Goal: Information Seeking & Learning: Learn about a topic

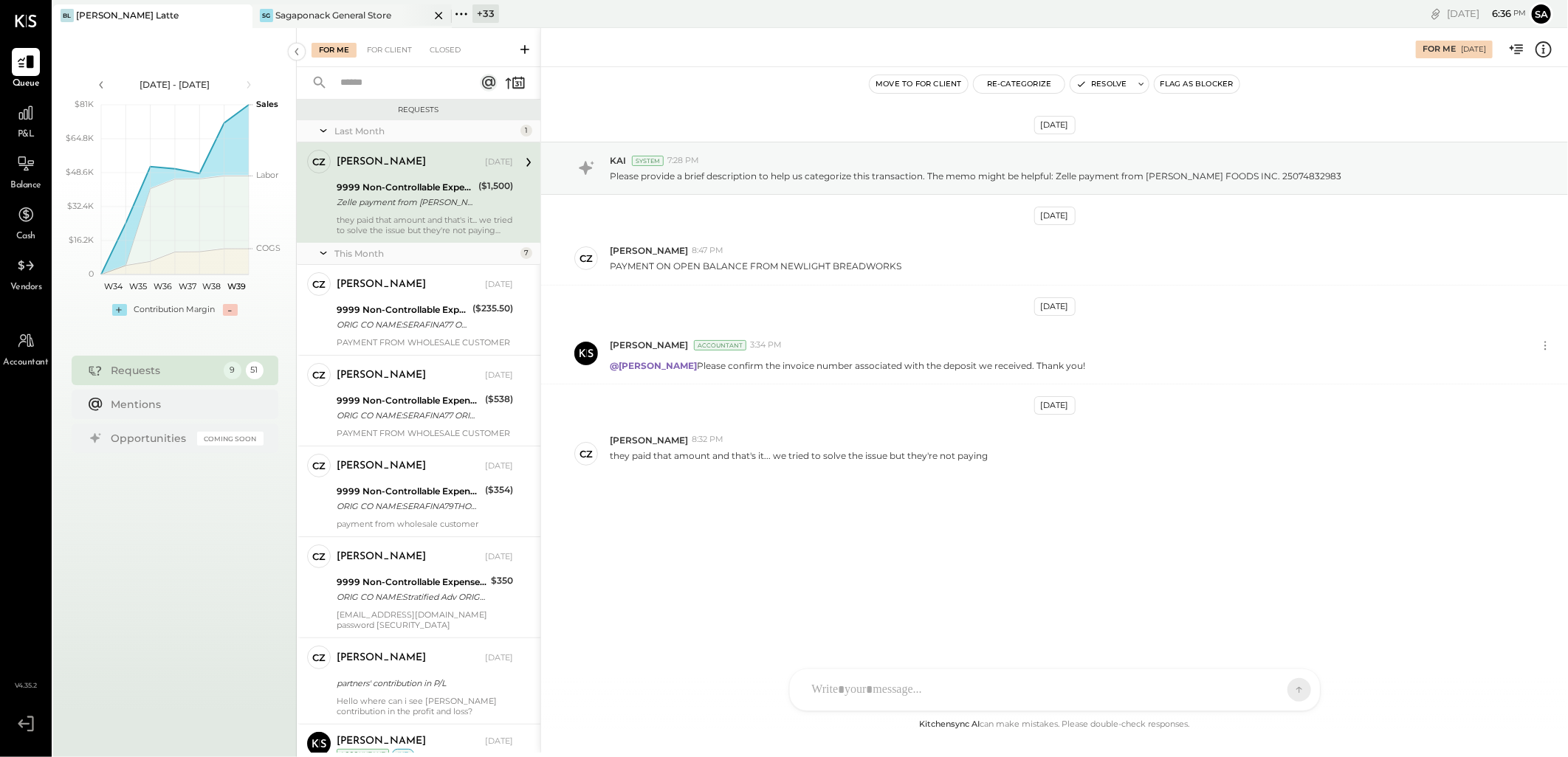
click at [365, 10] on div "Sagaponack General Store" at bounding box center [333, 15] width 116 height 12
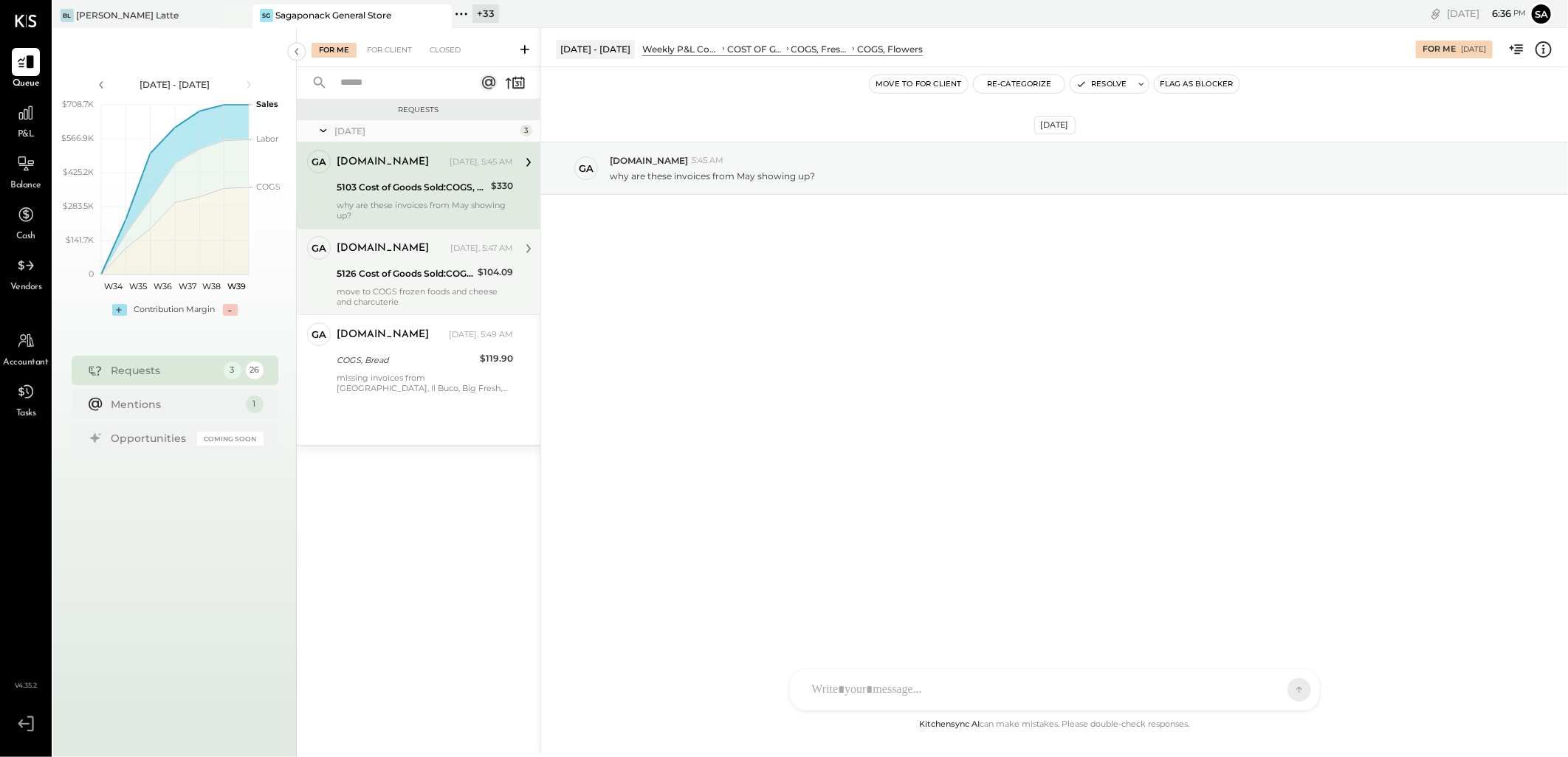
click at [429, 263] on div "[DOMAIN_NAME] [DATE], 5:47 AM 5126 Cost of Goods Sold:COGS, House Made Food:COG…" at bounding box center [425, 271] width 177 height 71
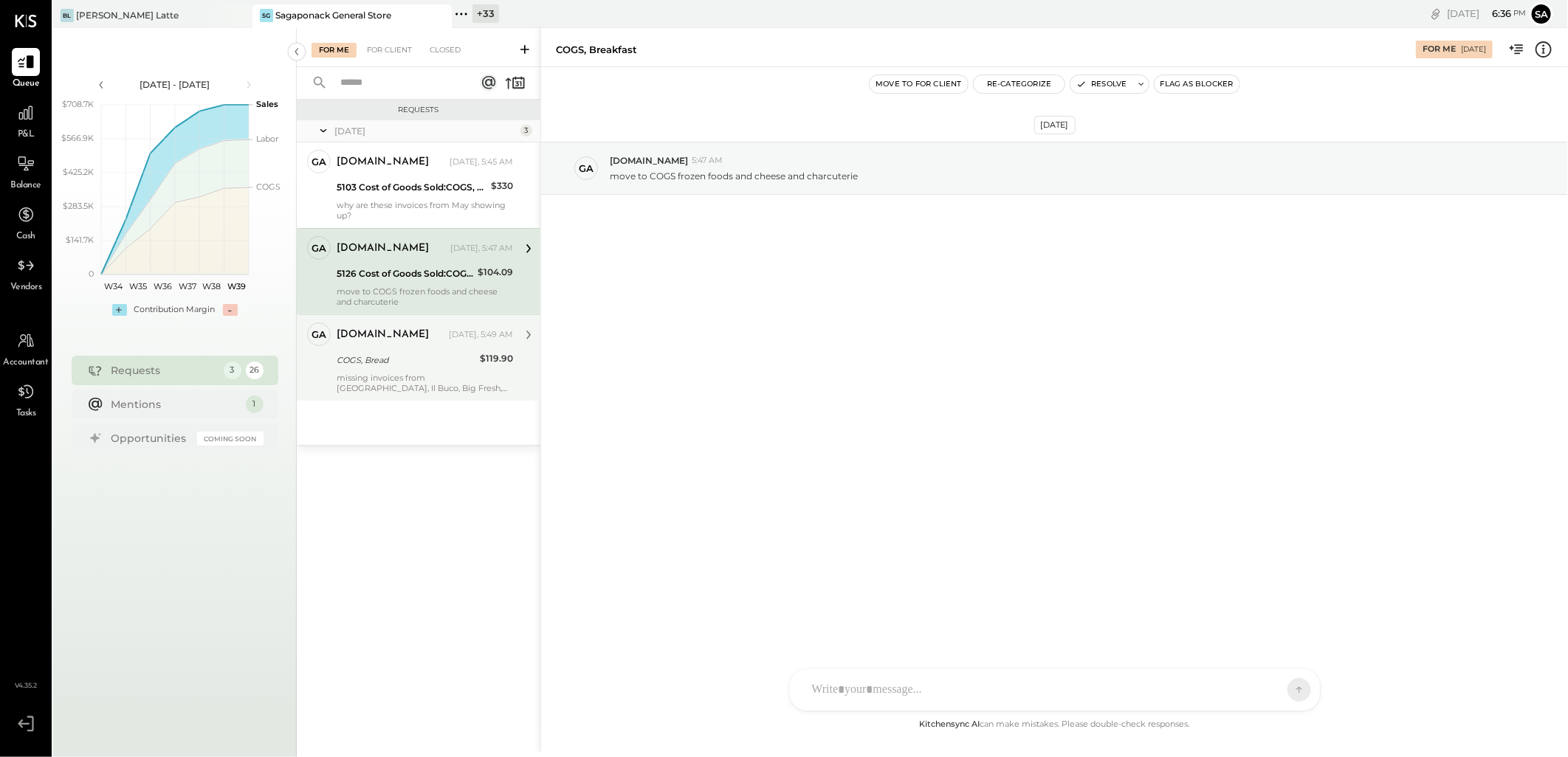
click at [399, 362] on div "COGS, Bread" at bounding box center [406, 360] width 139 height 15
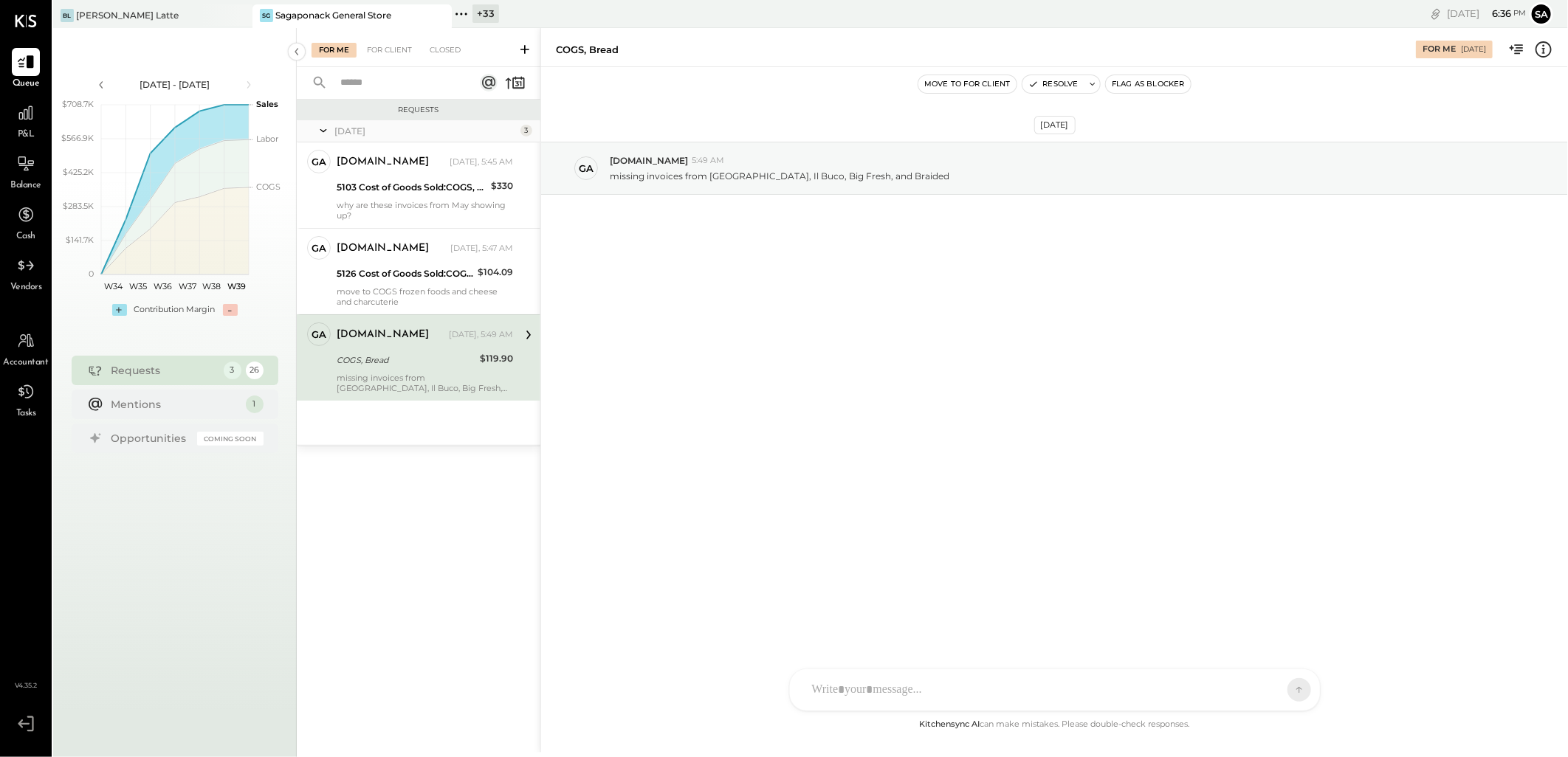
click at [443, 353] on div "COGS, Bread" at bounding box center [406, 360] width 139 height 15
click at [846, 702] on div "SK [PERSON_NAME] D daniel G [DOMAIN_NAME] M [PERSON_NAME] JS [PERSON_NAME] T [P…" at bounding box center [1055, 691] width 531 height 43
click at [840, 617] on div at bounding box center [1055, 627] width 500 height 59
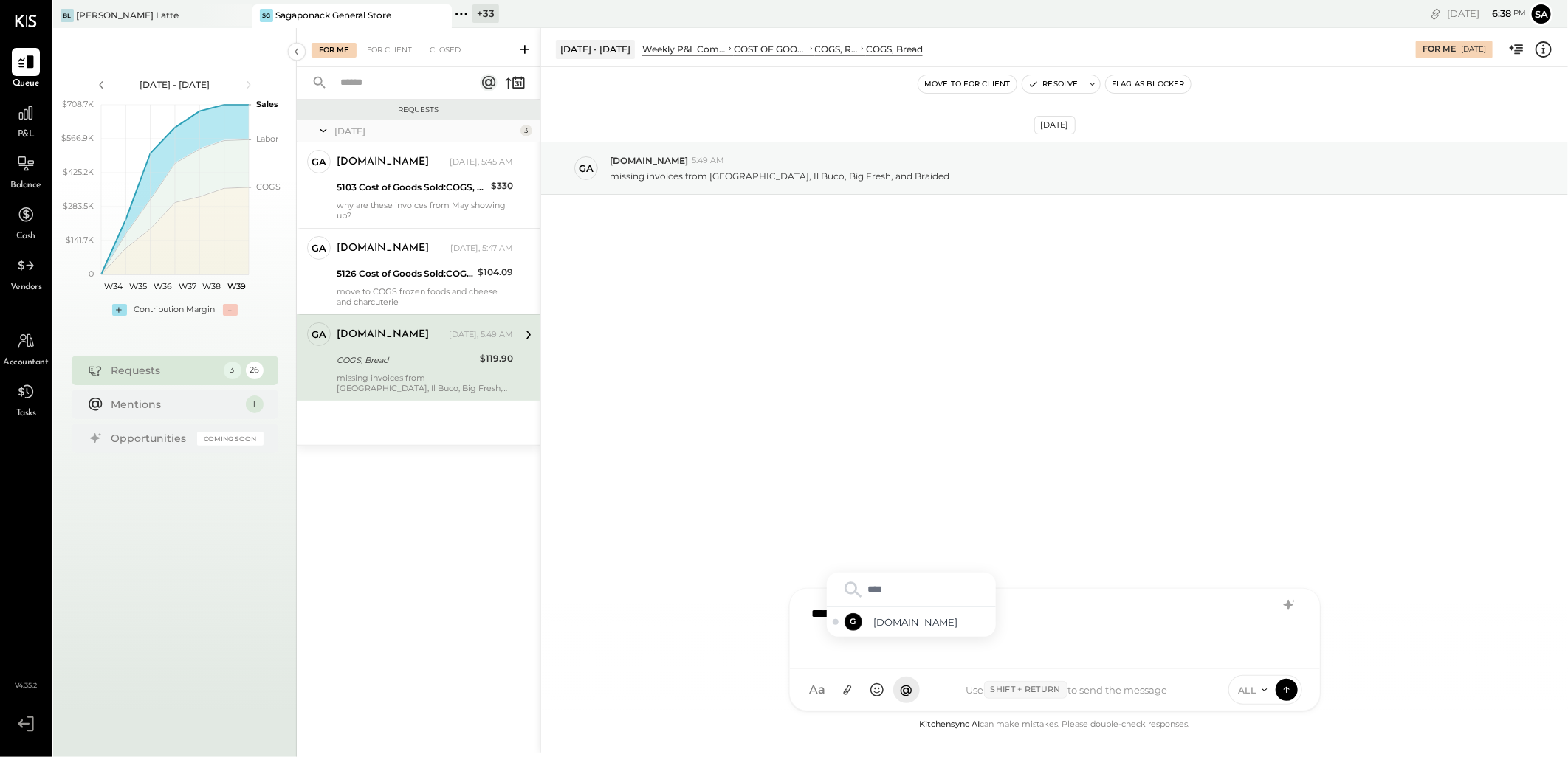
type input "*****"
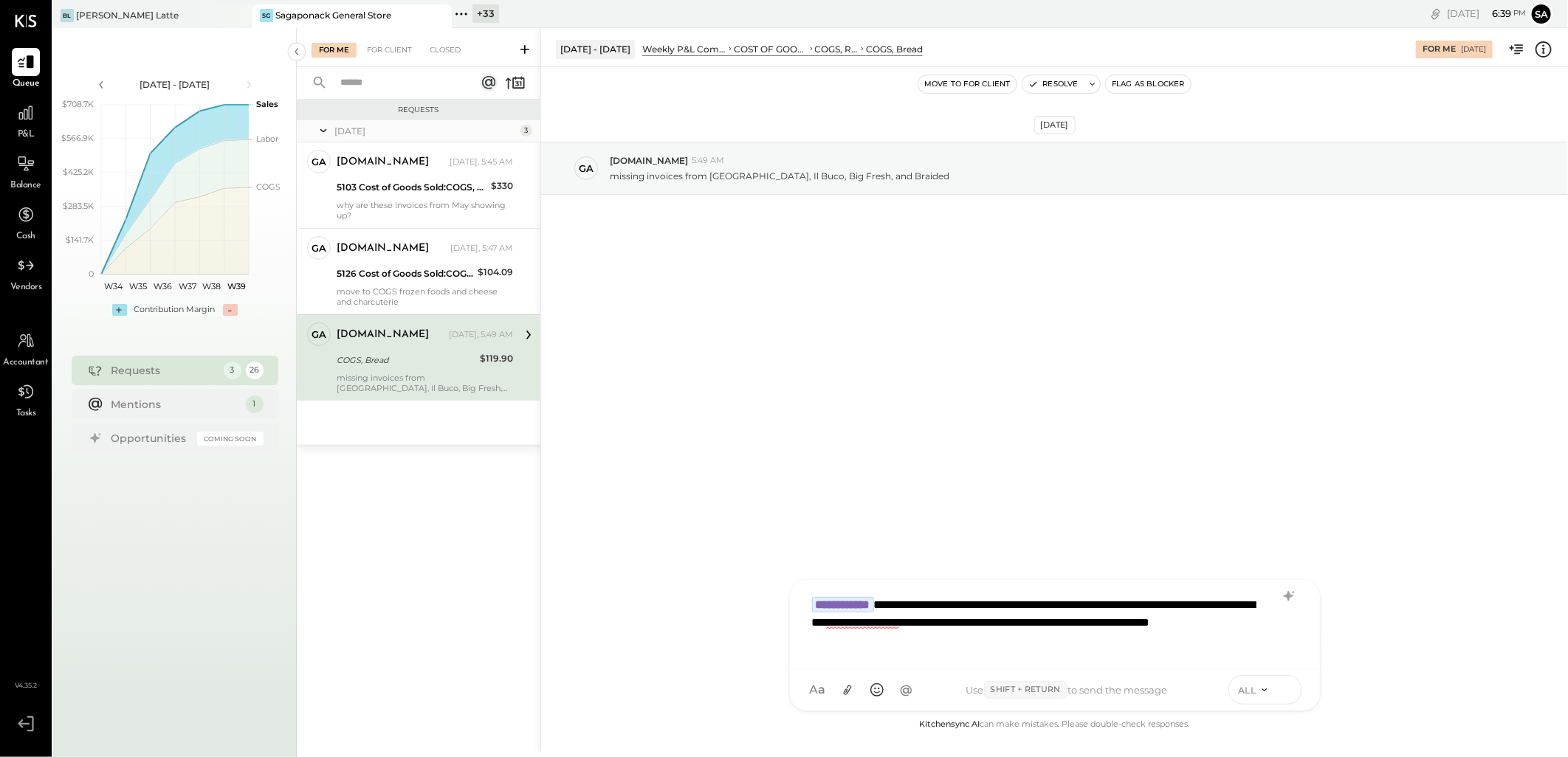
click at [1284, 688] on icon at bounding box center [1286, 689] width 13 height 15
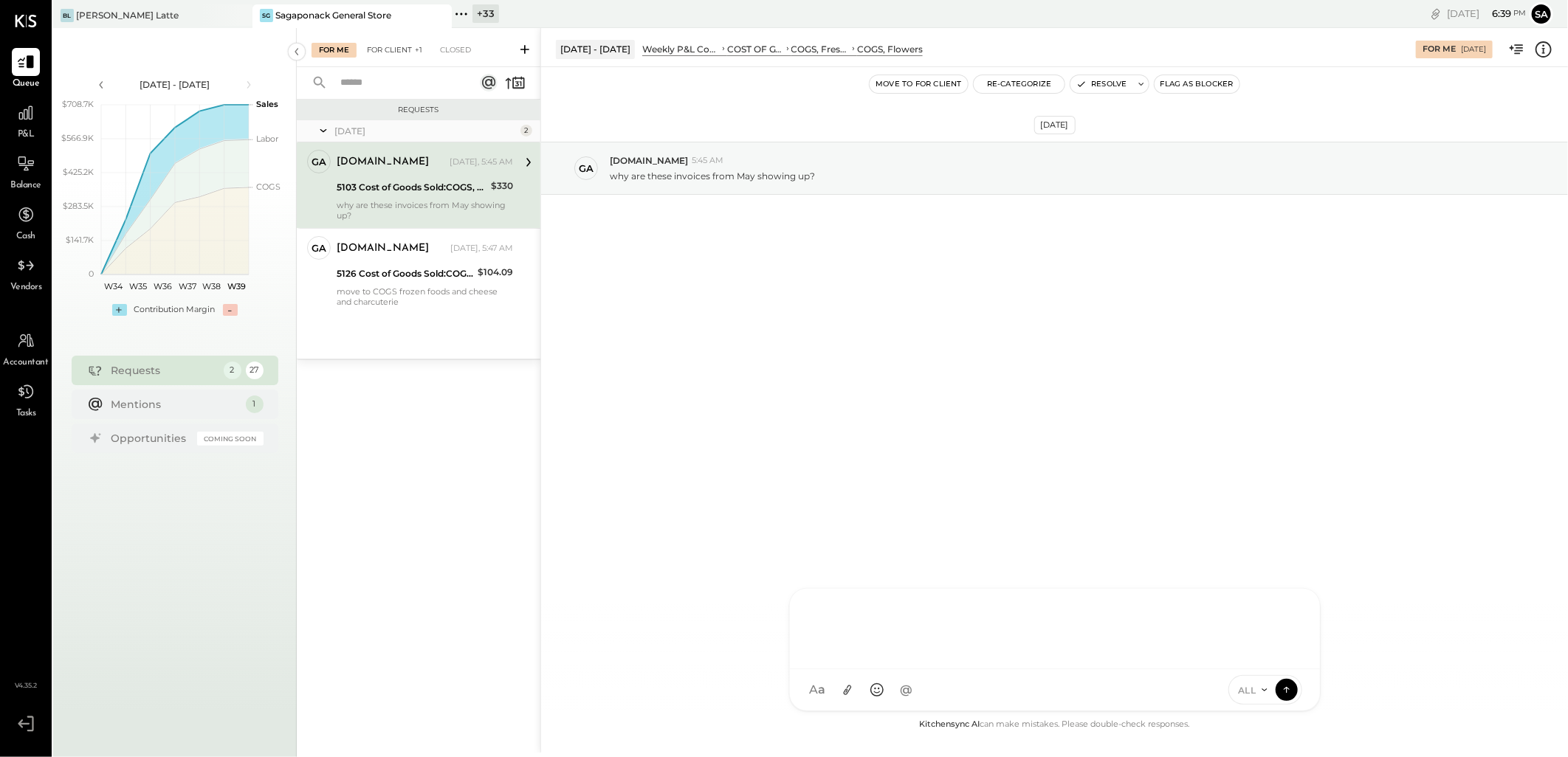
click at [385, 49] on div "For Client +1" at bounding box center [394, 50] width 70 height 15
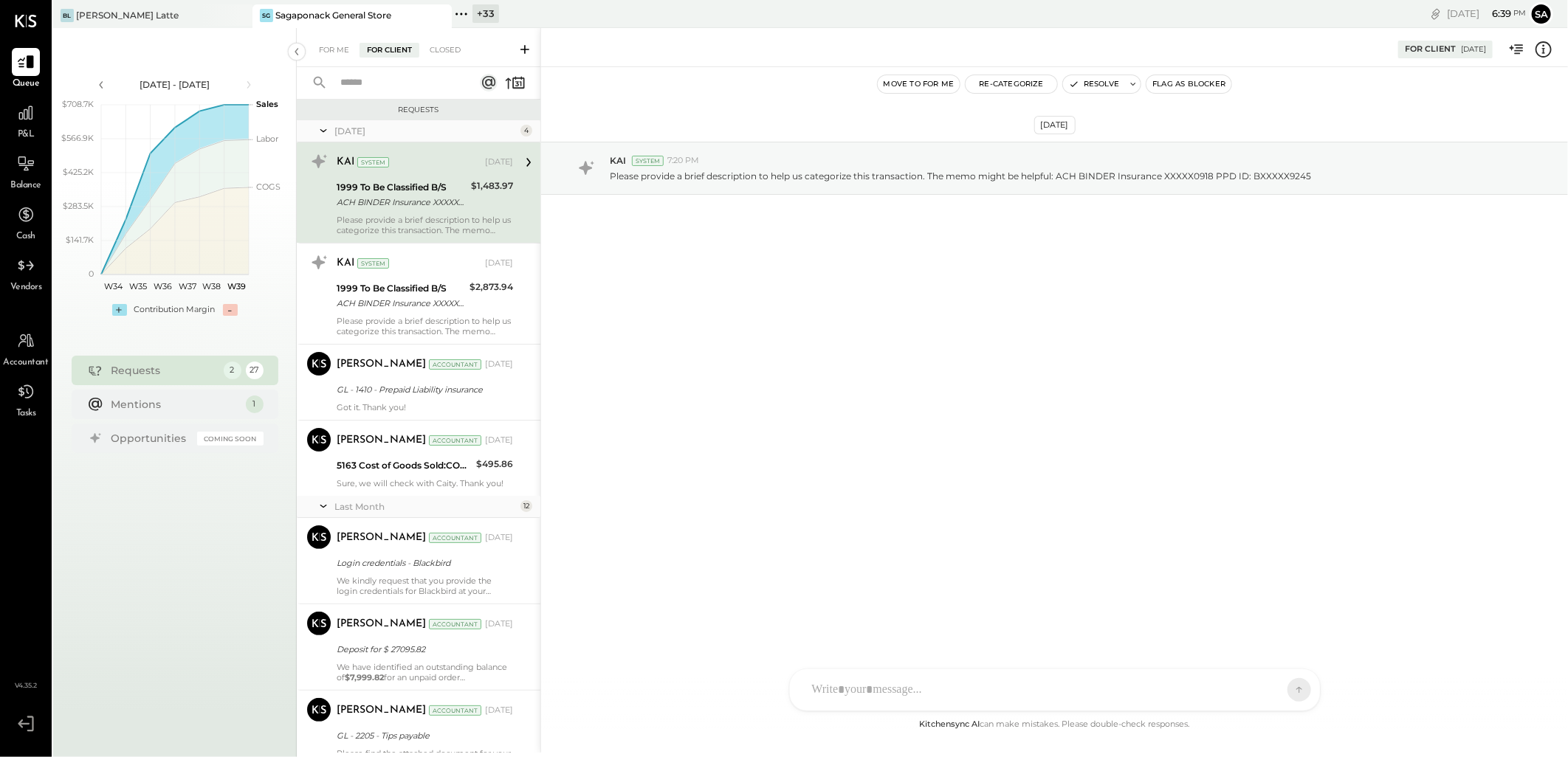
click at [492, 75] on icon at bounding box center [488, 82] width 18 height 18
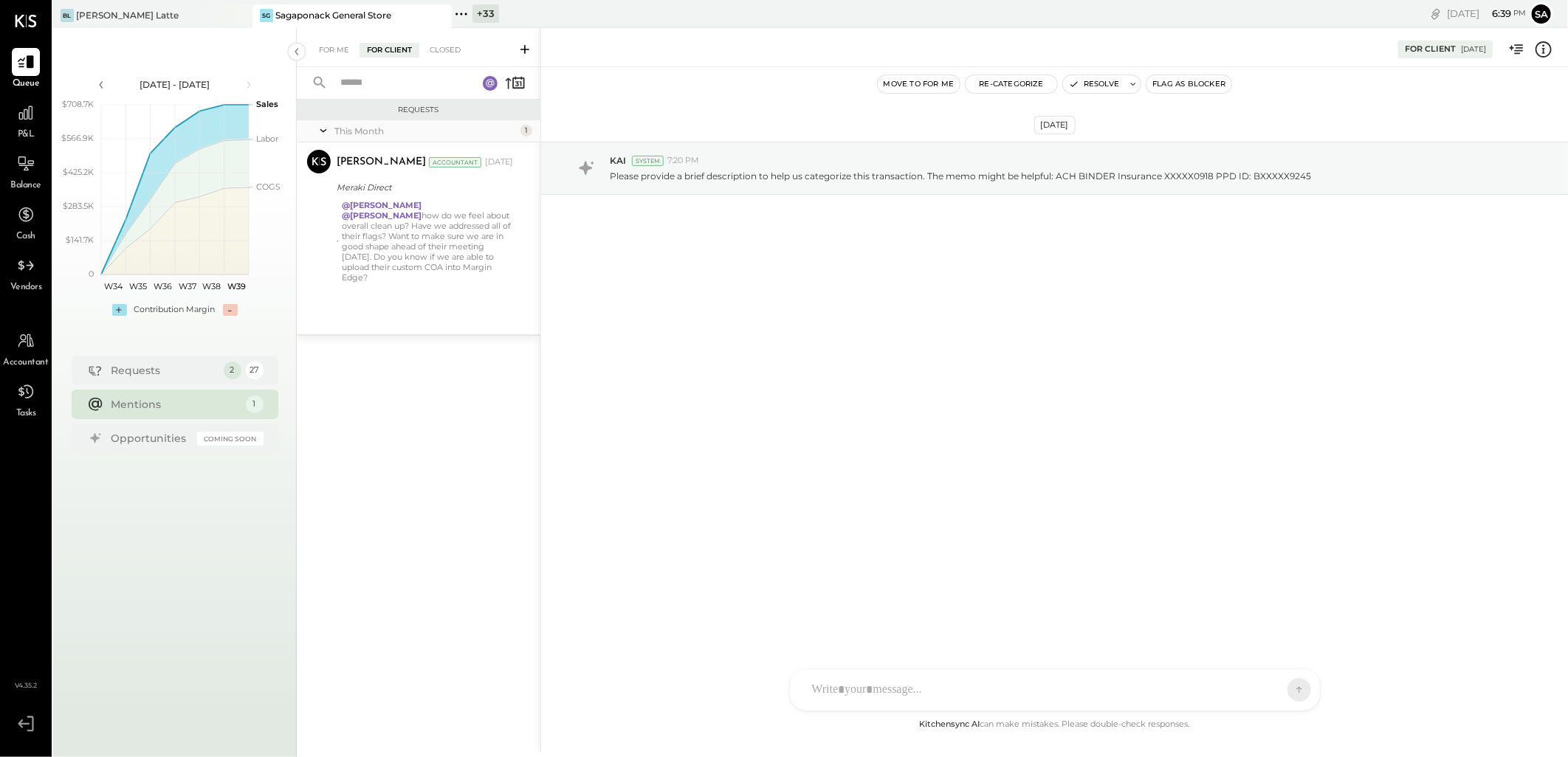
click at [489, 79] on icon at bounding box center [490, 82] width 8 height 8
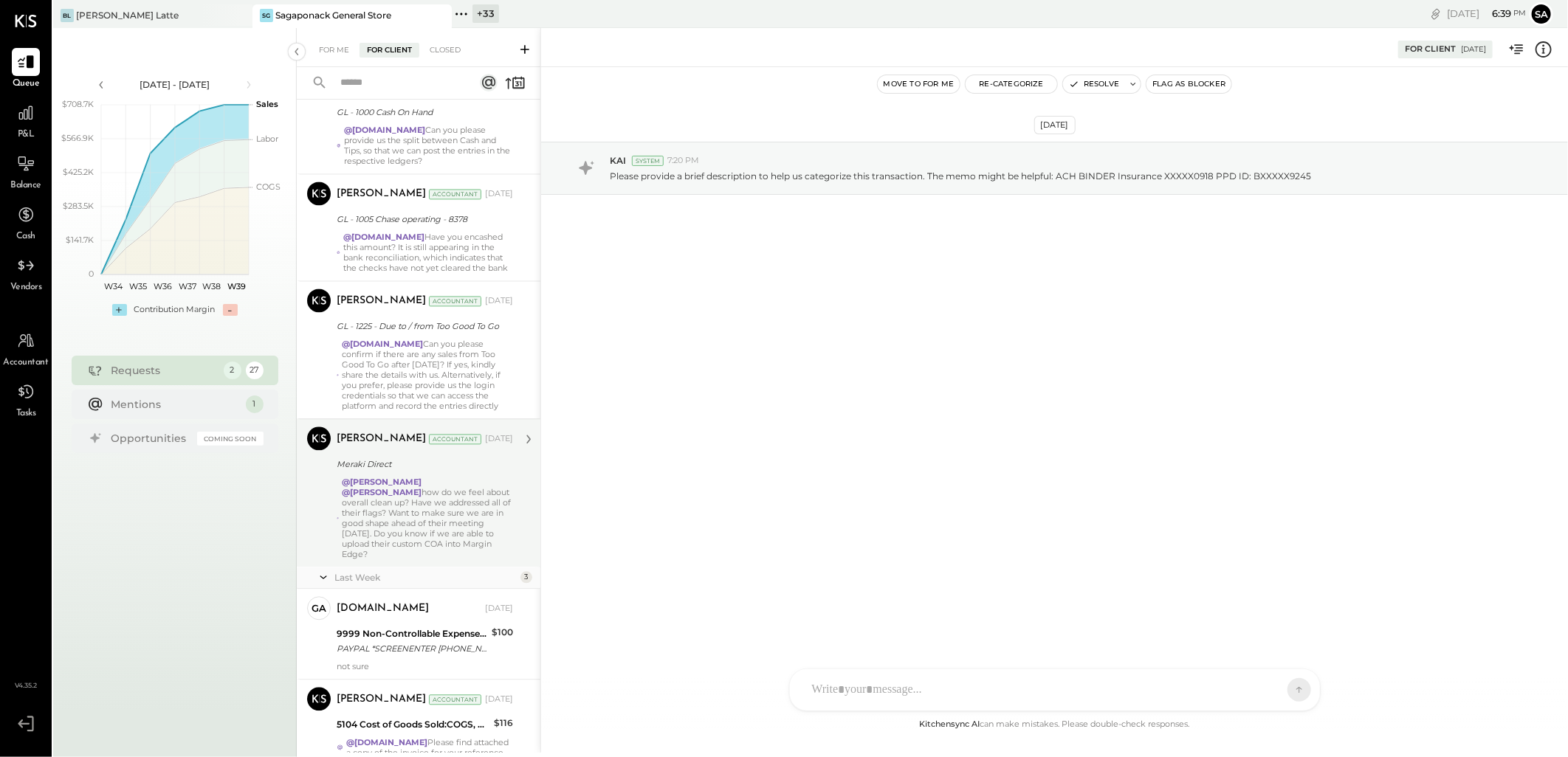
scroll to position [2261, 0]
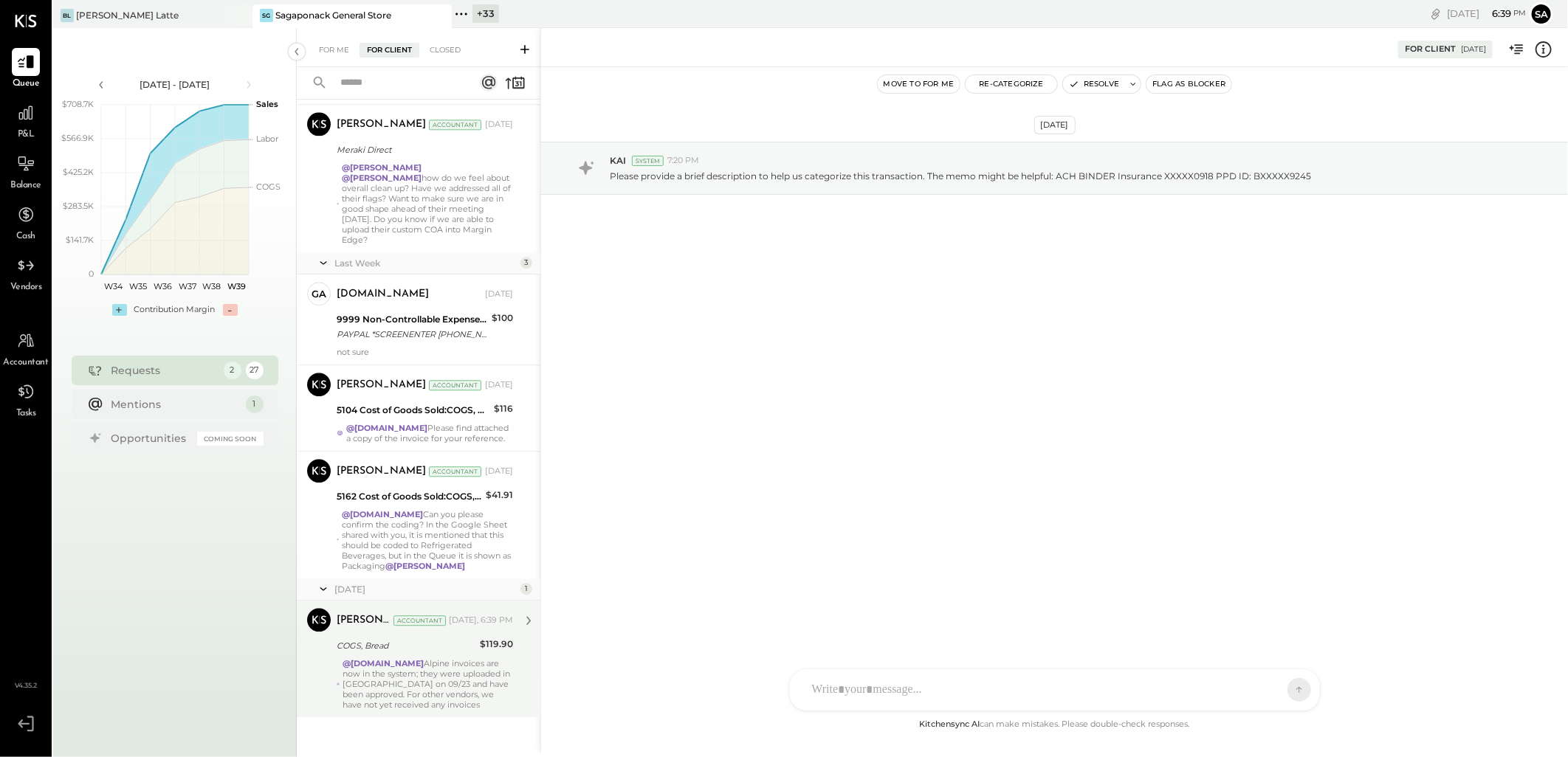
click at [402, 659] on div "@[DOMAIN_NAME] Alpine invoices are now in the system; they were uploaded in [GE…" at bounding box center [427, 684] width 170 height 52
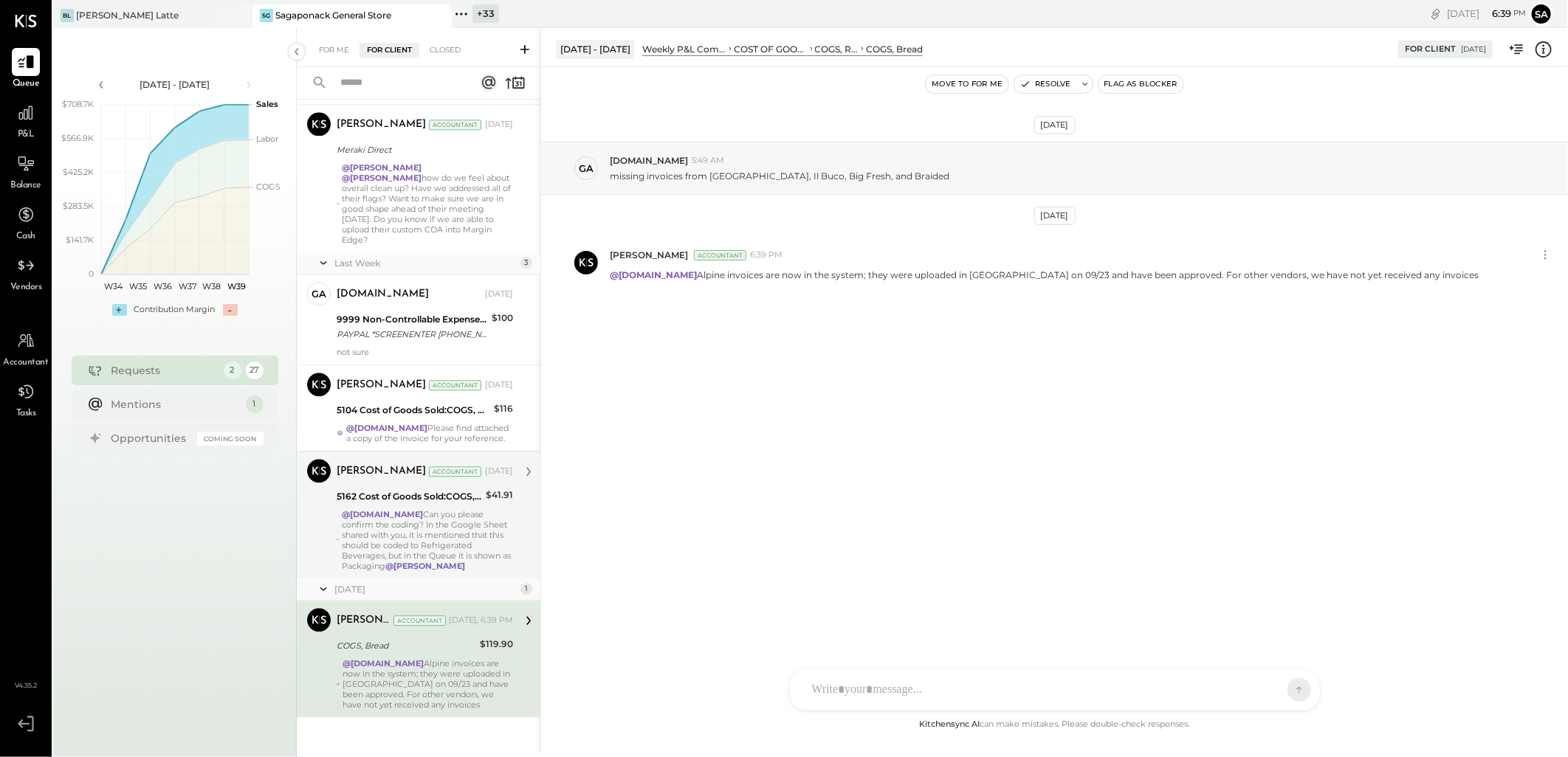
click at [406, 527] on div "@[DOMAIN_NAME] Can you please confirm the coding? In the Google Sheet shared wi…" at bounding box center [427, 540] width 171 height 62
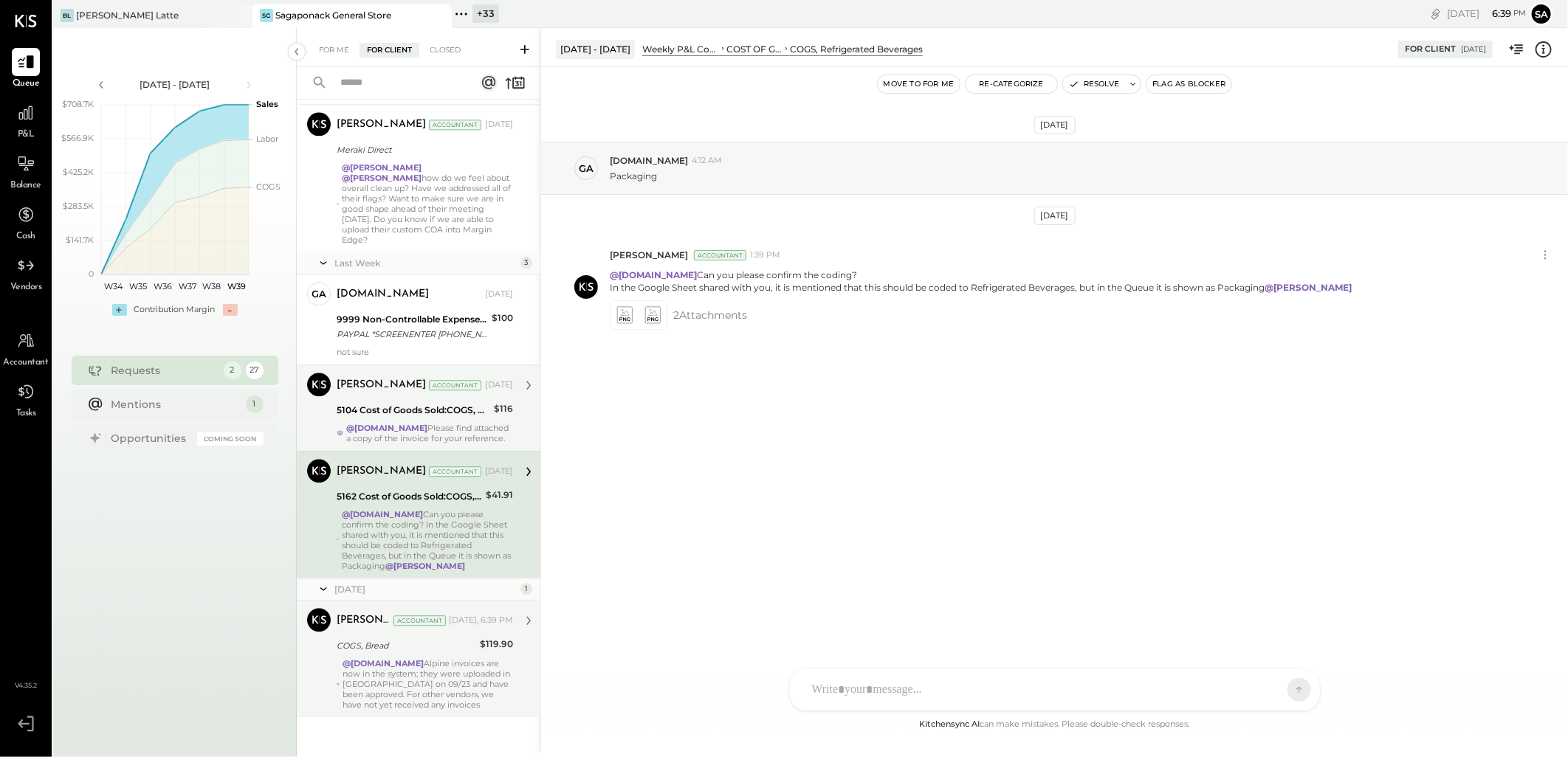
click at [410, 423] on div "@[DOMAIN_NAME] Please find attached a copy of the invoice for your reference." at bounding box center [429, 433] width 167 height 21
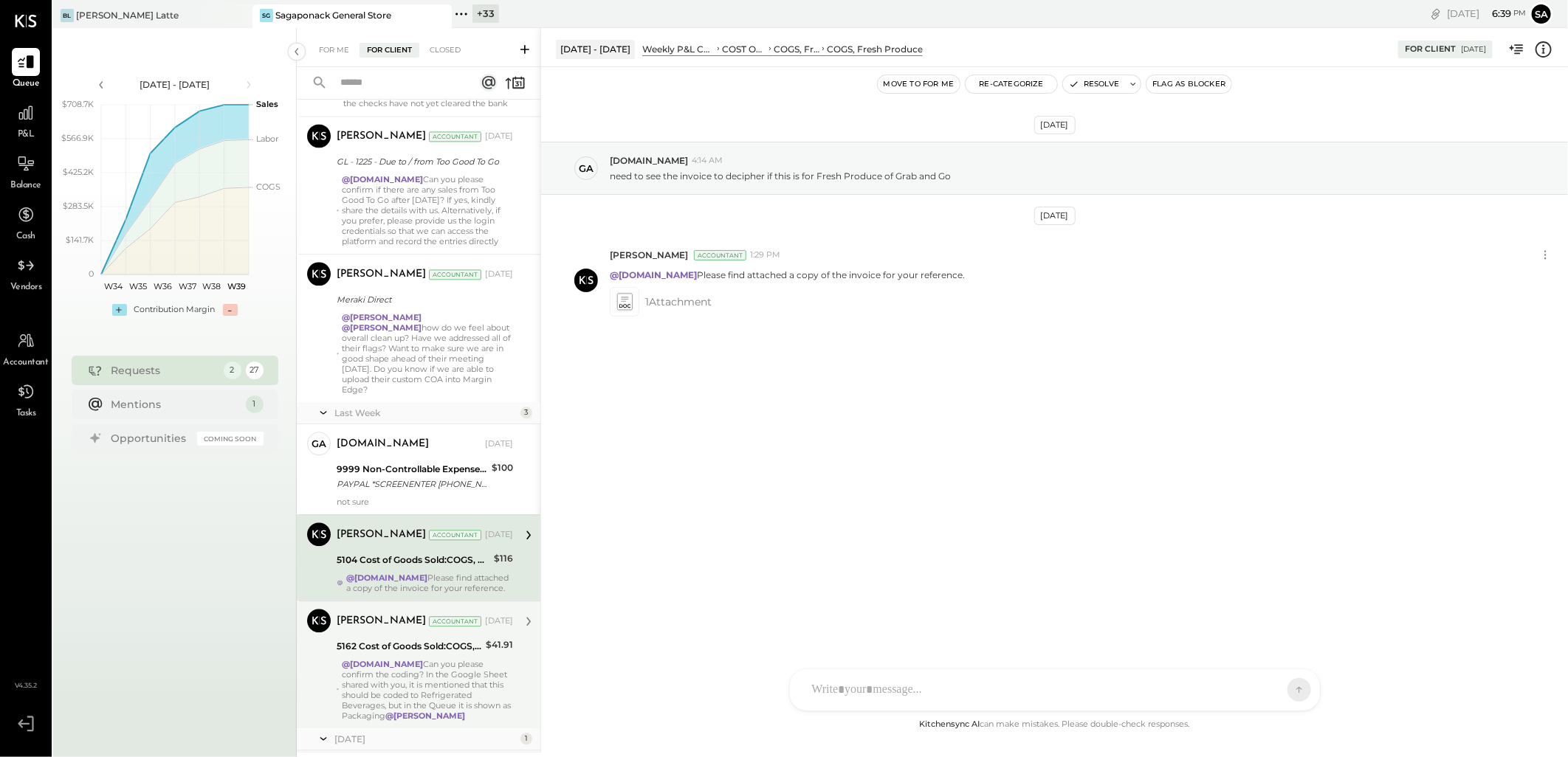
scroll to position [2097, 0]
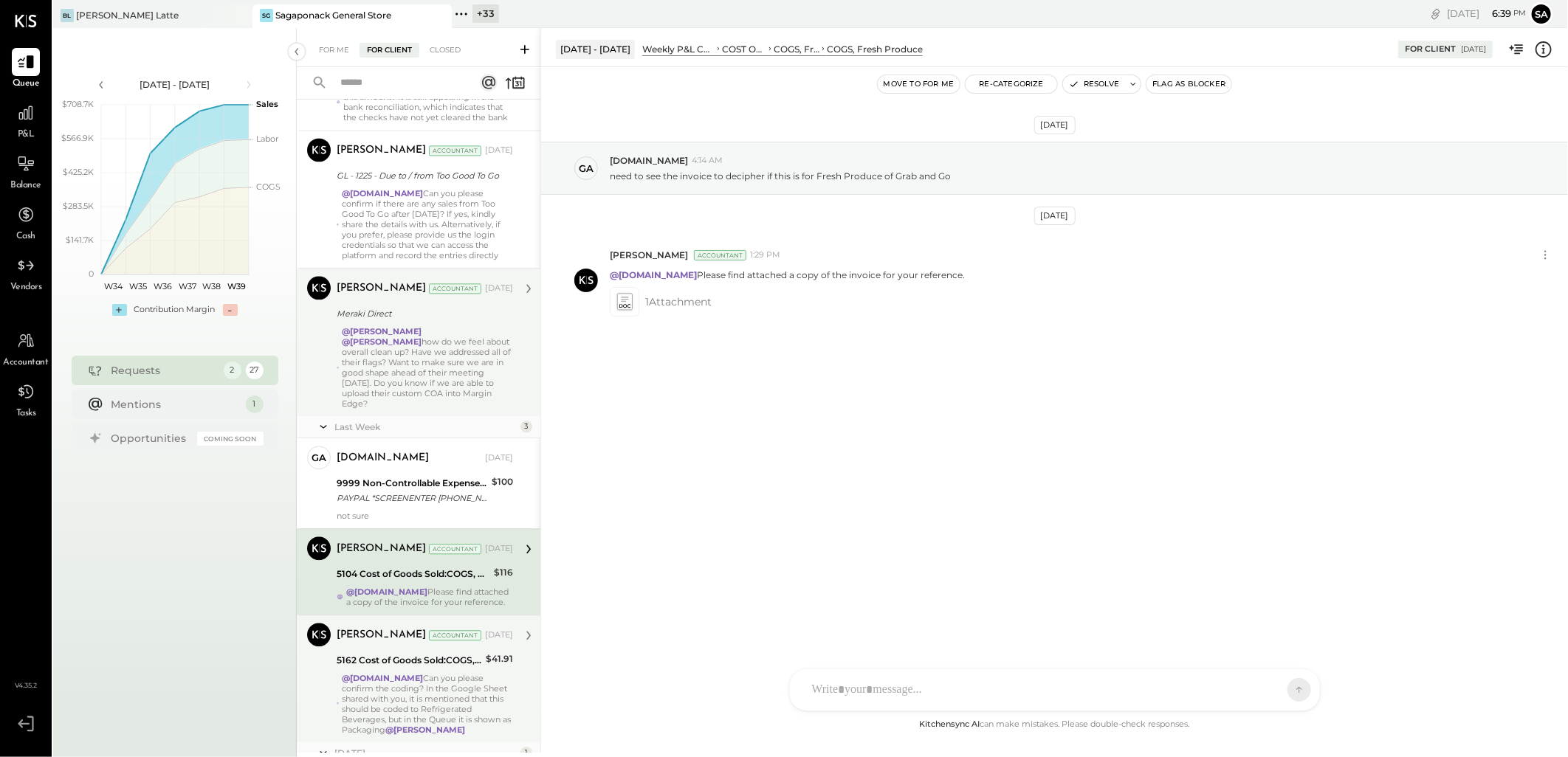
click at [429, 356] on div "@[PERSON_NAME] @[PERSON_NAME] how do we feel about overall clean up? Have we ad…" at bounding box center [427, 367] width 171 height 82
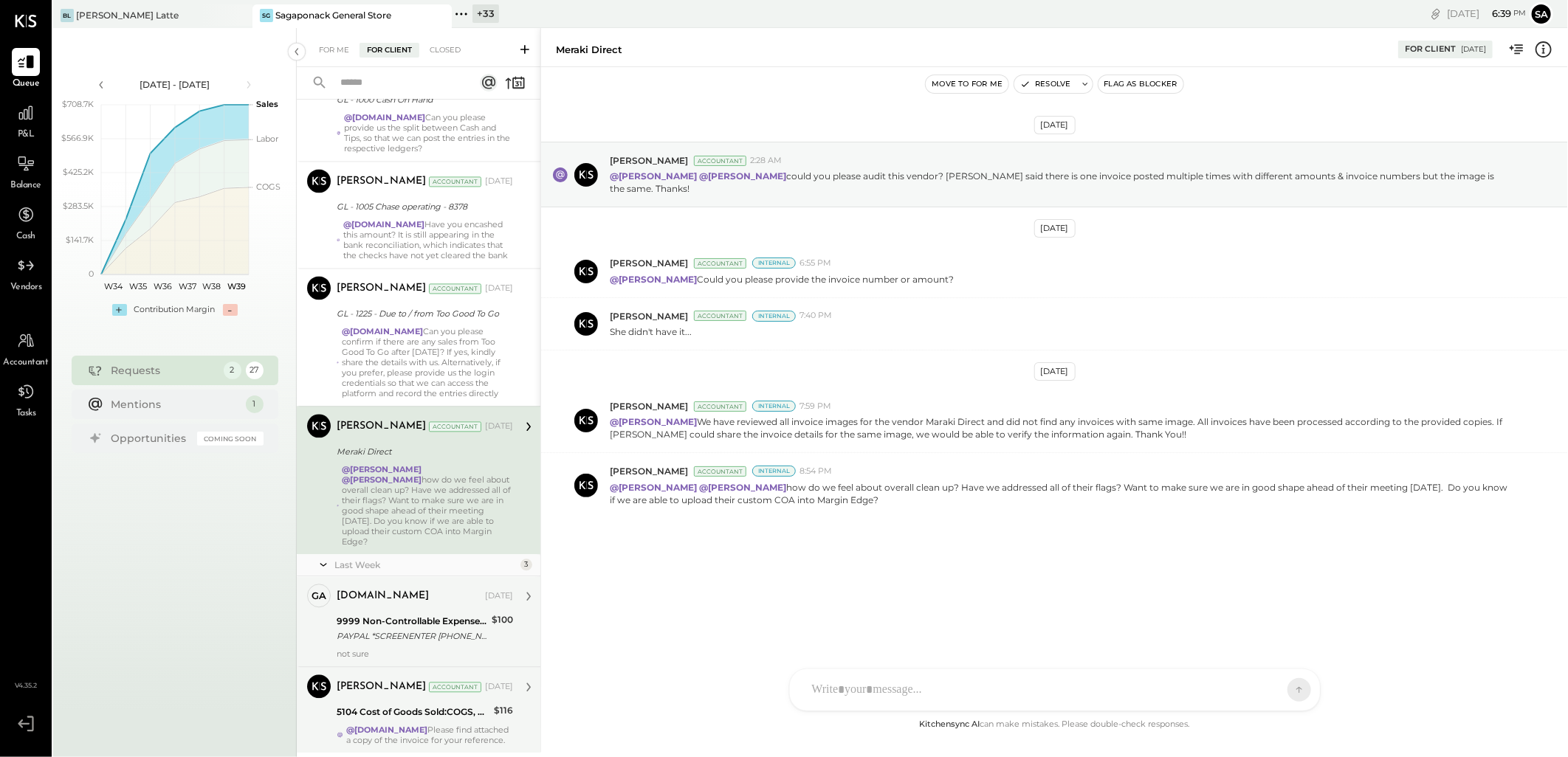
scroll to position [1933, 0]
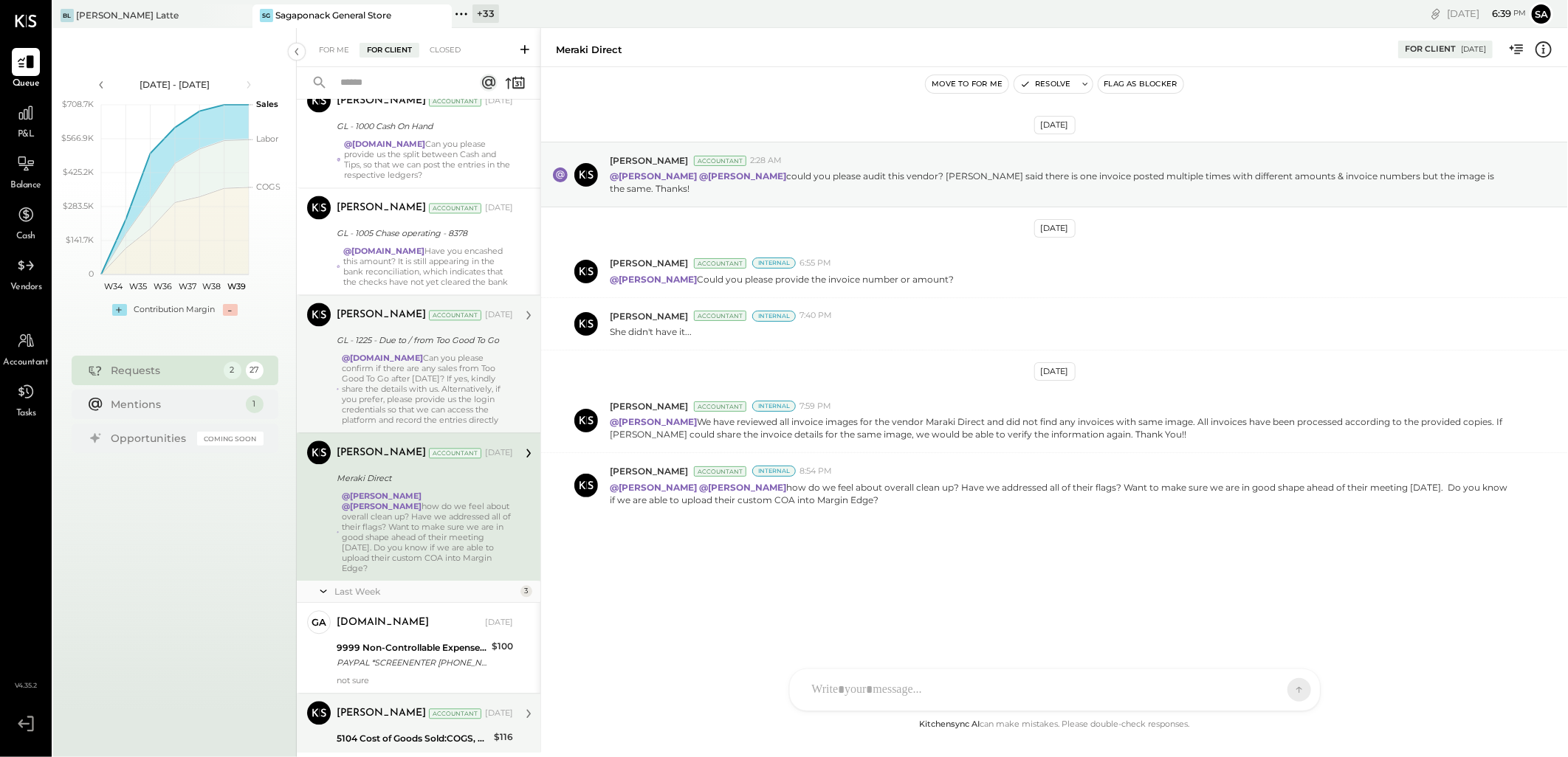
click at [448, 388] on div "@[DOMAIN_NAME] Can you please confirm if there are any sales from Too Good To G…" at bounding box center [427, 389] width 171 height 72
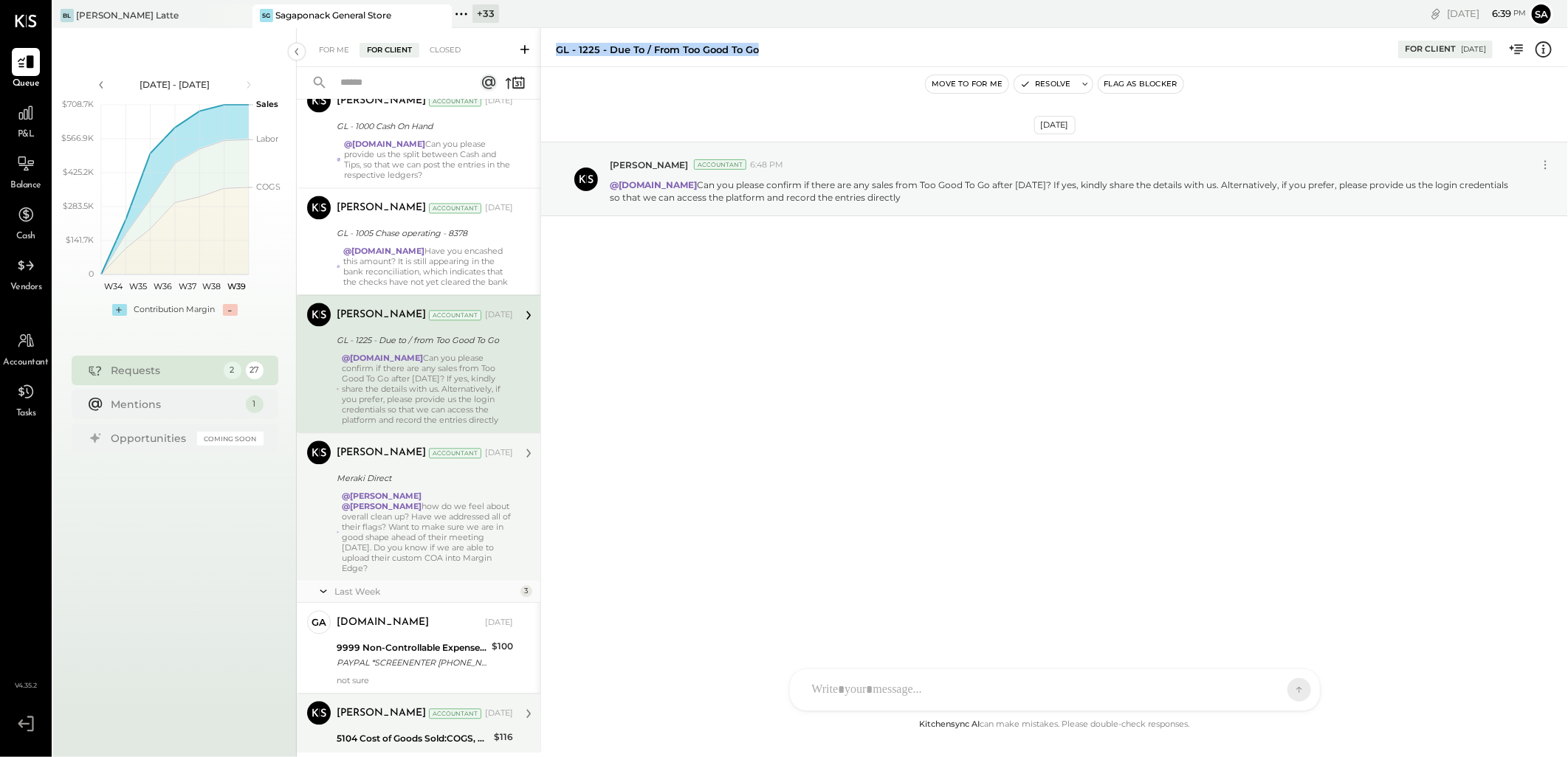
drag, startPoint x: 557, startPoint y: 49, endPoint x: 770, endPoint y: 54, distance: 213.1
click at [770, 54] on div "GL - 1225 - Due to / from Too Good To Go" at bounding box center [969, 50] width 827 height 14
copy div "GL - 1225 - Due to / from Too Good To Go"
click at [803, 395] on div "[DATE] [PERSON_NAME] Accountant 6:48 PM @[DOMAIN_NAME] Can you please confirm i…" at bounding box center [1055, 392] width 1027 height 649
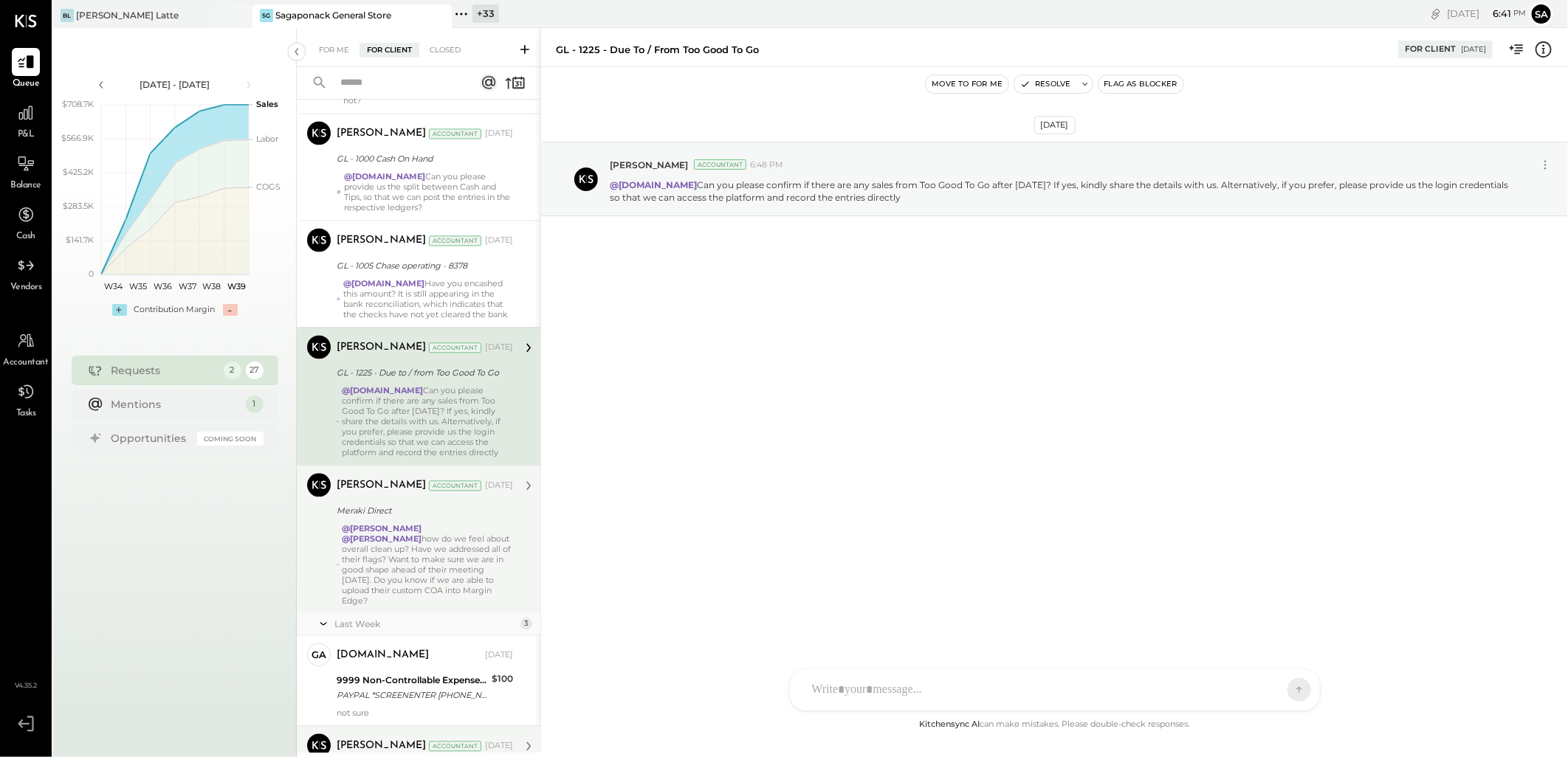
scroll to position [1851, 0]
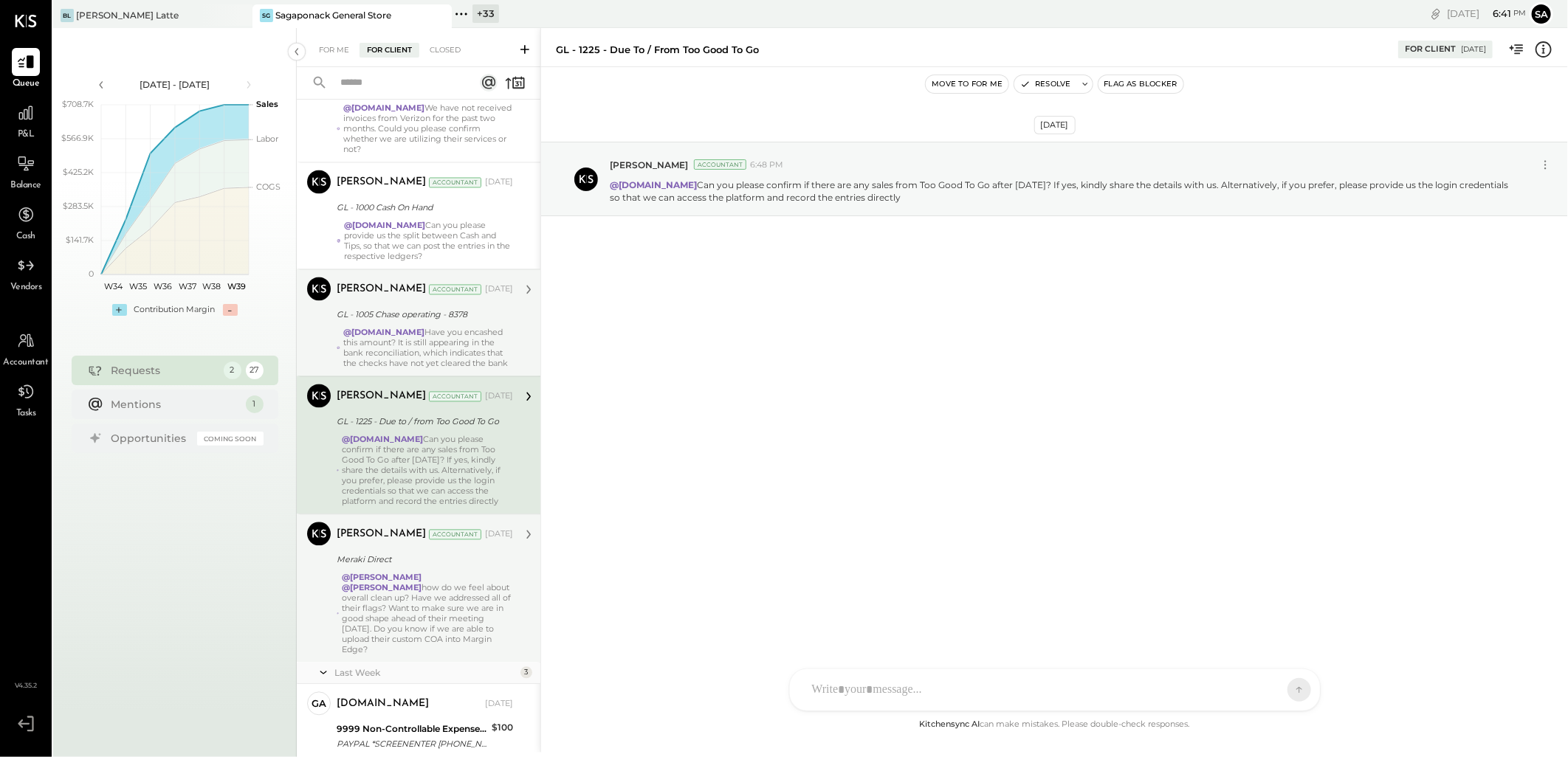
click at [411, 368] on div "@[DOMAIN_NAME] Have you encashed this amount? It is still appearing in the bank…" at bounding box center [428, 348] width 170 height 42
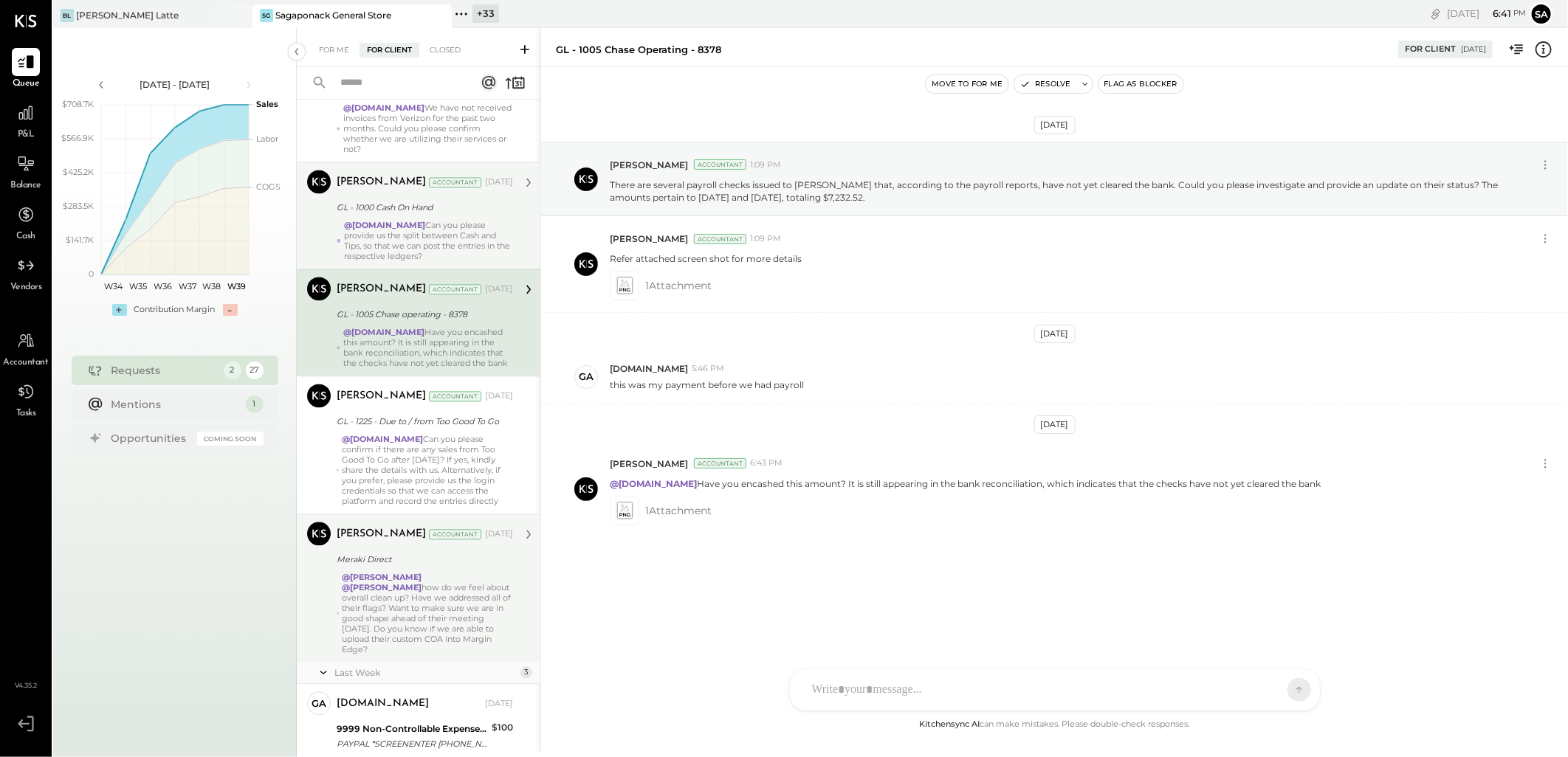
click at [424, 240] on div "@[DOMAIN_NAME] Can you please provide us the split between Cash and Tips, so th…" at bounding box center [428, 241] width 169 height 42
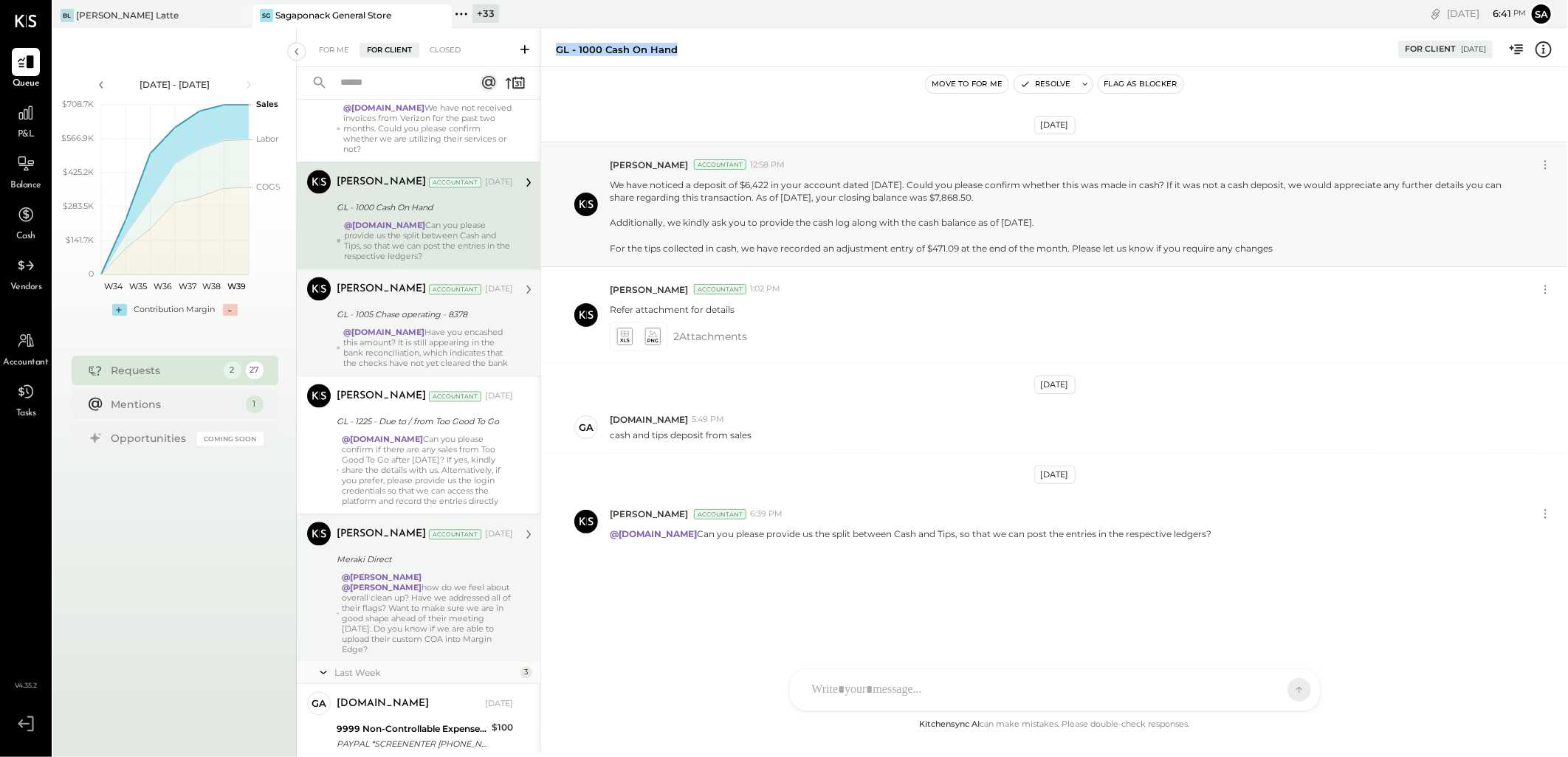
drag, startPoint x: 557, startPoint y: 48, endPoint x: 698, endPoint y: 50, distance: 141.0
click at [698, 50] on div "GL - 1000 Cash On Hand" at bounding box center [969, 50] width 827 height 14
copy div "GL - 1000 Cash On Hand"
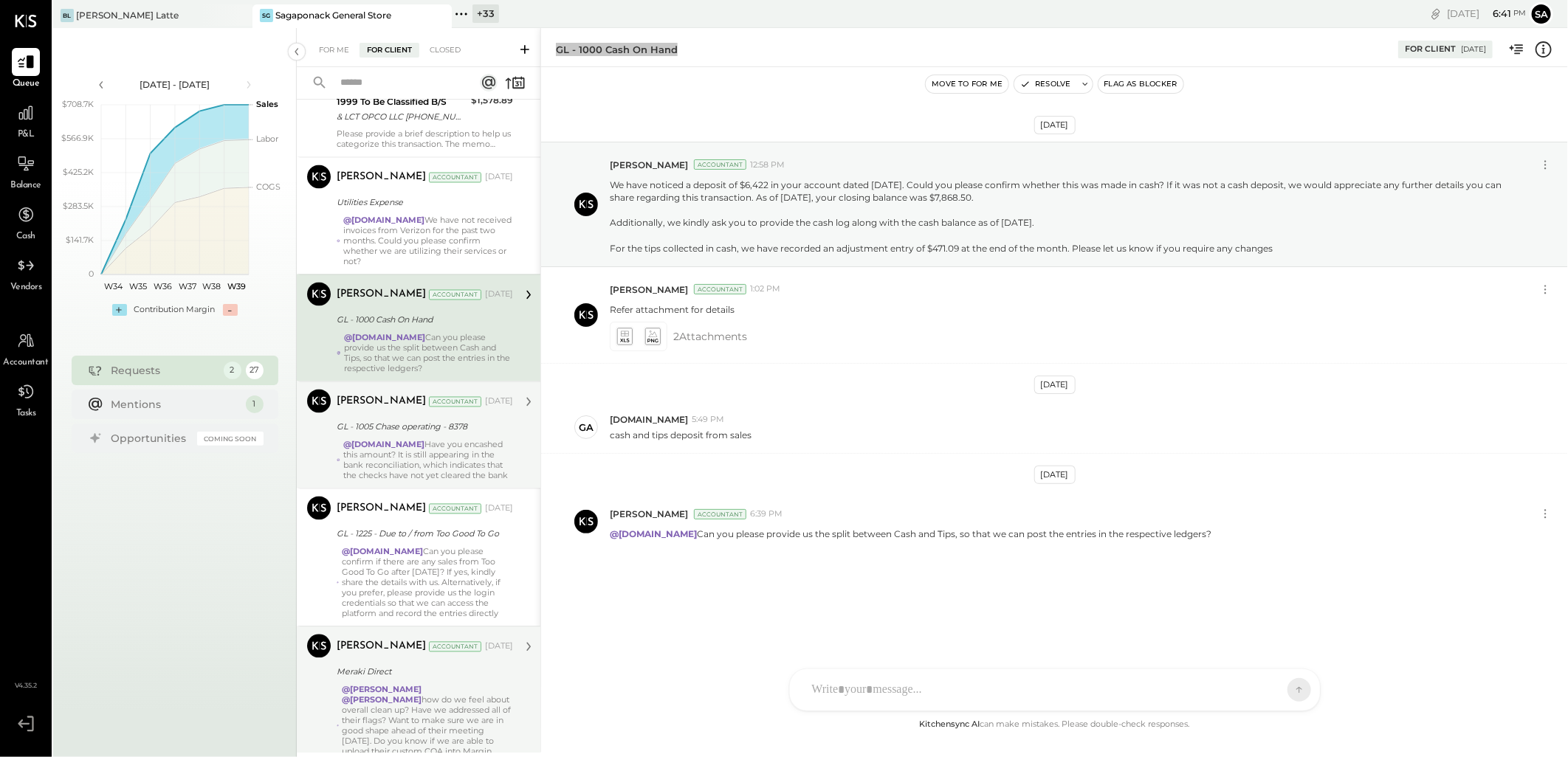
scroll to position [1687, 0]
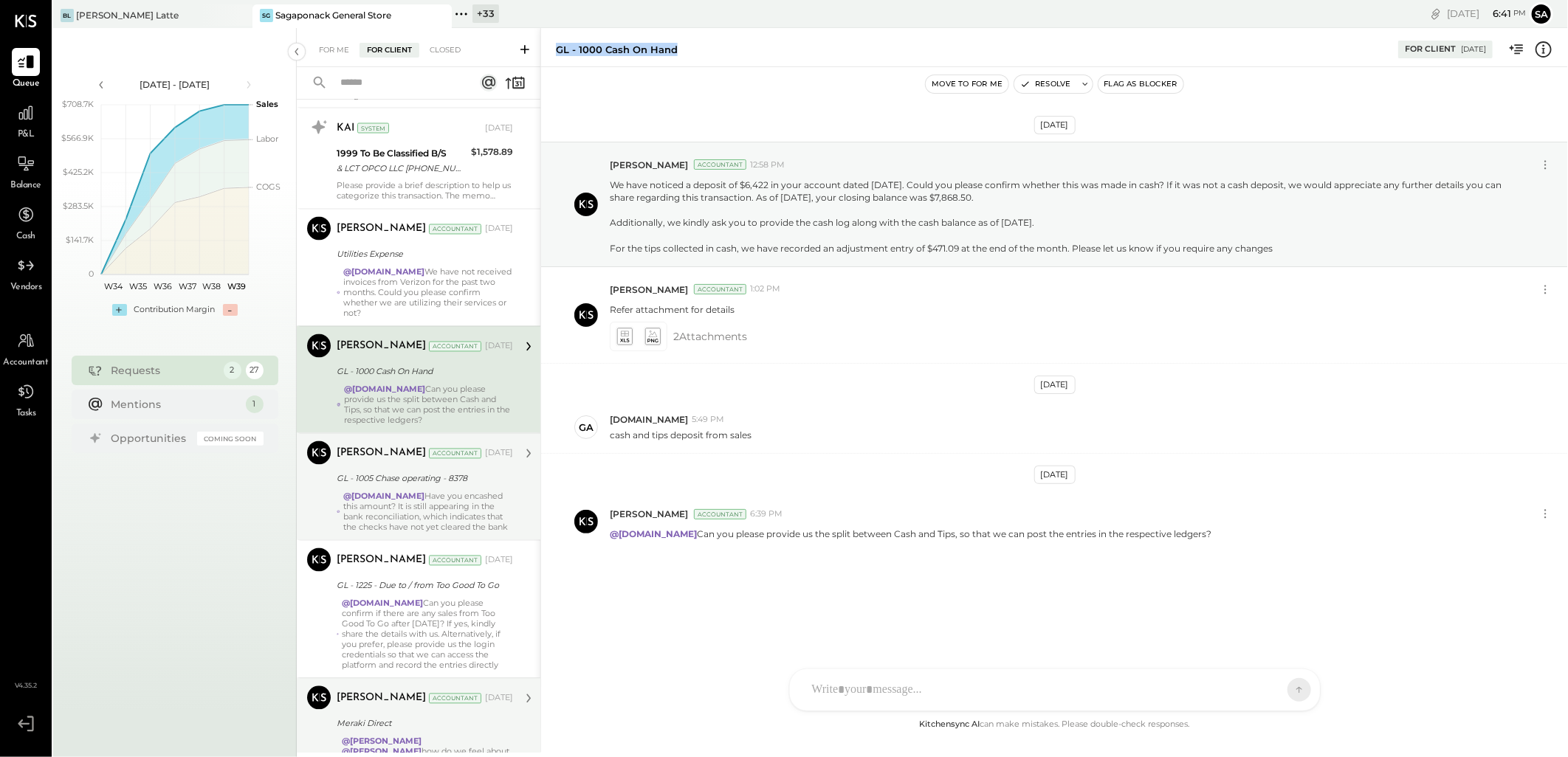
click at [447, 298] on div "@[DOMAIN_NAME] We have not received invoices from Verizon for the past two mont…" at bounding box center [428, 293] width 170 height 52
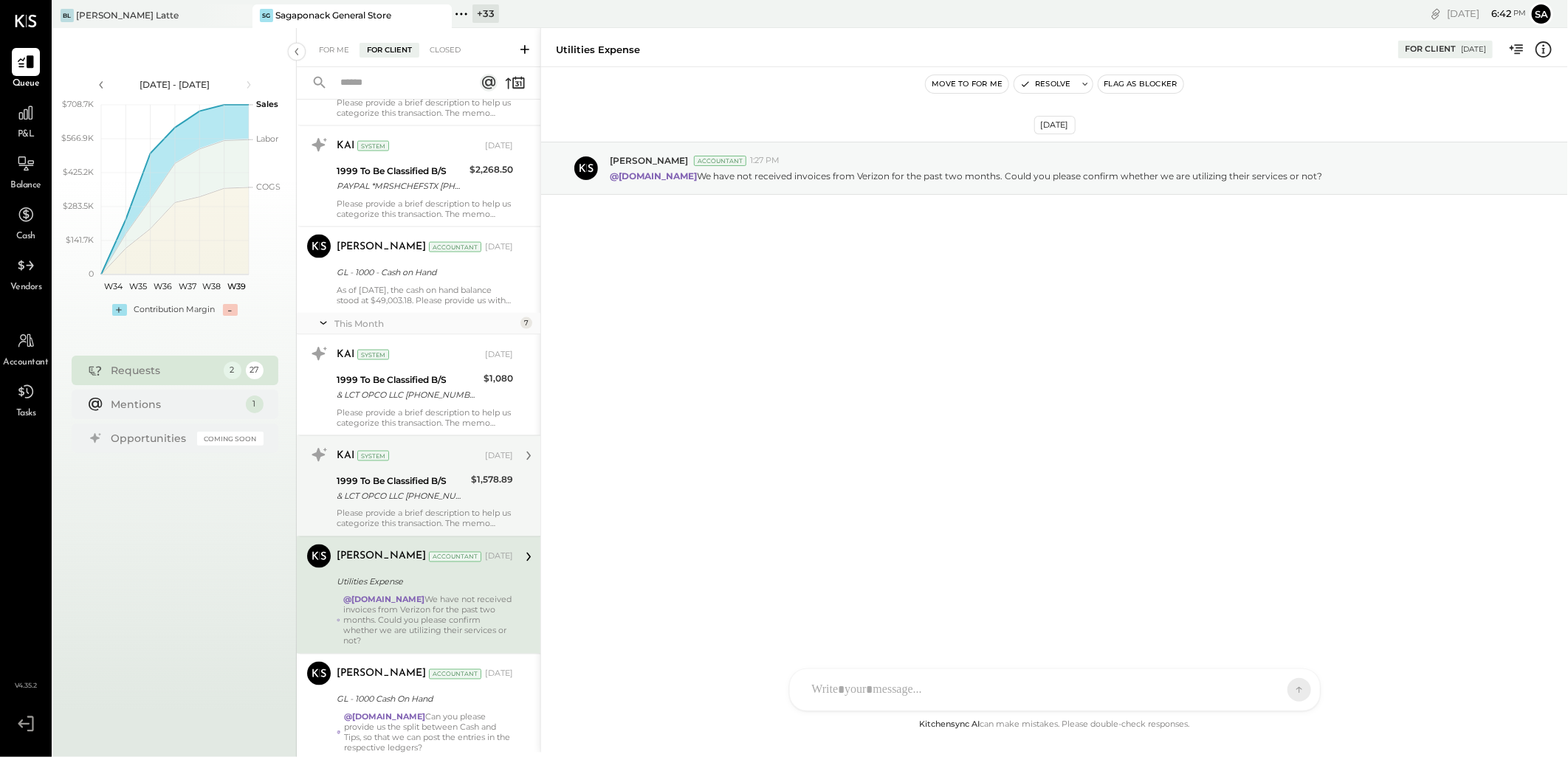
scroll to position [1277, 0]
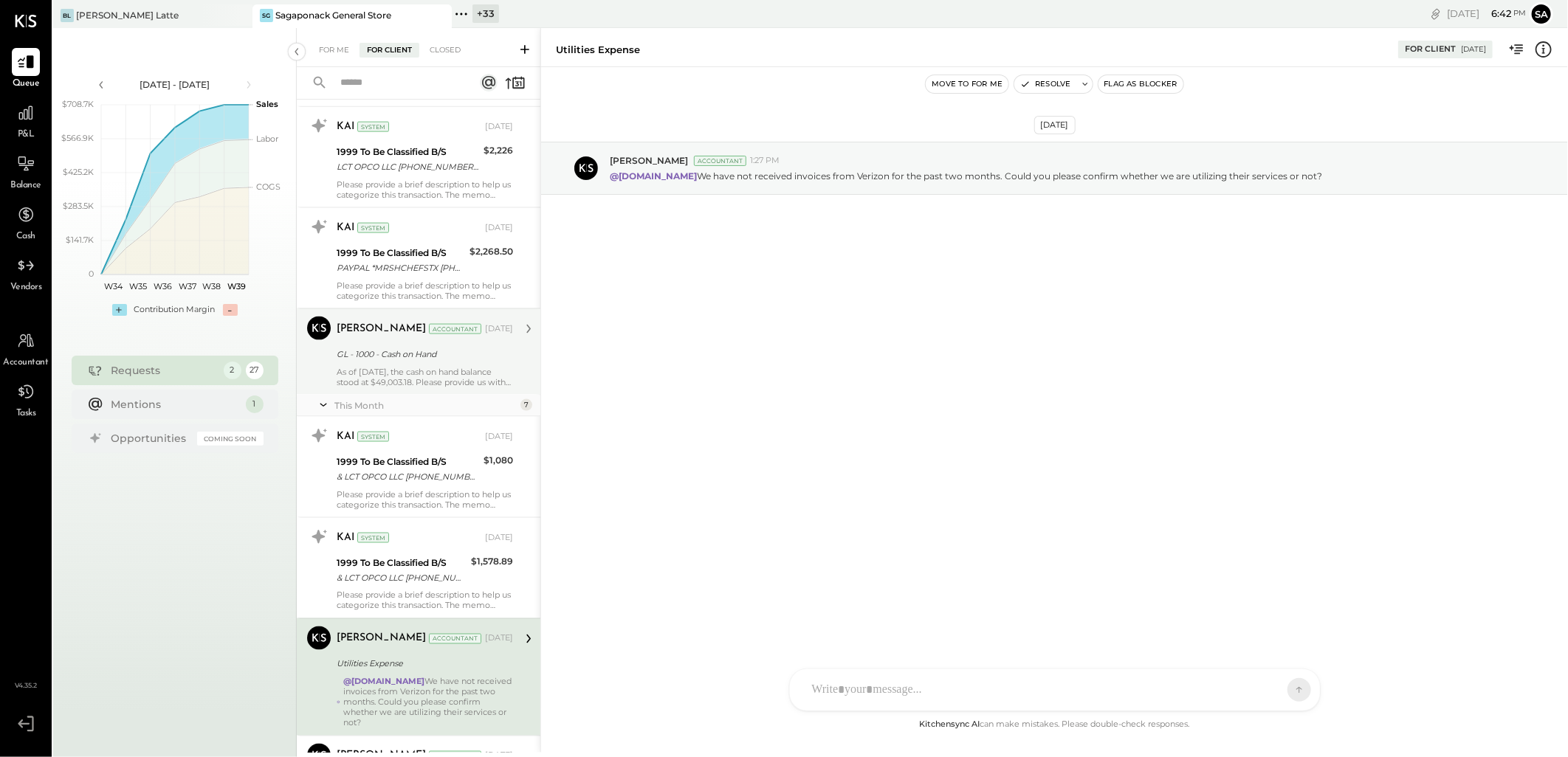
click at [442, 357] on div "GL - 1000 - Cash on Hand" at bounding box center [422, 354] width 172 height 15
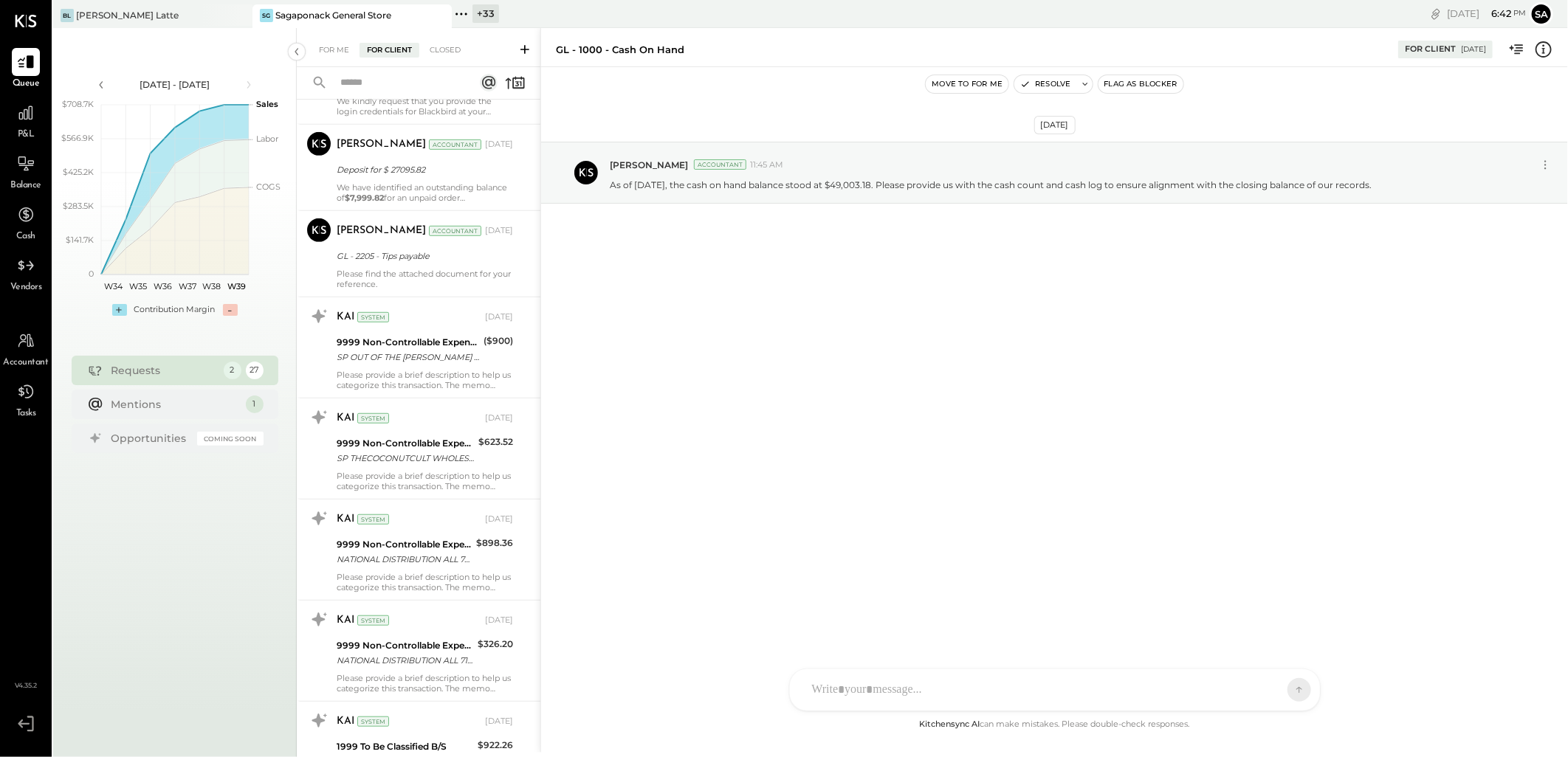
scroll to position [374, 0]
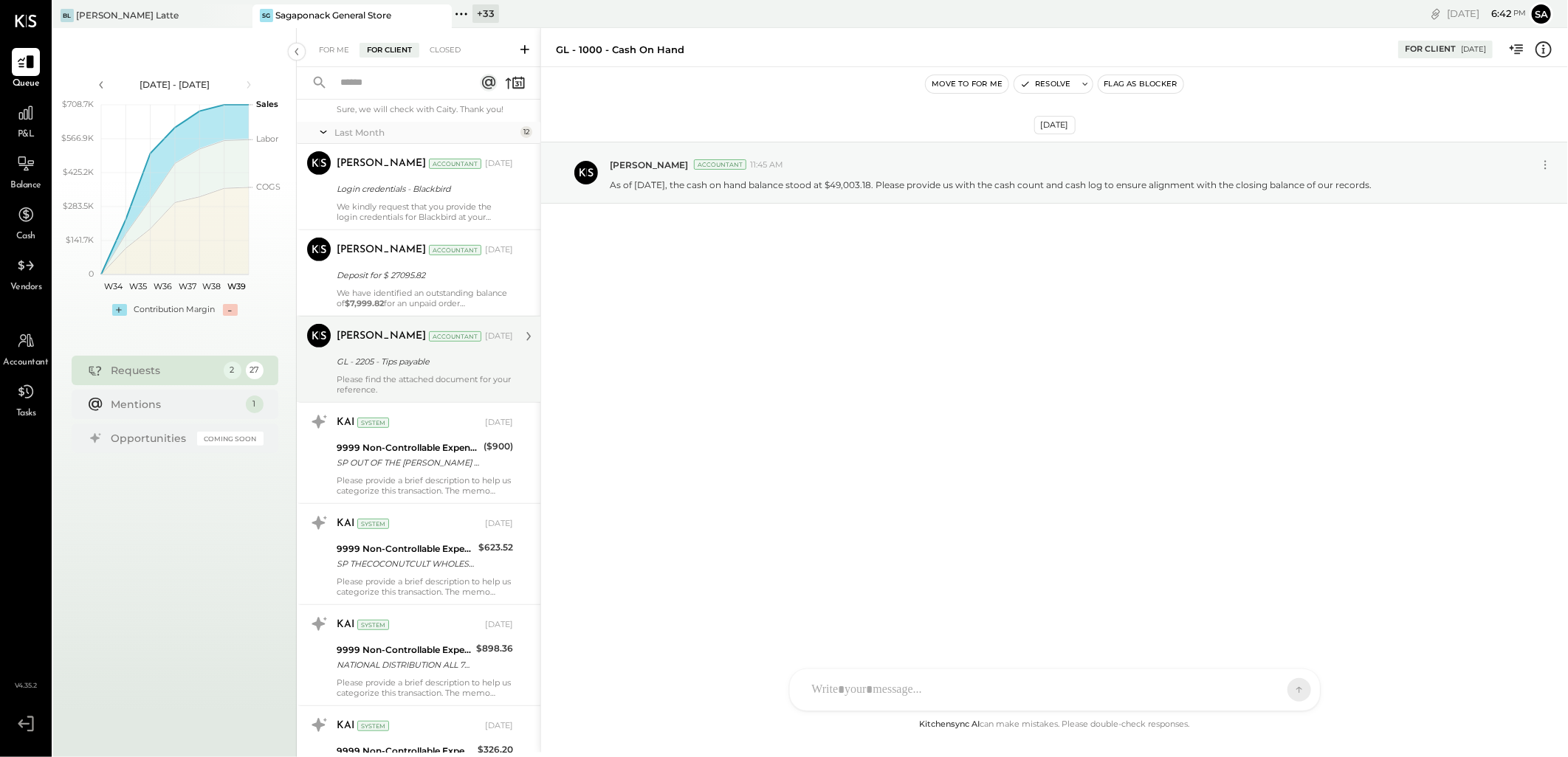
click at [393, 384] on div "Please find the attached document for your reference." at bounding box center [425, 384] width 177 height 21
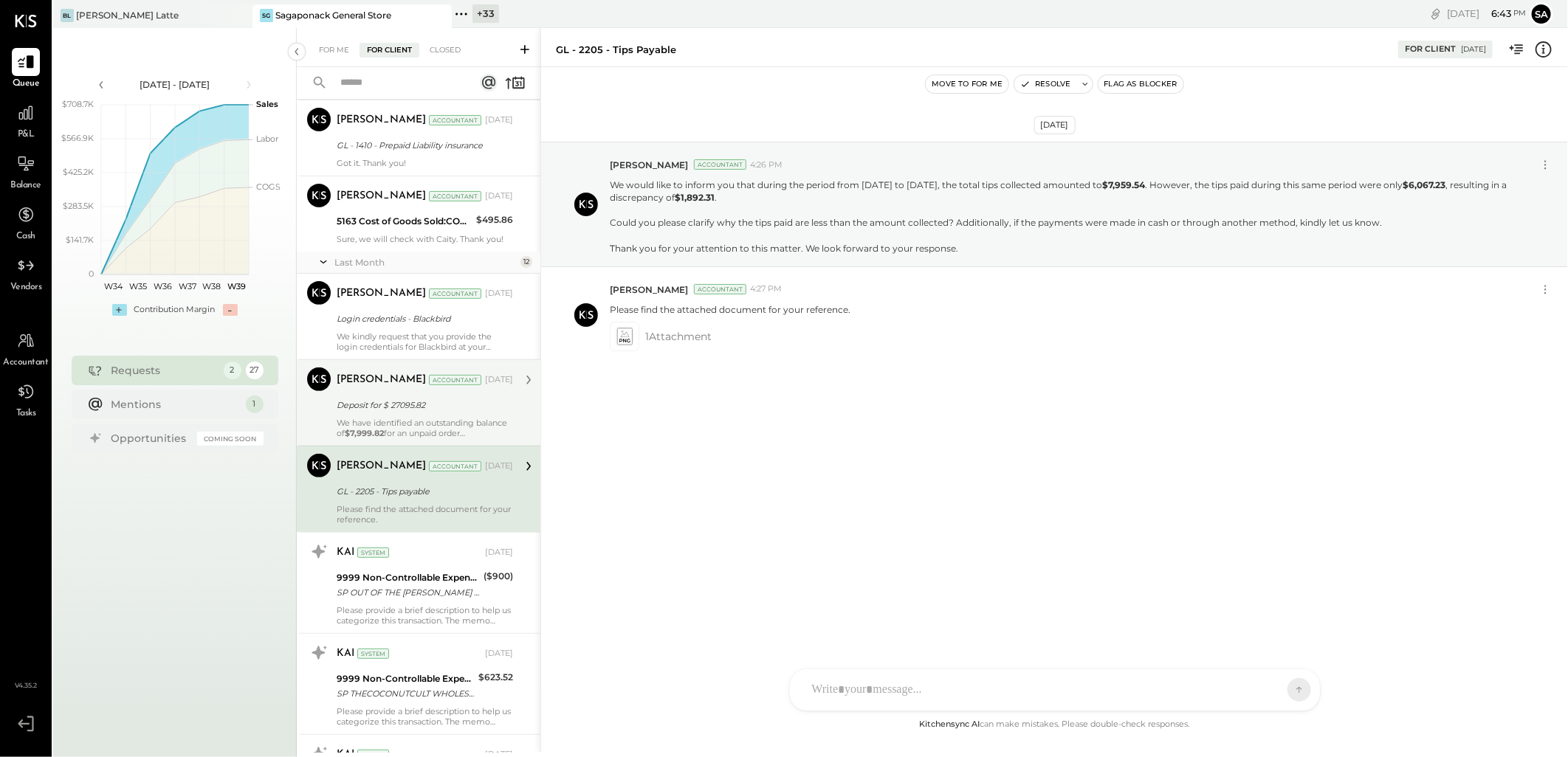
scroll to position [210, 0]
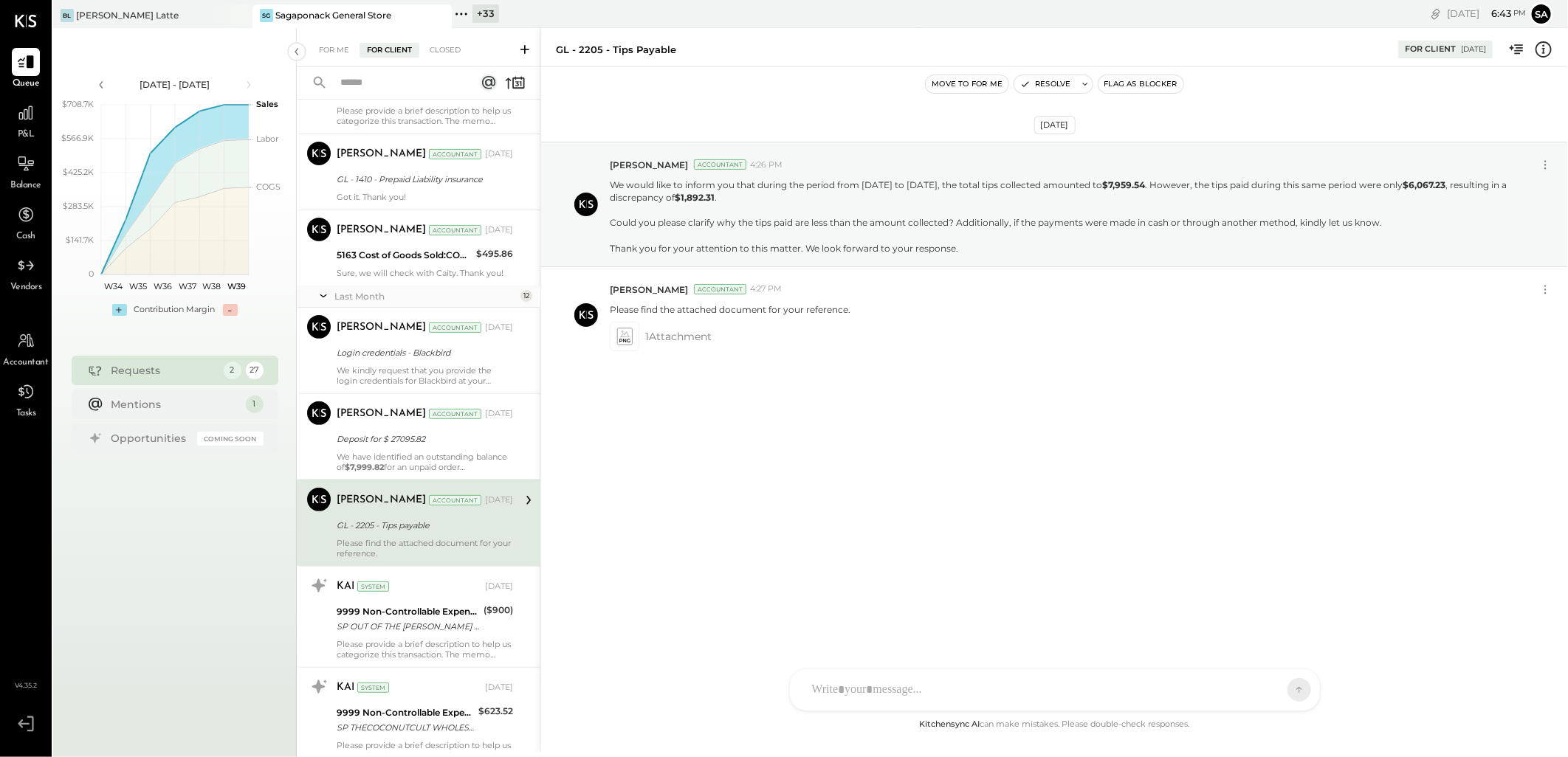
click at [426, 513] on div "[PERSON_NAME] Accountant [DATE] GL - 2205 - Tips payable Please find the attach…" at bounding box center [425, 523] width 177 height 71
click at [414, 454] on div "We have identified an outstanding balance of $7,999.82 for an unpaid order date…" at bounding box center [425, 462] width 177 height 21
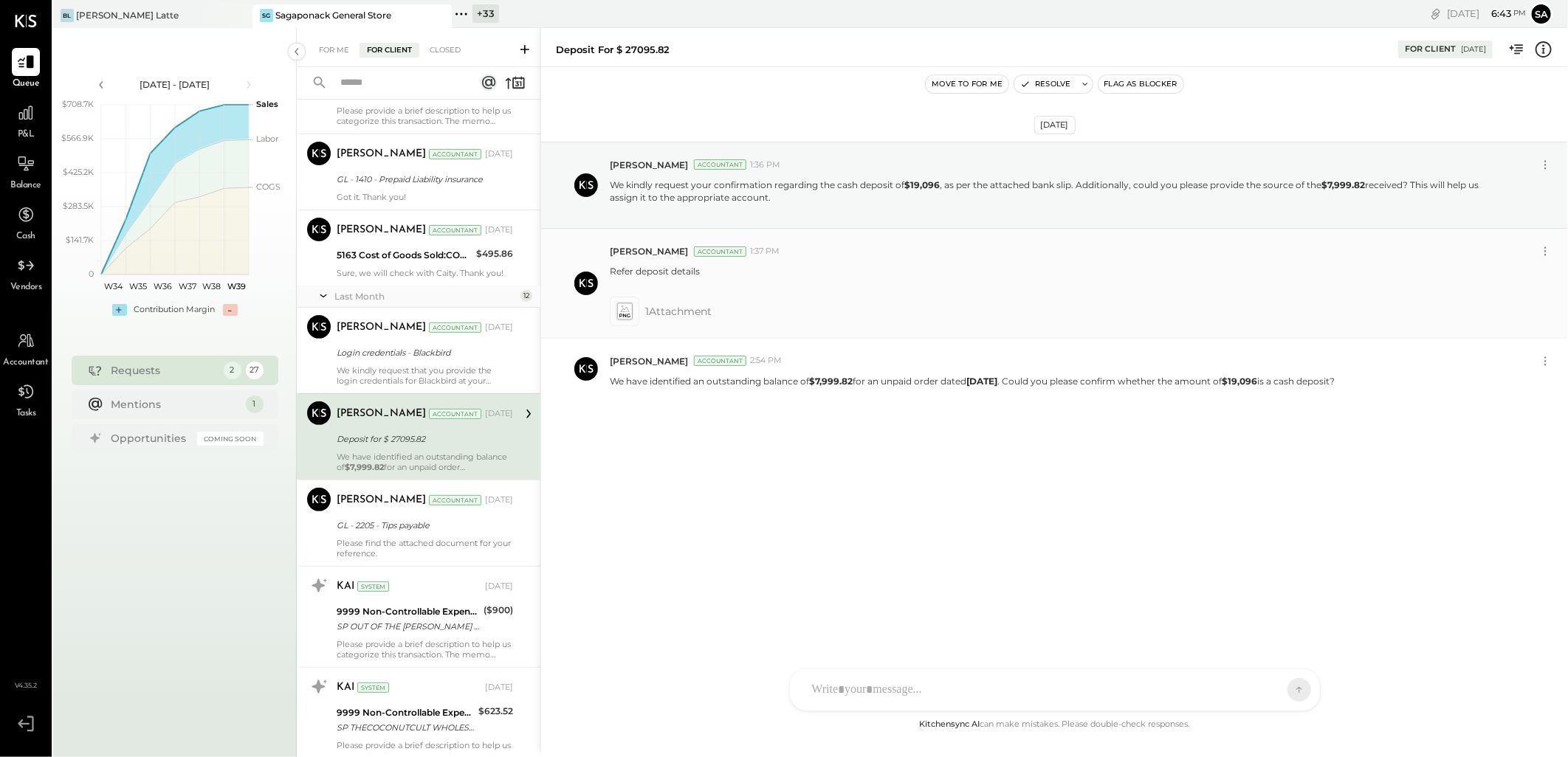
click at [624, 311] on icon at bounding box center [624, 311] width 15 height 17
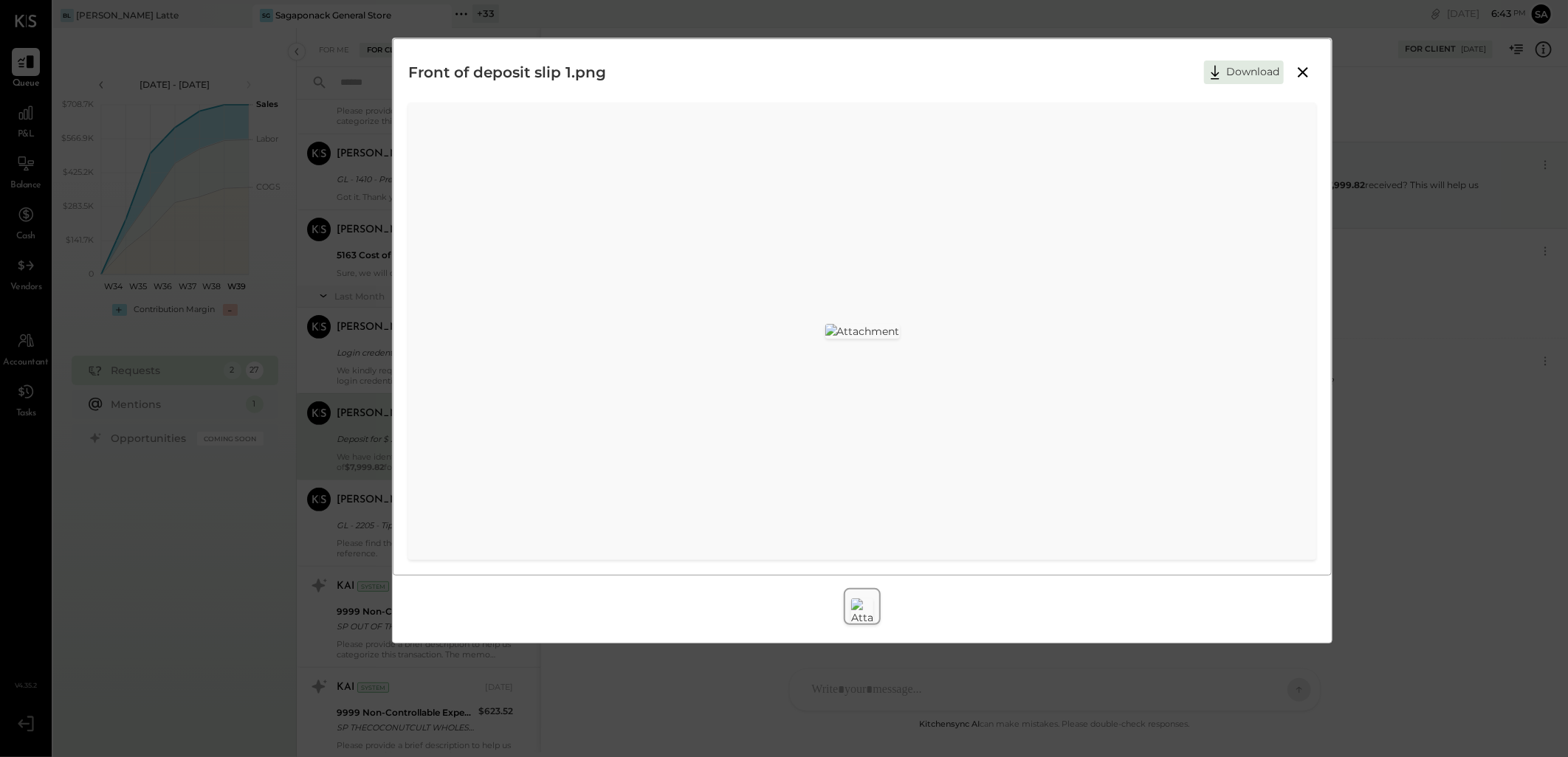
click at [1301, 75] on icon at bounding box center [1302, 72] width 10 height 10
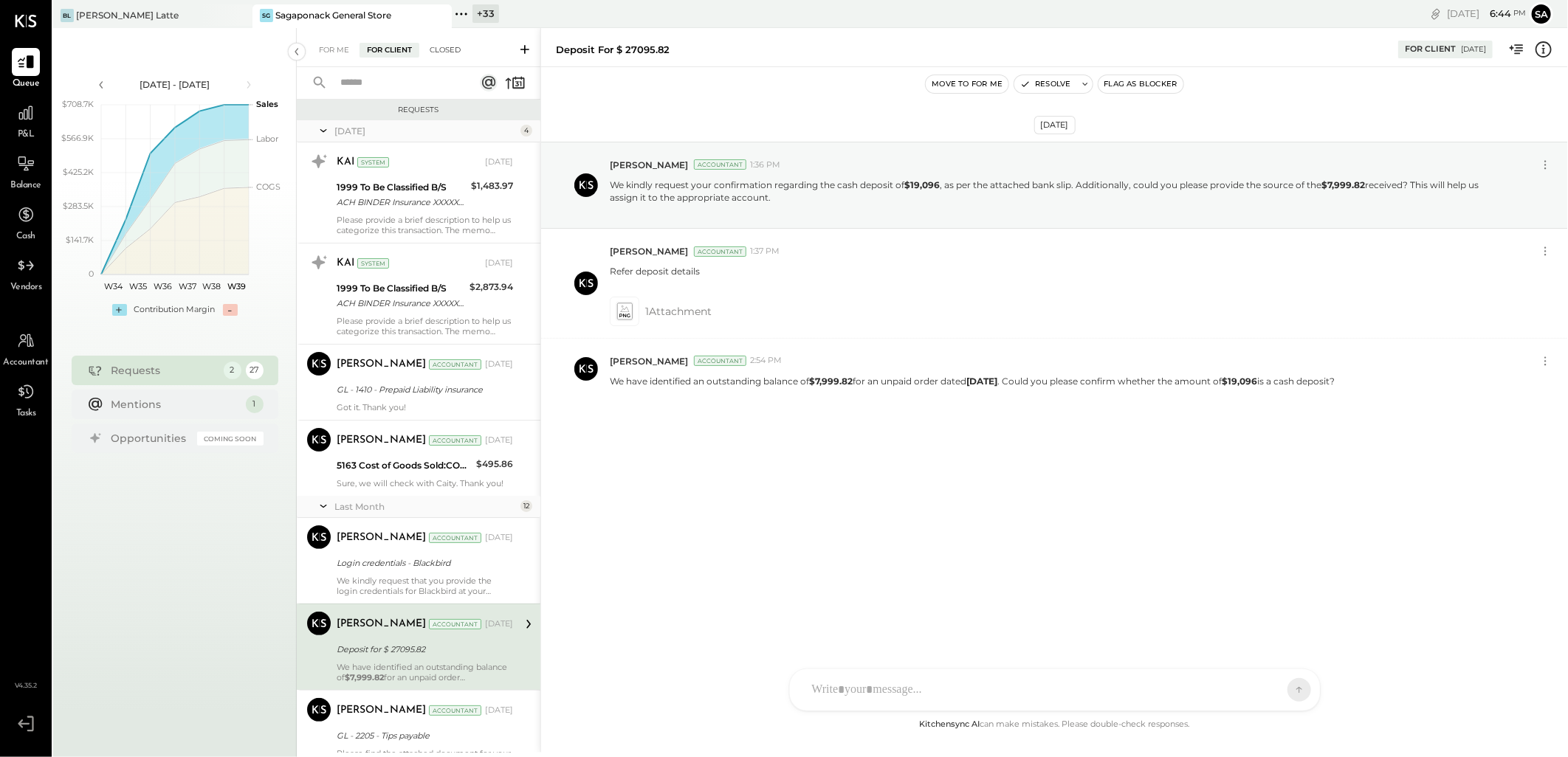
click at [451, 49] on div "Closed" at bounding box center [445, 50] width 45 height 15
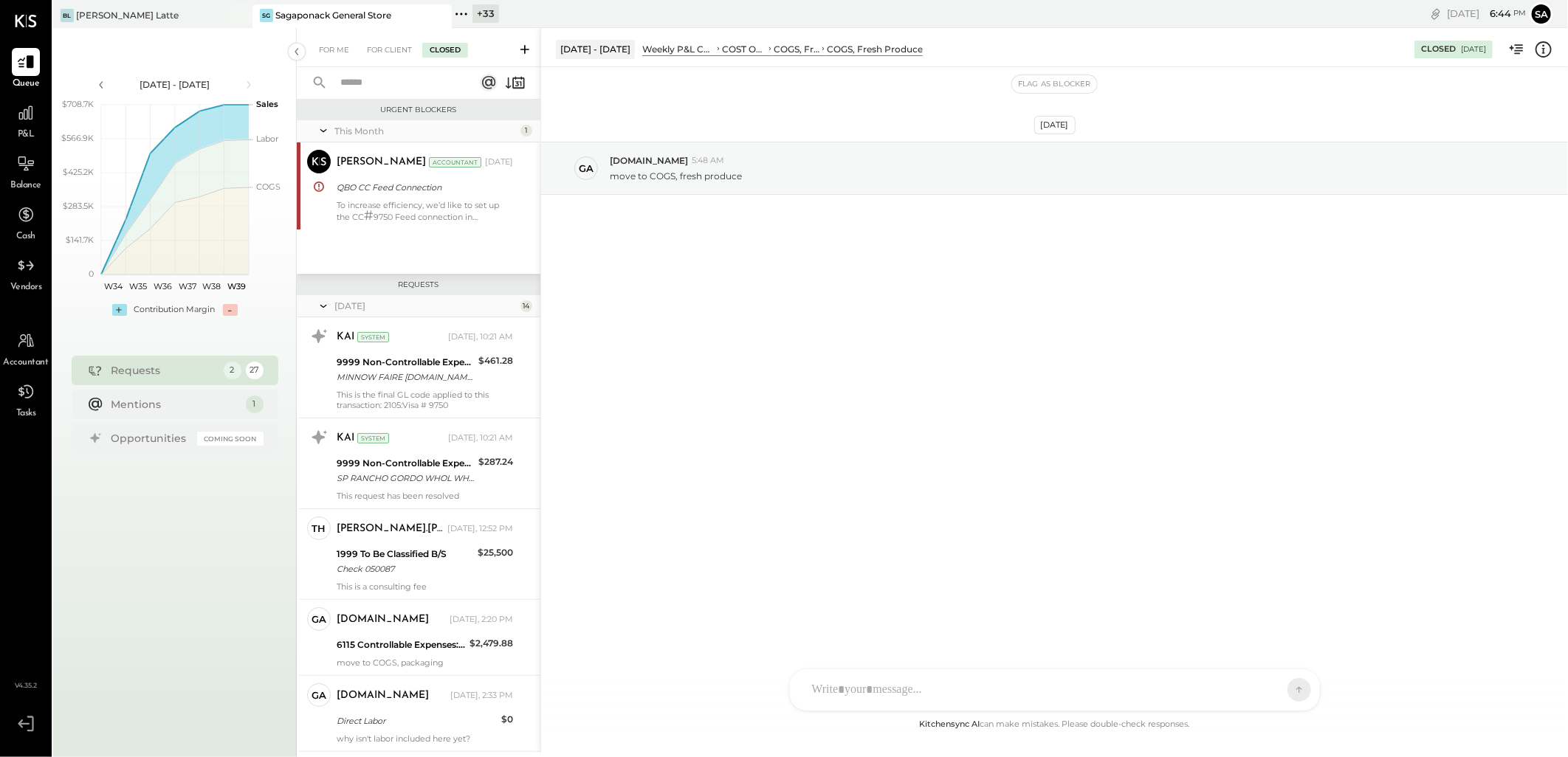
click at [486, 81] on icon at bounding box center [488, 82] width 13 height 13
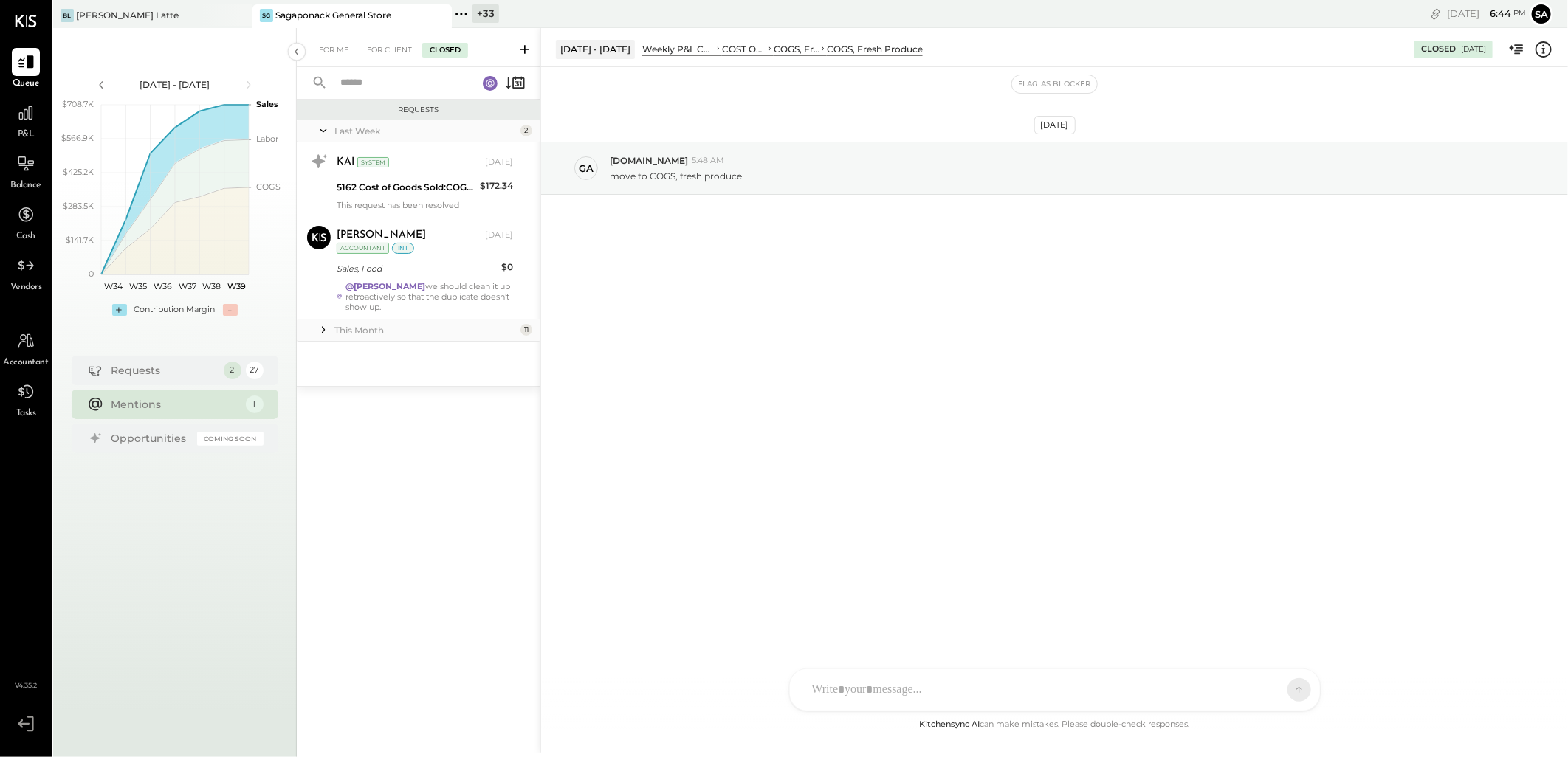
click at [323, 329] on icon at bounding box center [323, 330] width 3 height 7
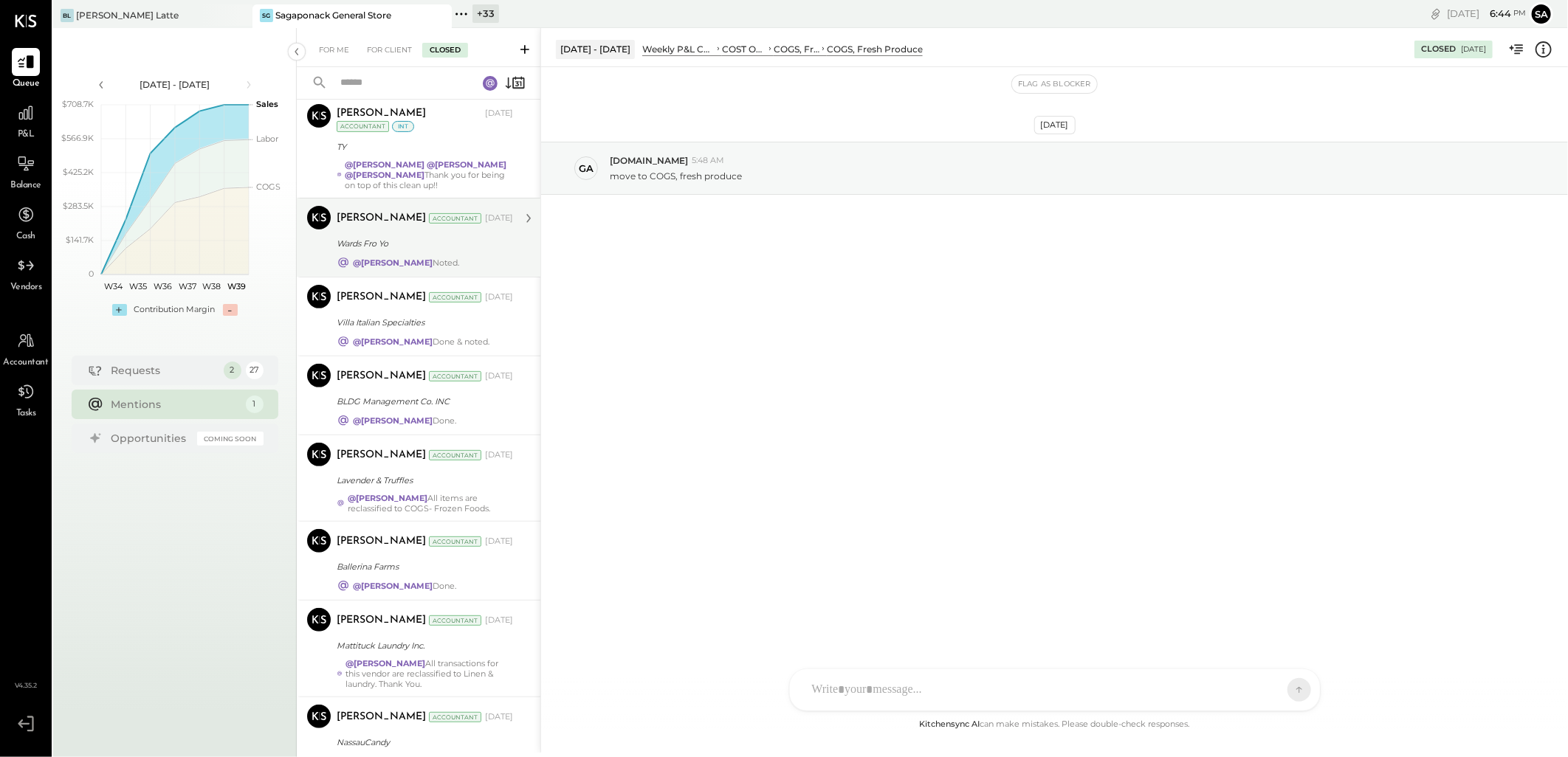
scroll to position [246, 0]
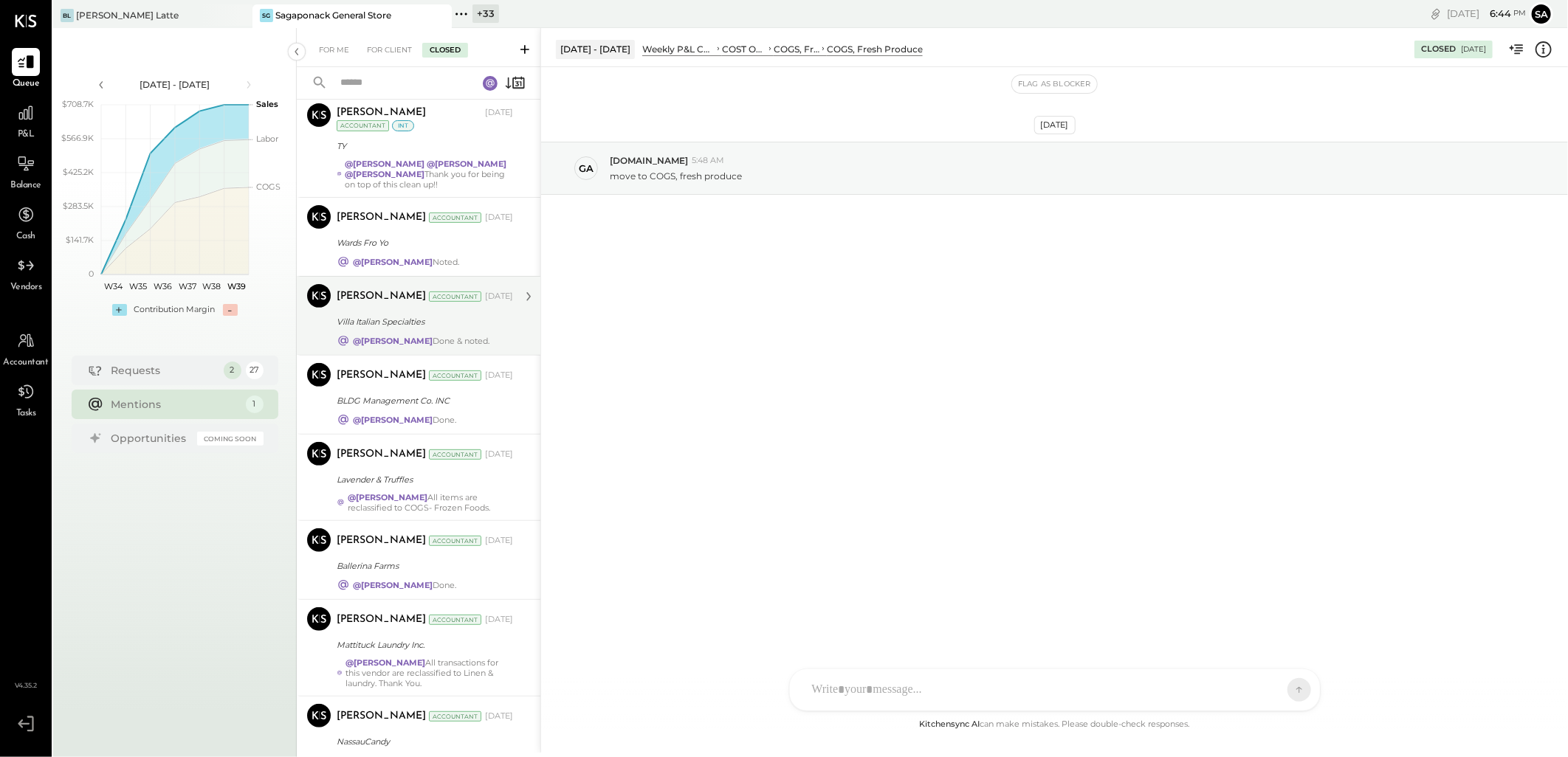
click at [460, 325] on div "Villa Italian Specialties" at bounding box center [422, 321] width 172 height 15
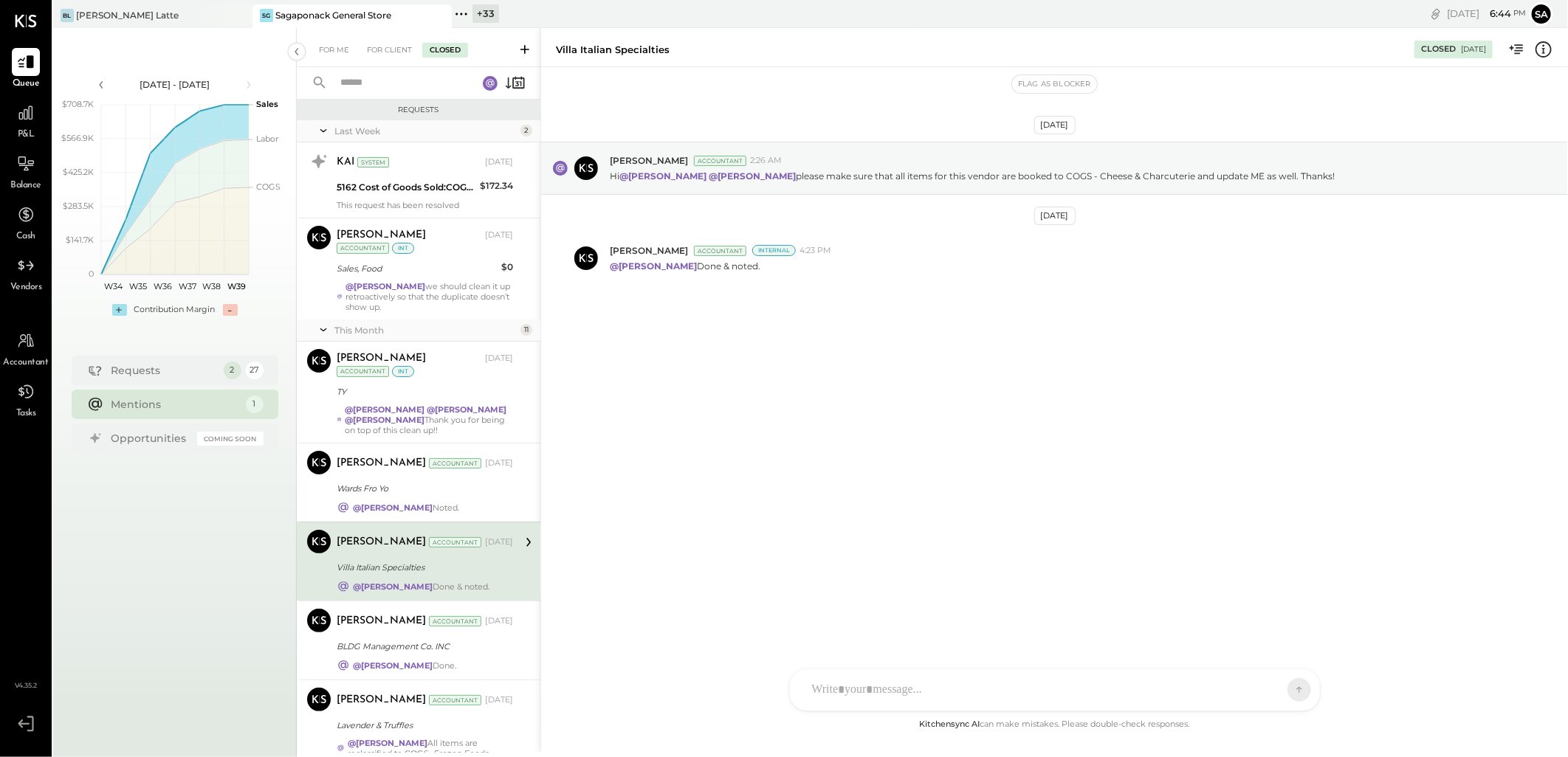
click at [340, 137] on div "Last Week 2" at bounding box center [419, 131] width 244 height 22
click at [323, 130] on icon at bounding box center [323, 131] width 15 height 37
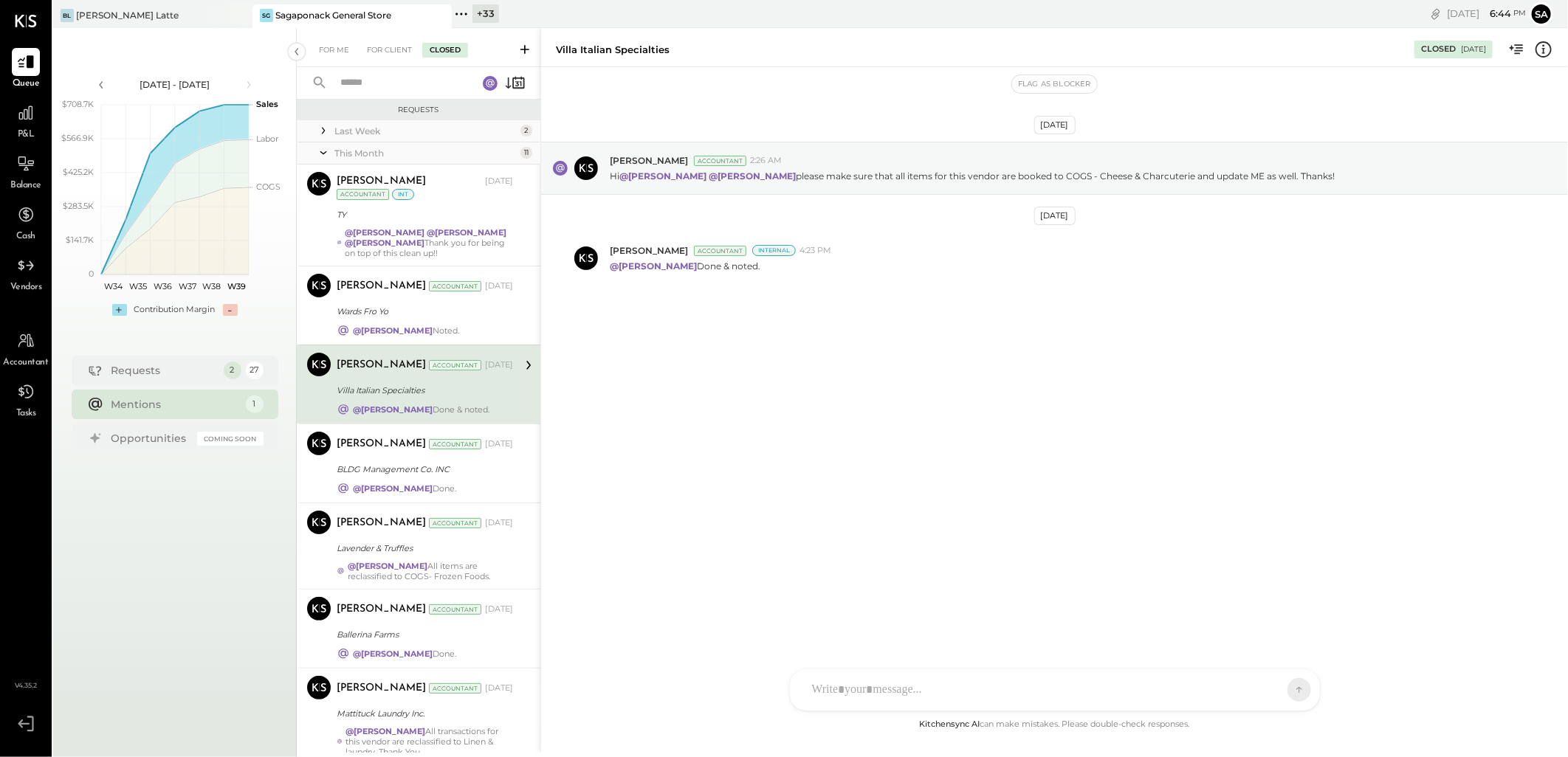
click at [325, 153] on icon at bounding box center [324, 153] width 7 height 3
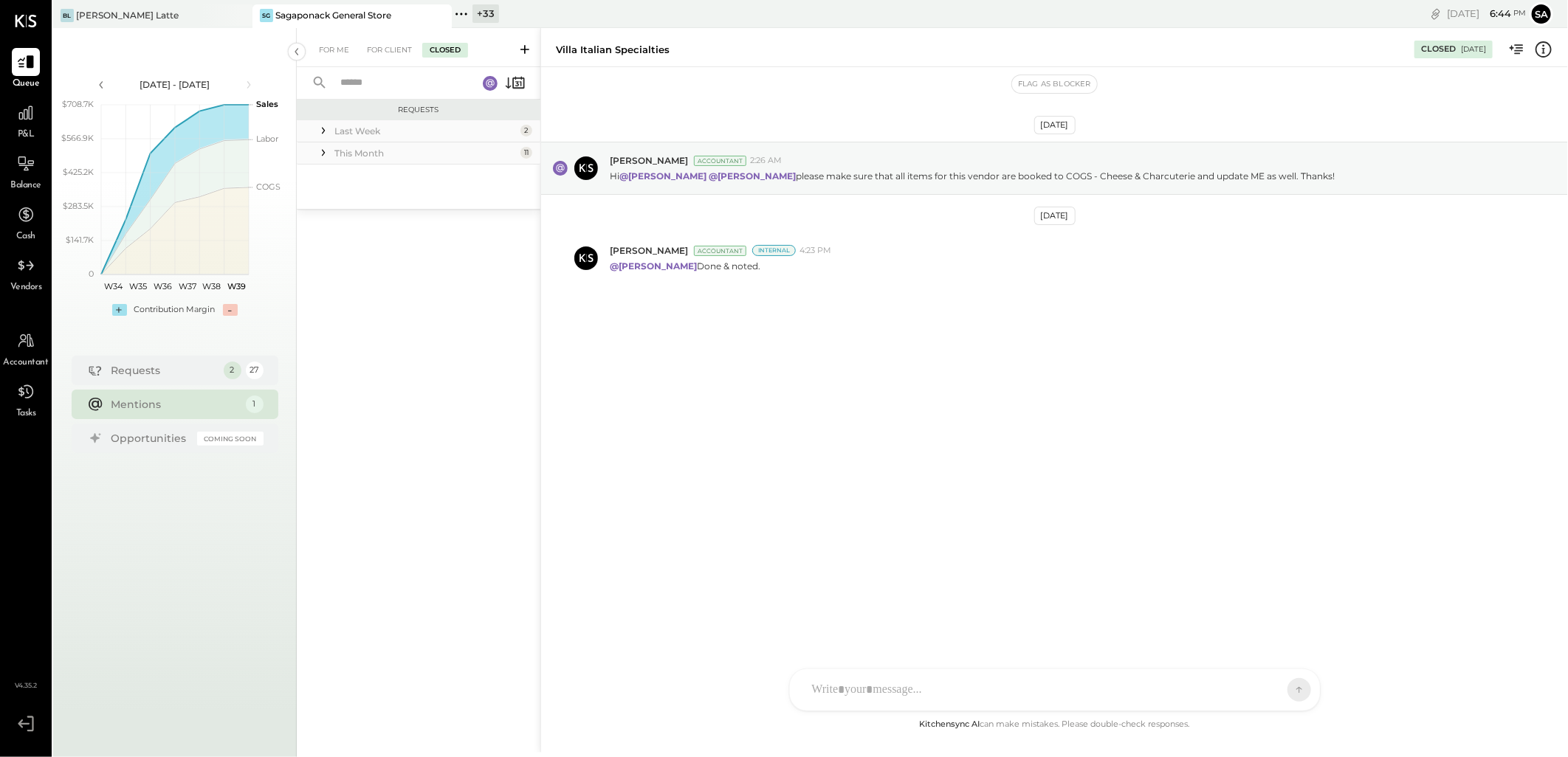
click at [485, 79] on rect at bounding box center [490, 83] width 15 height 15
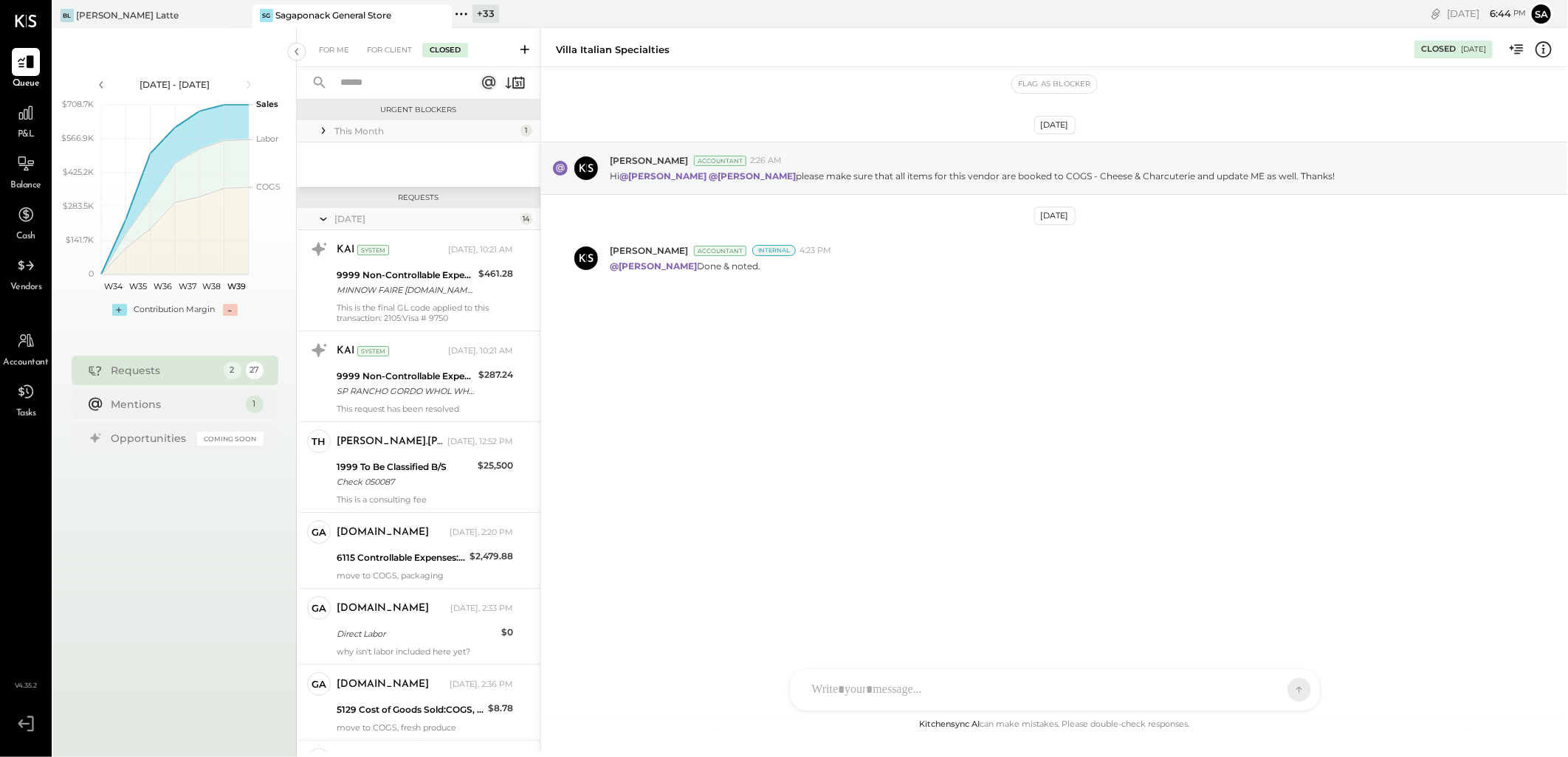
scroll to position [817, 0]
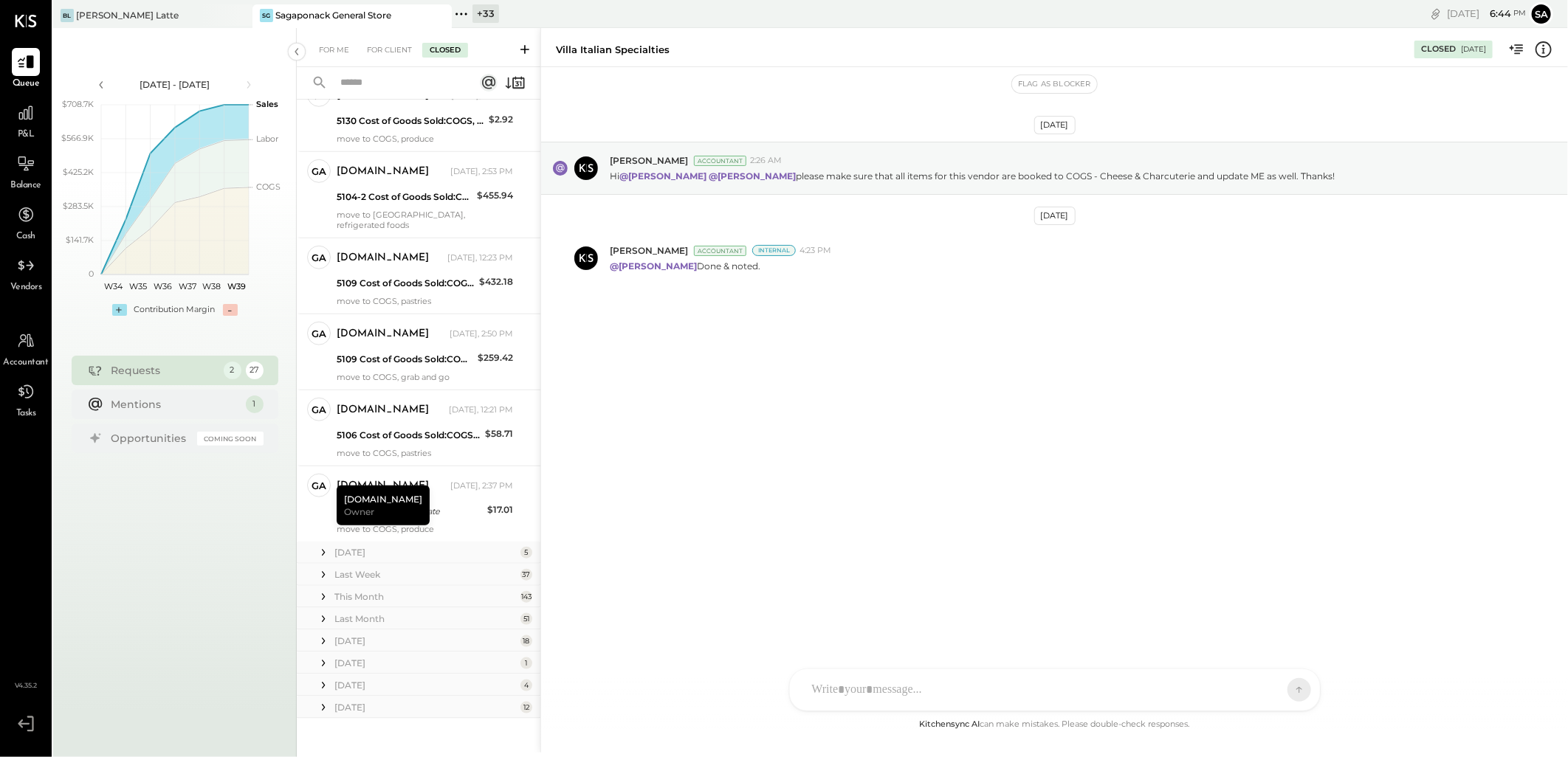
click at [319, 546] on icon at bounding box center [323, 553] width 15 height 15
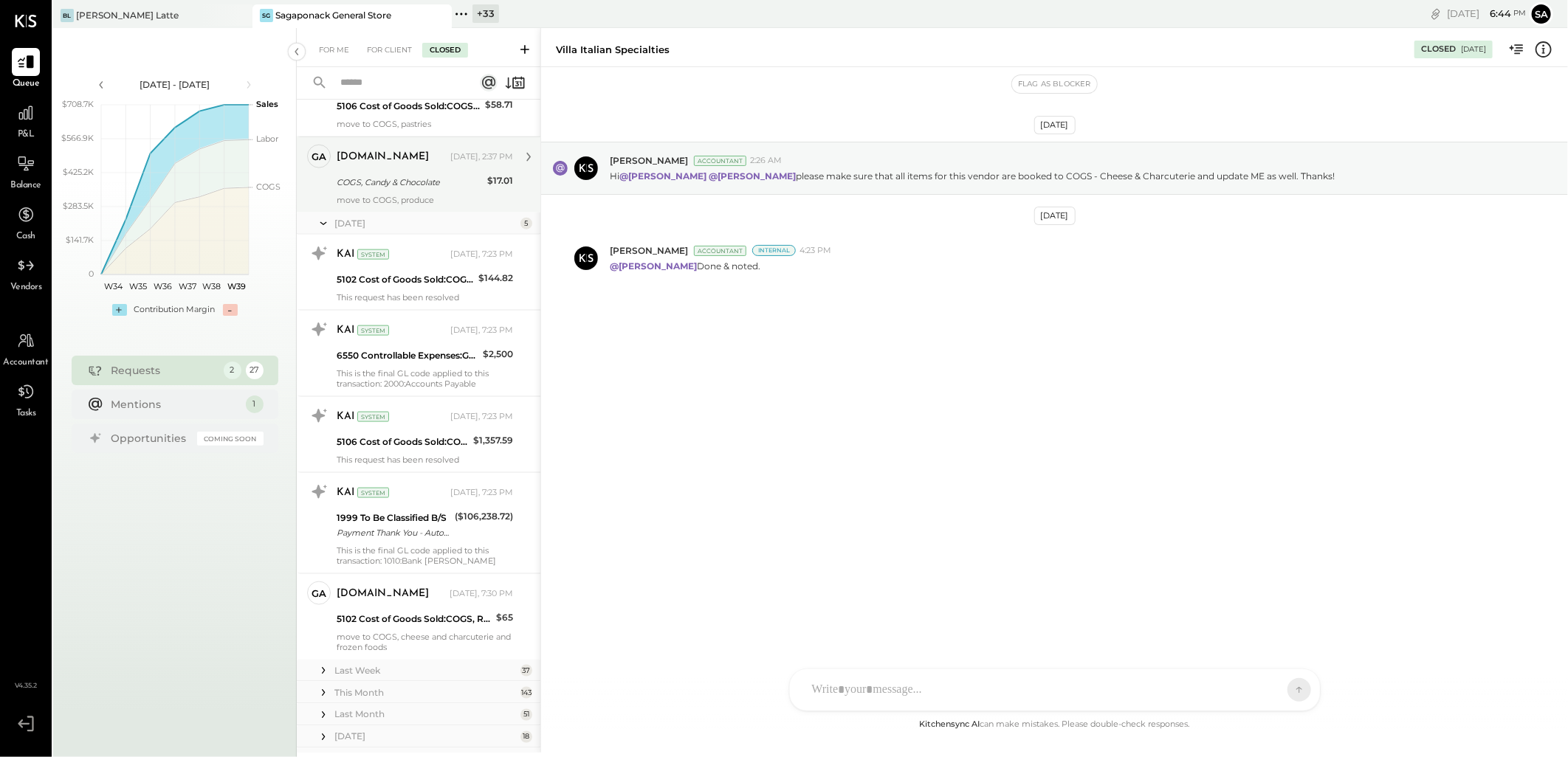
scroll to position [1243, 0]
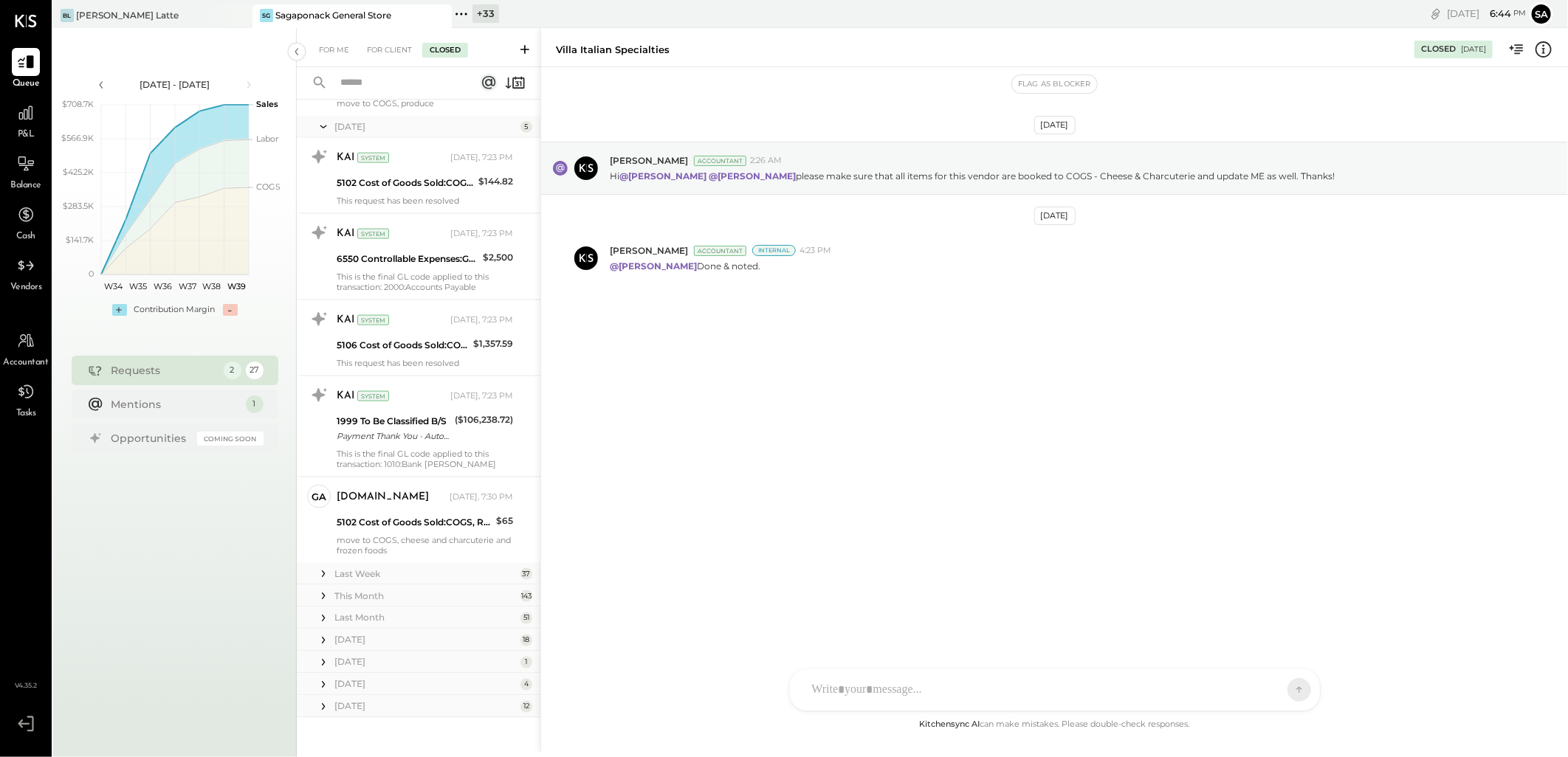
click at [325, 570] on icon at bounding box center [323, 574] width 3 height 7
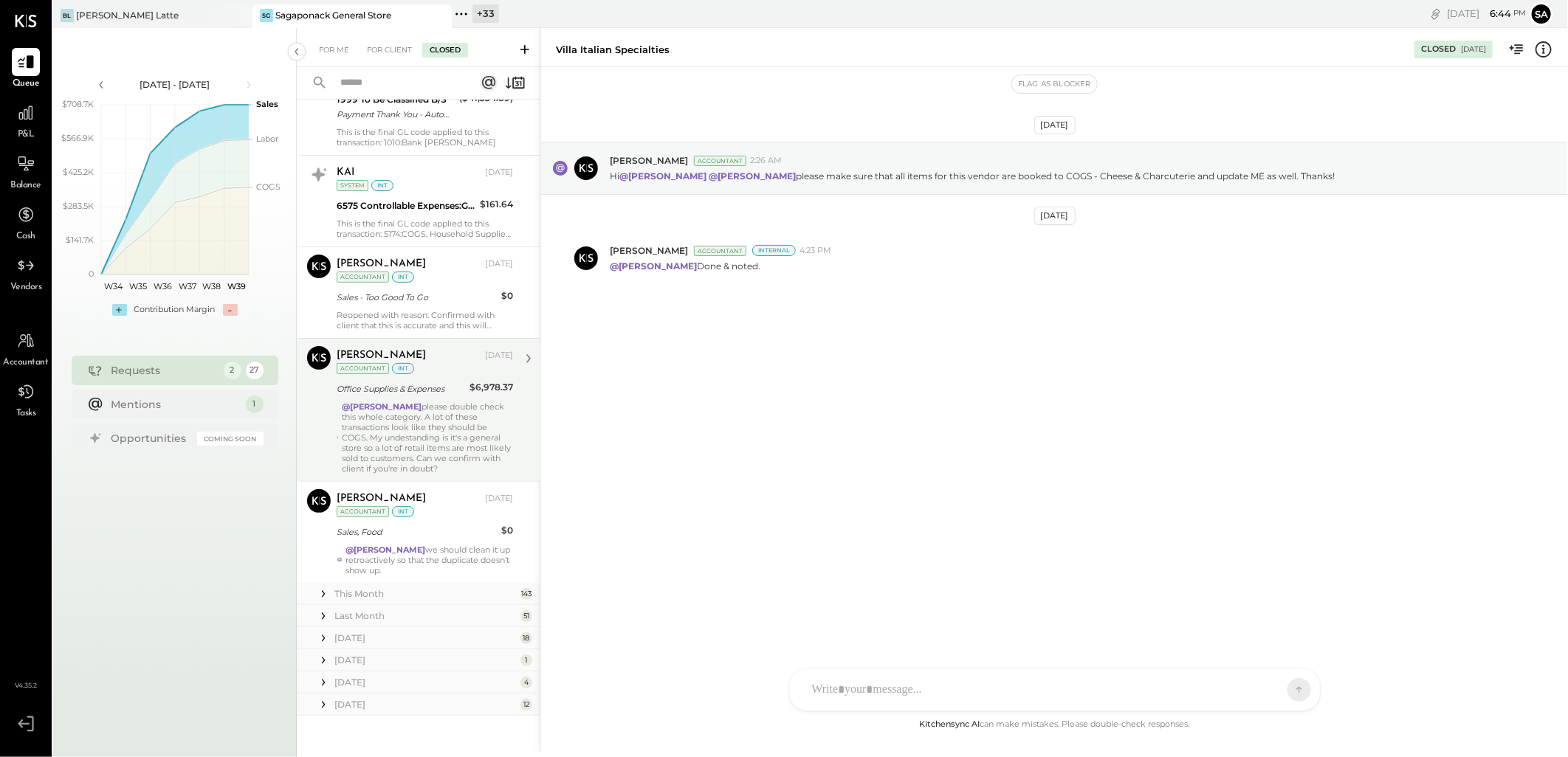
scroll to position [4615, 0]
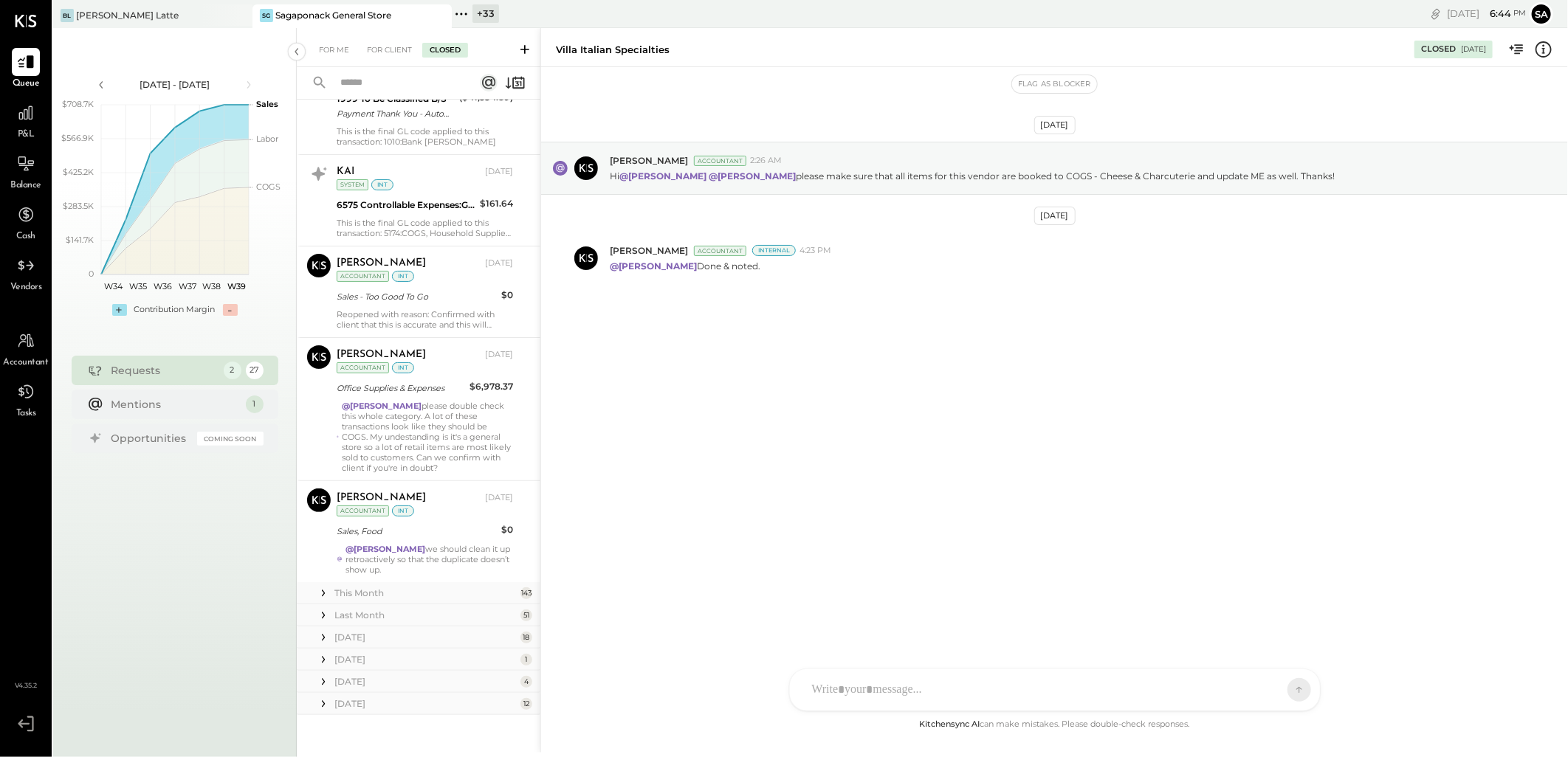
click at [325, 675] on icon at bounding box center [323, 681] width 15 height 15
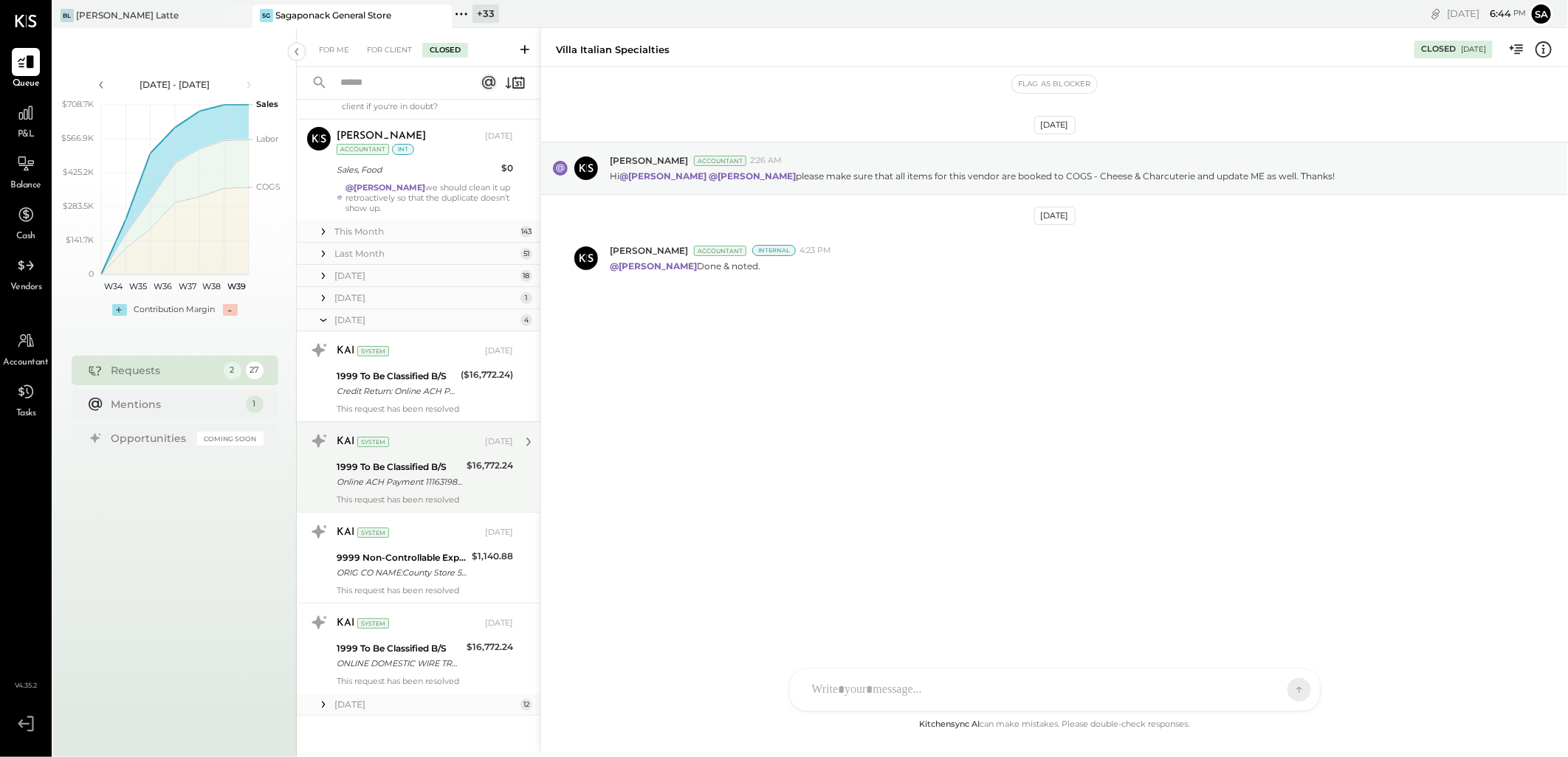
scroll to position [4978, 0]
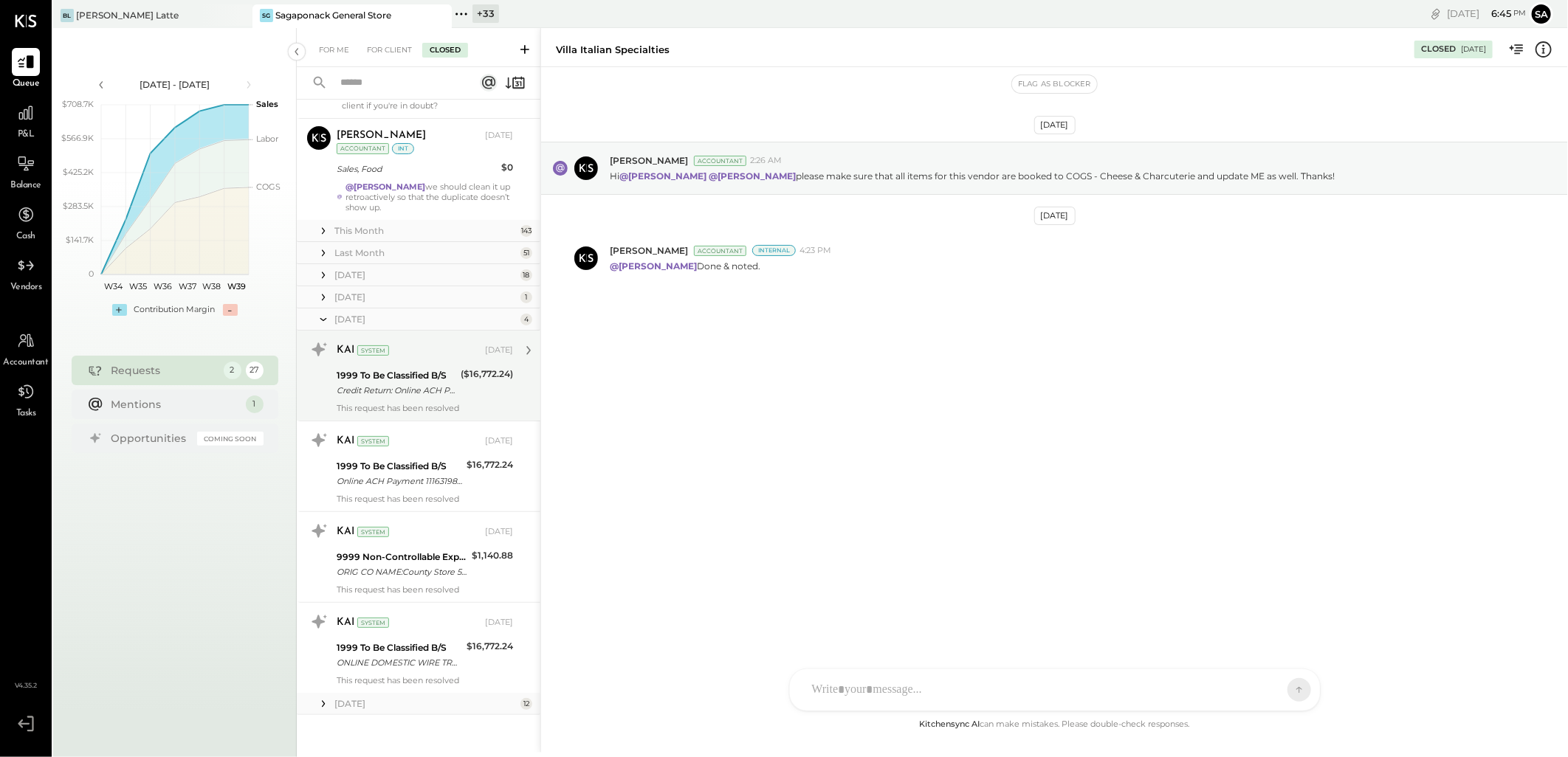
click at [445, 383] on div "Credit Return: Online ACH Payment 11163198900 To RusstinSiadatian (_#####7900)" at bounding box center [396, 390] width 119 height 15
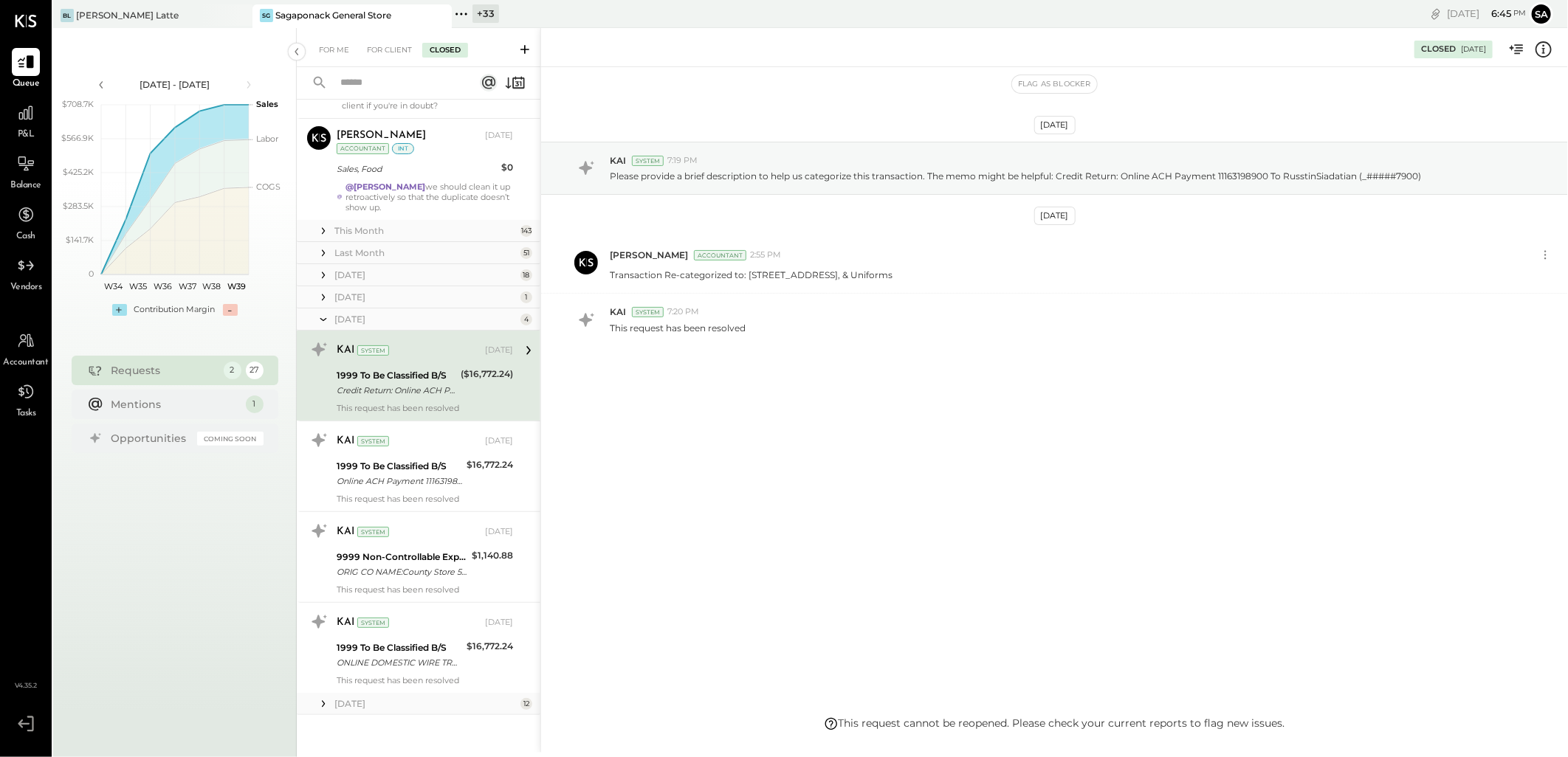
click at [321, 318] on icon at bounding box center [324, 320] width 7 height 3
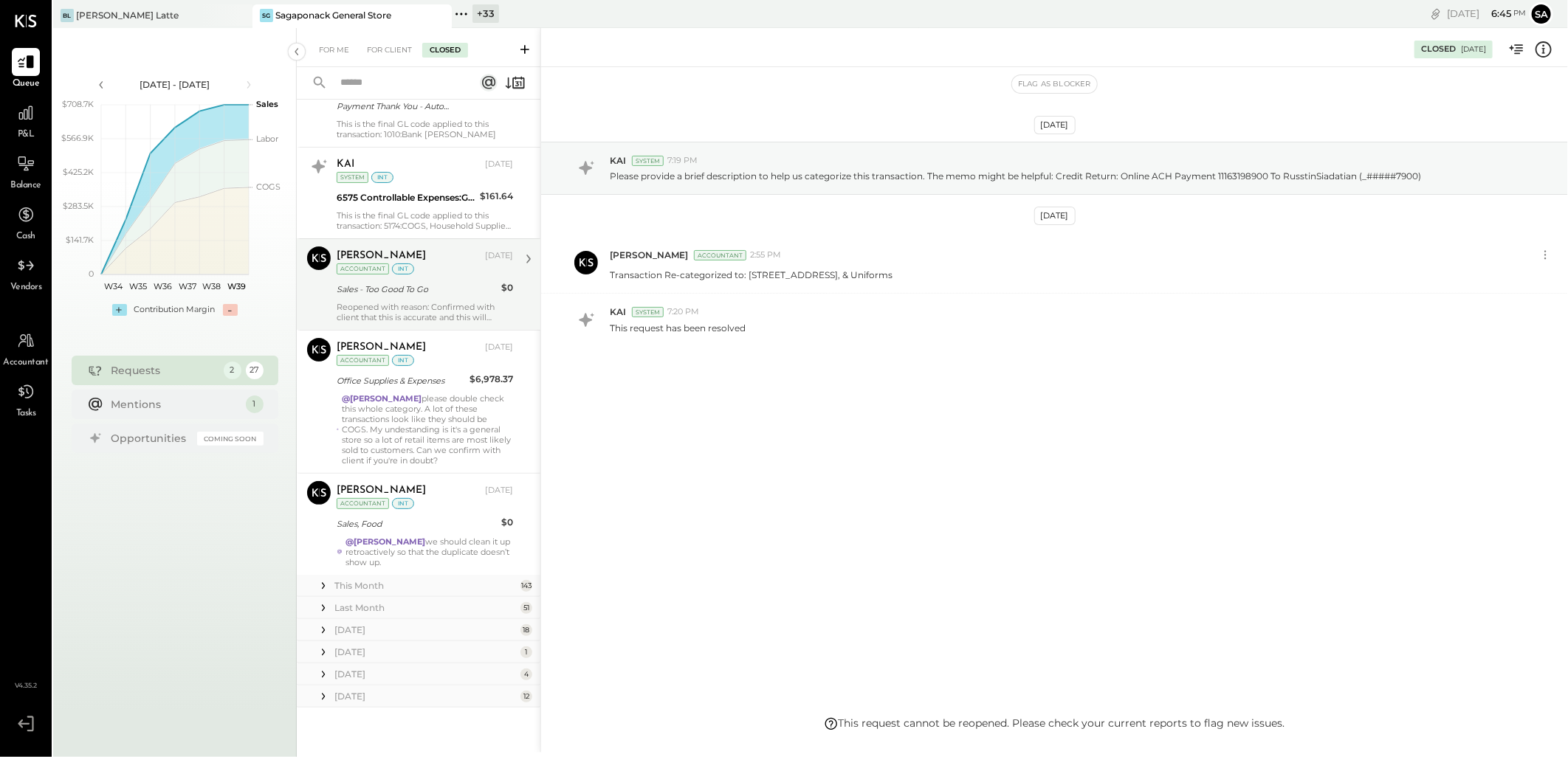
scroll to position [4615, 0]
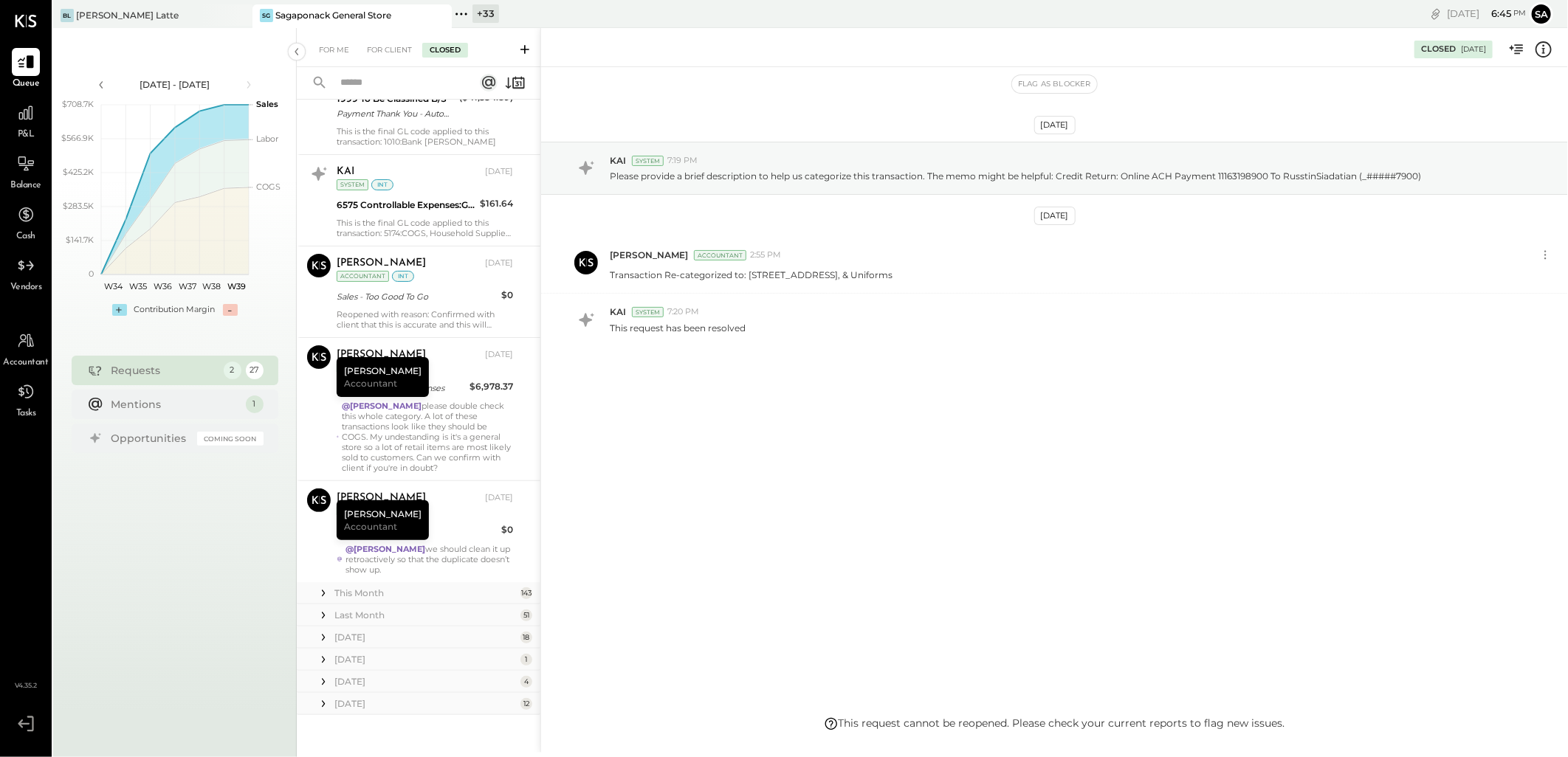
click at [321, 652] on icon at bounding box center [323, 659] width 15 height 15
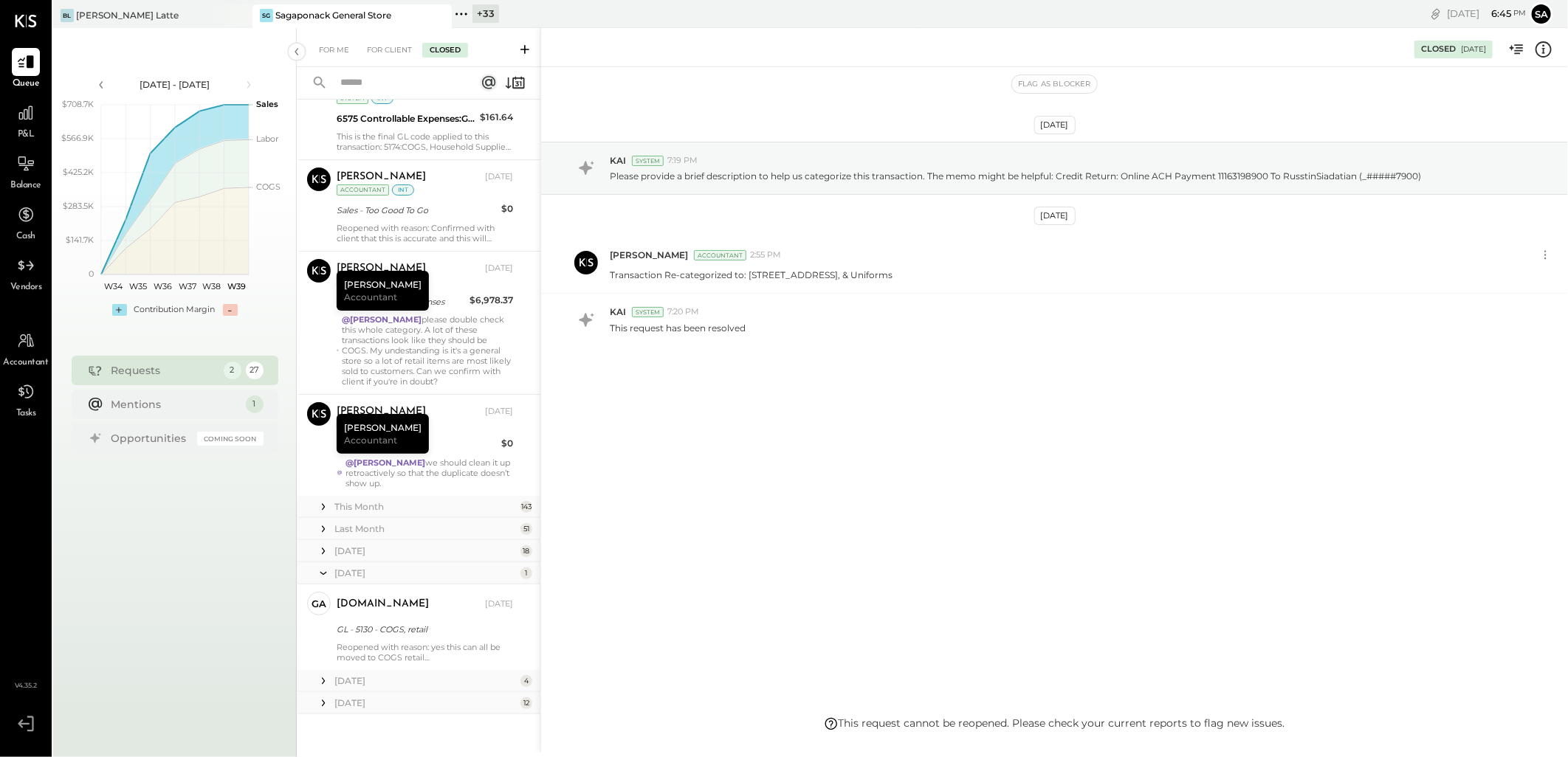
scroll to position [4701, 0]
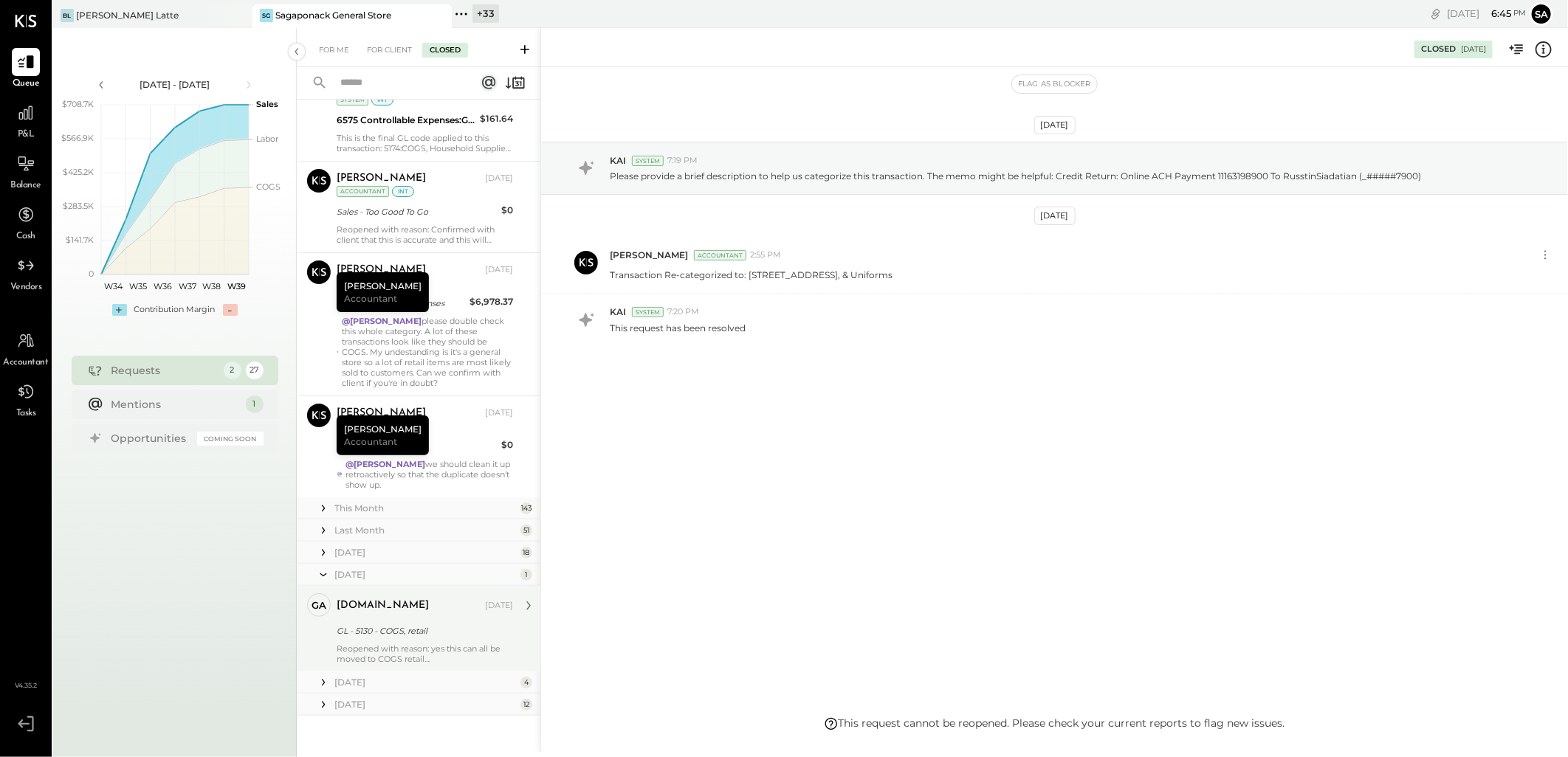
click at [438, 644] on div "Reopened with reason: yes this can all be moved to COGS retail" at bounding box center [425, 654] width 177 height 21
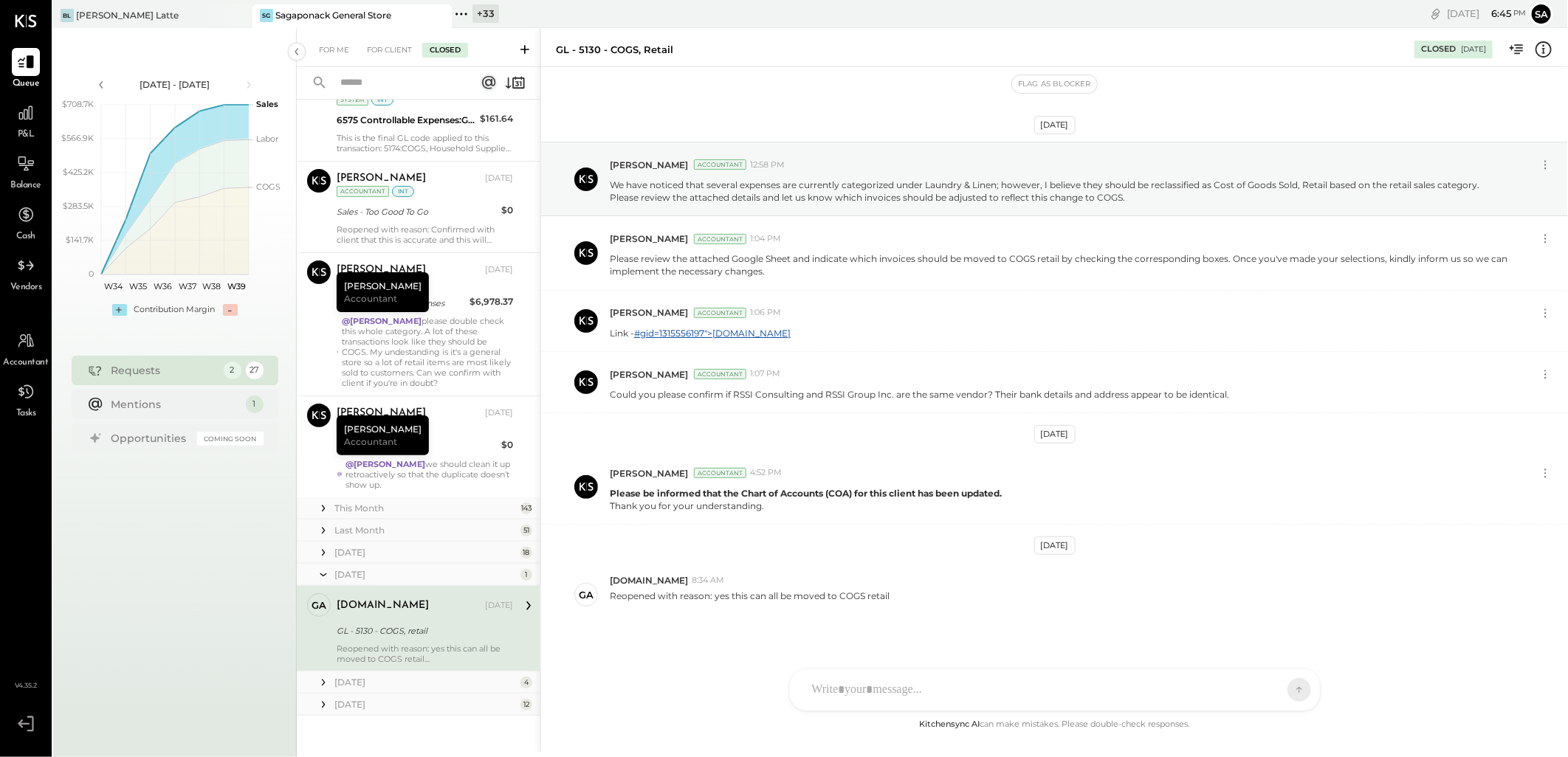
scroll to position [22, 0]
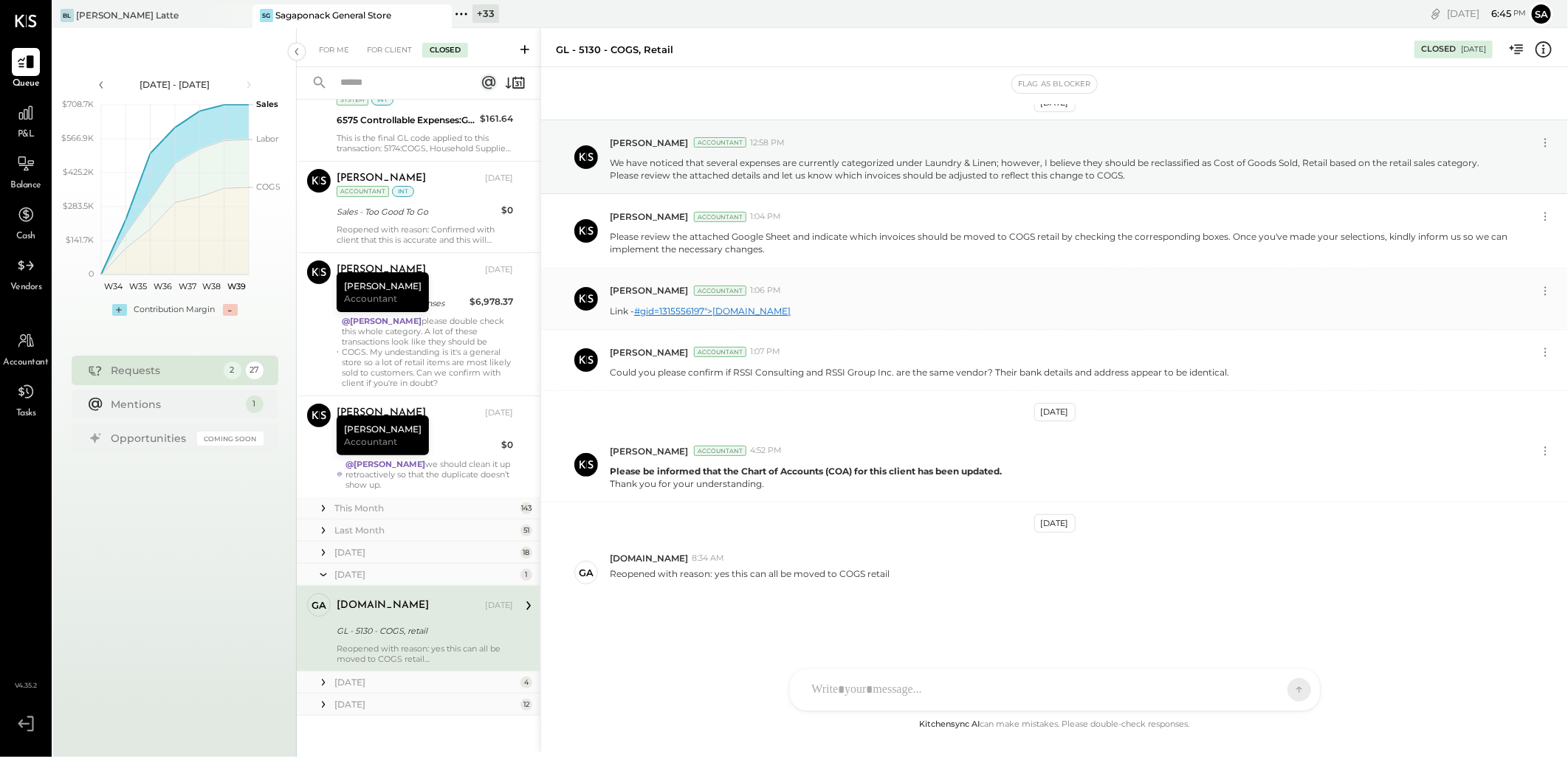
click at [709, 312] on link "#gid=1315556197">[DOMAIN_NAME]" at bounding box center [712, 311] width 156 height 11
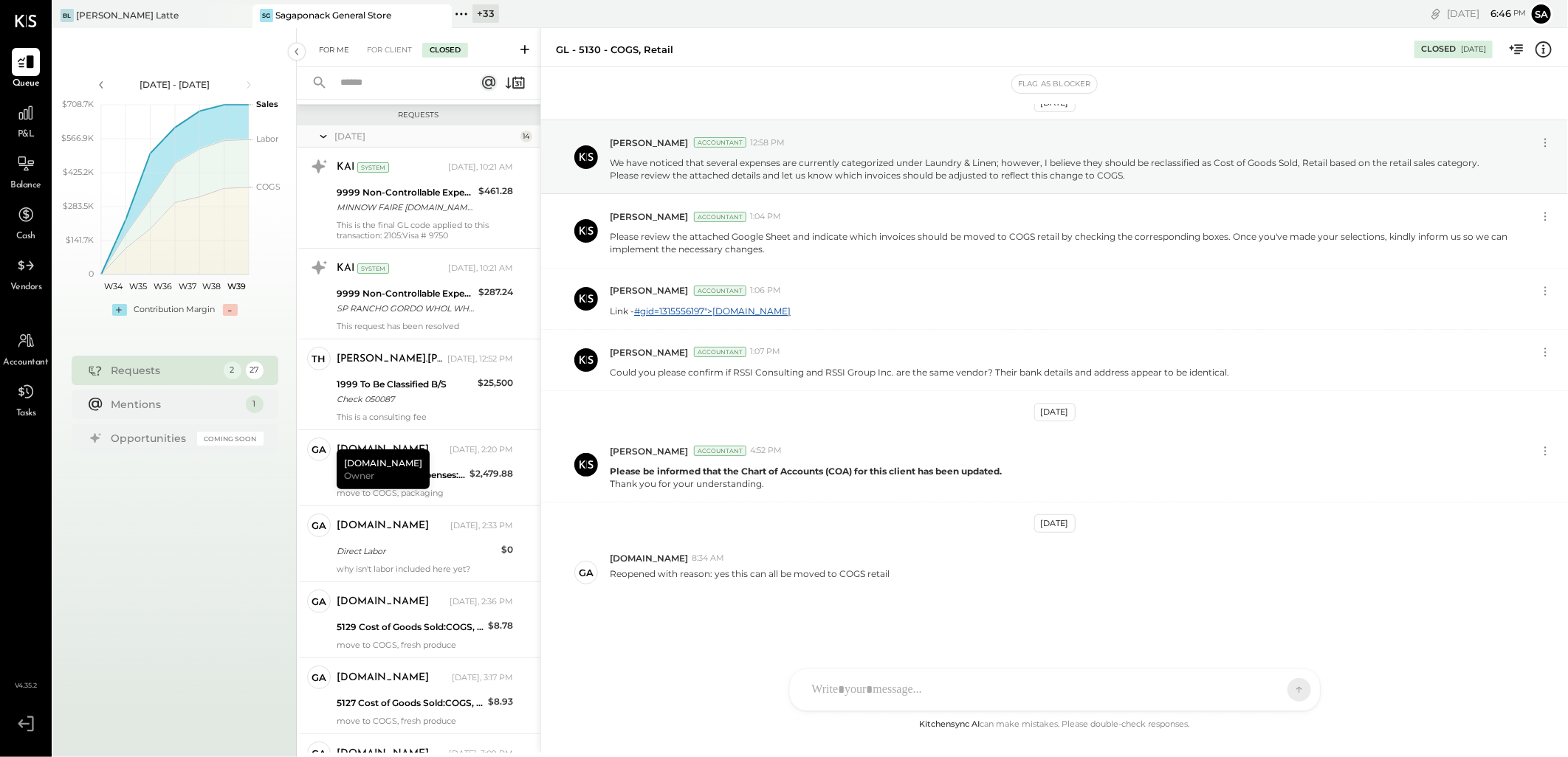
scroll to position [82, 0]
click at [405, 46] on div "For Client" at bounding box center [389, 50] width 60 height 15
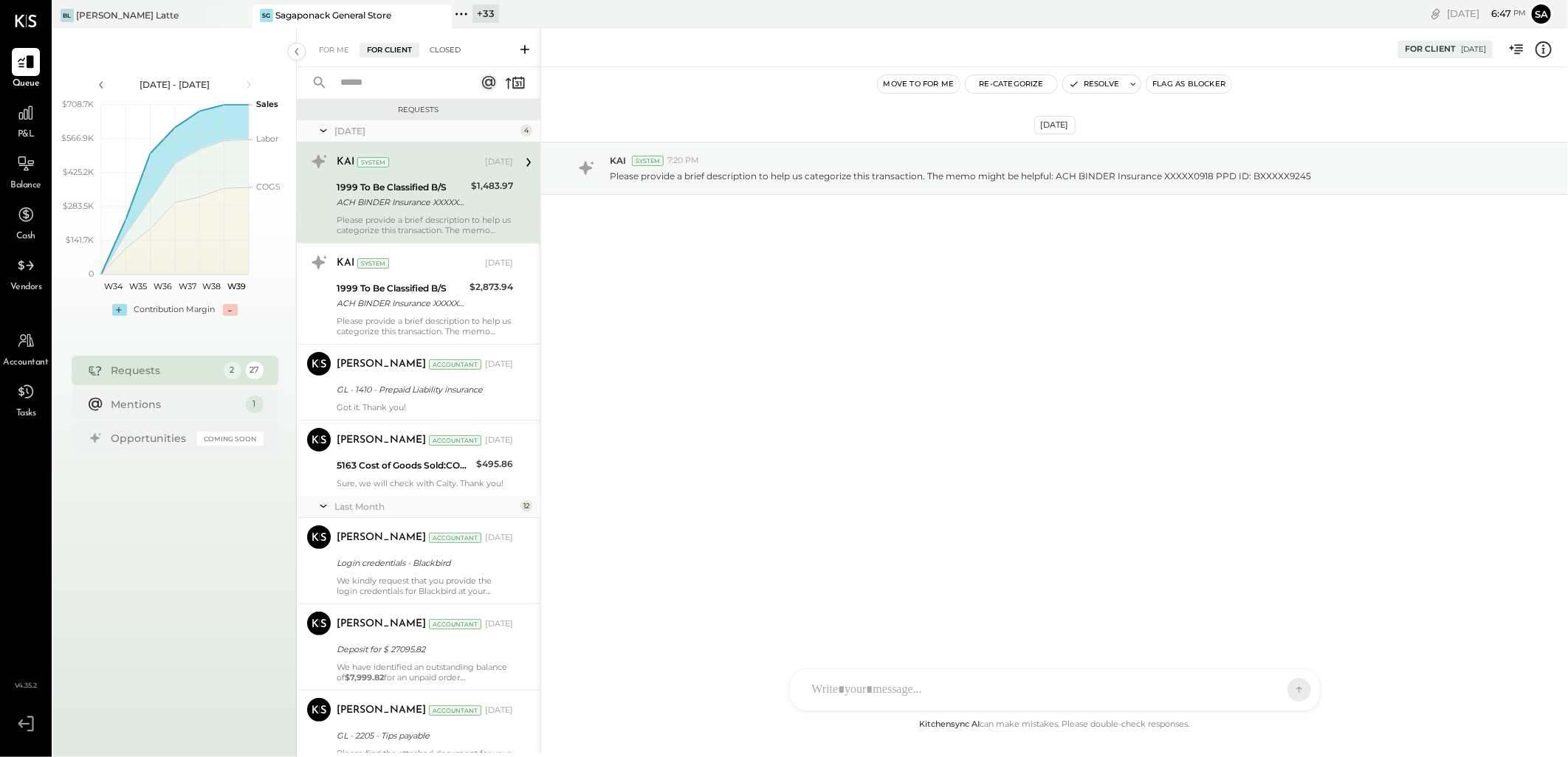
click at [451, 49] on div "Closed" at bounding box center [445, 50] width 45 height 15
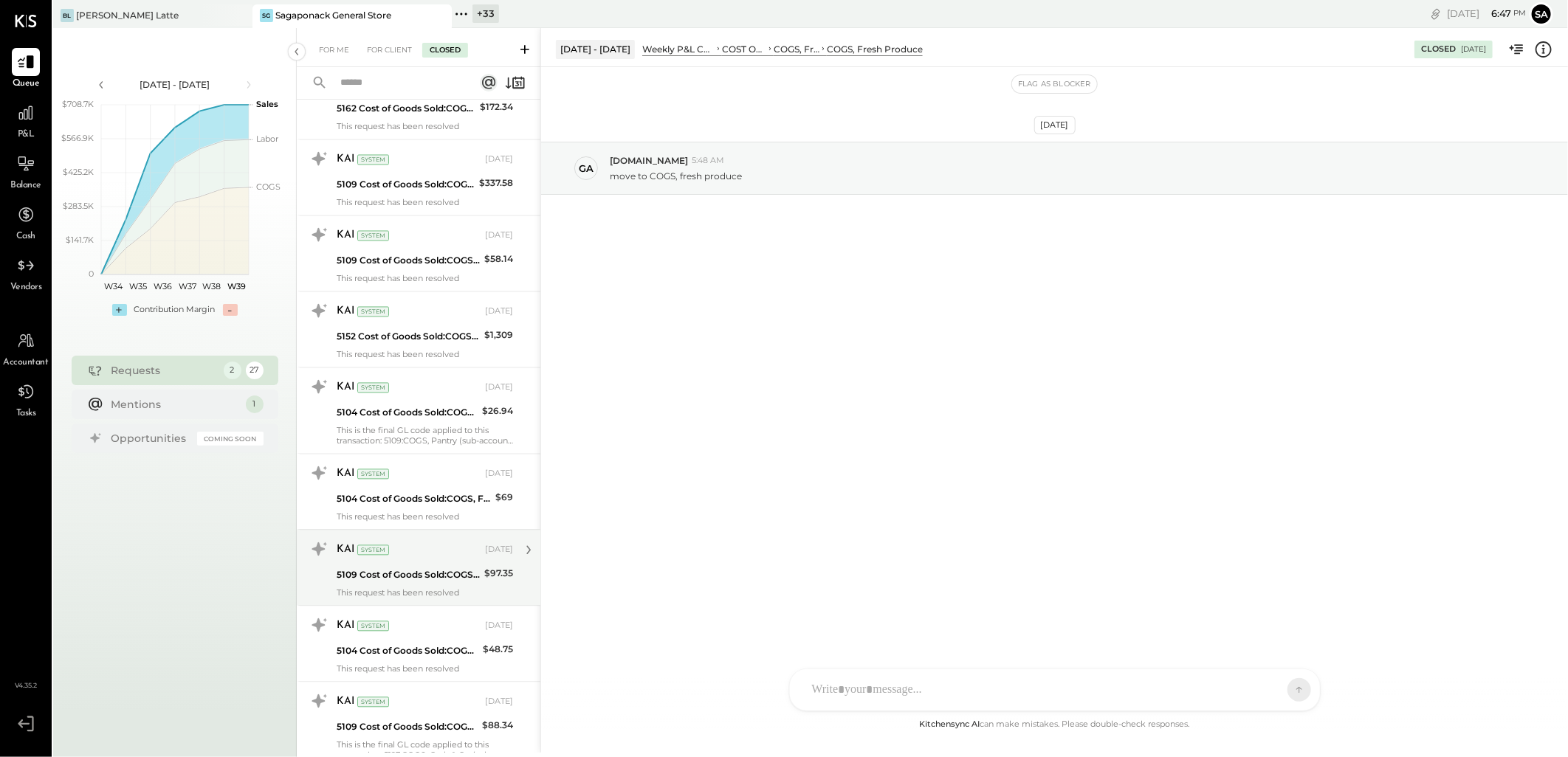
scroll to position [1993, 0]
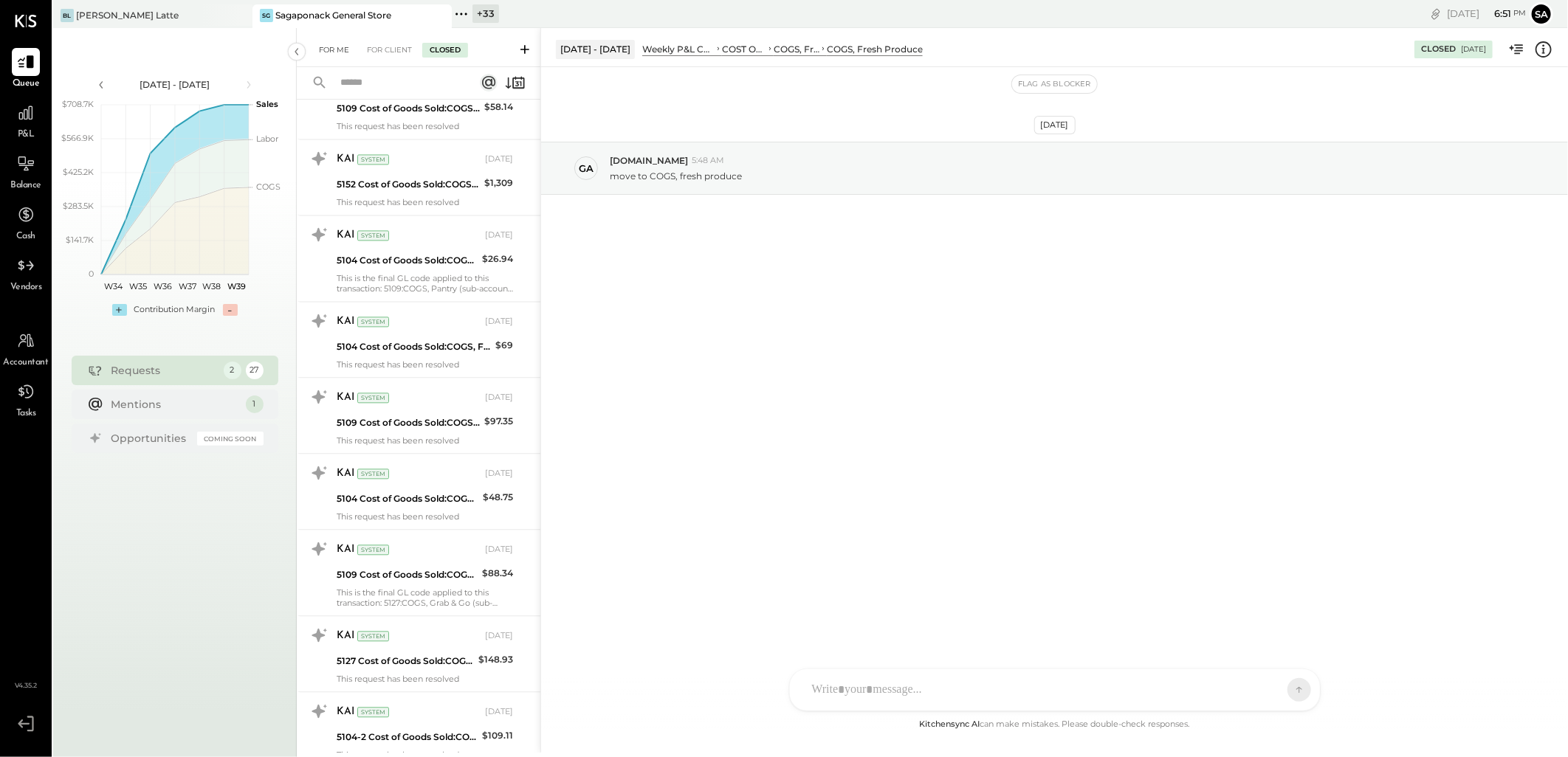
click at [334, 47] on div "For Me" at bounding box center [334, 50] width 45 height 15
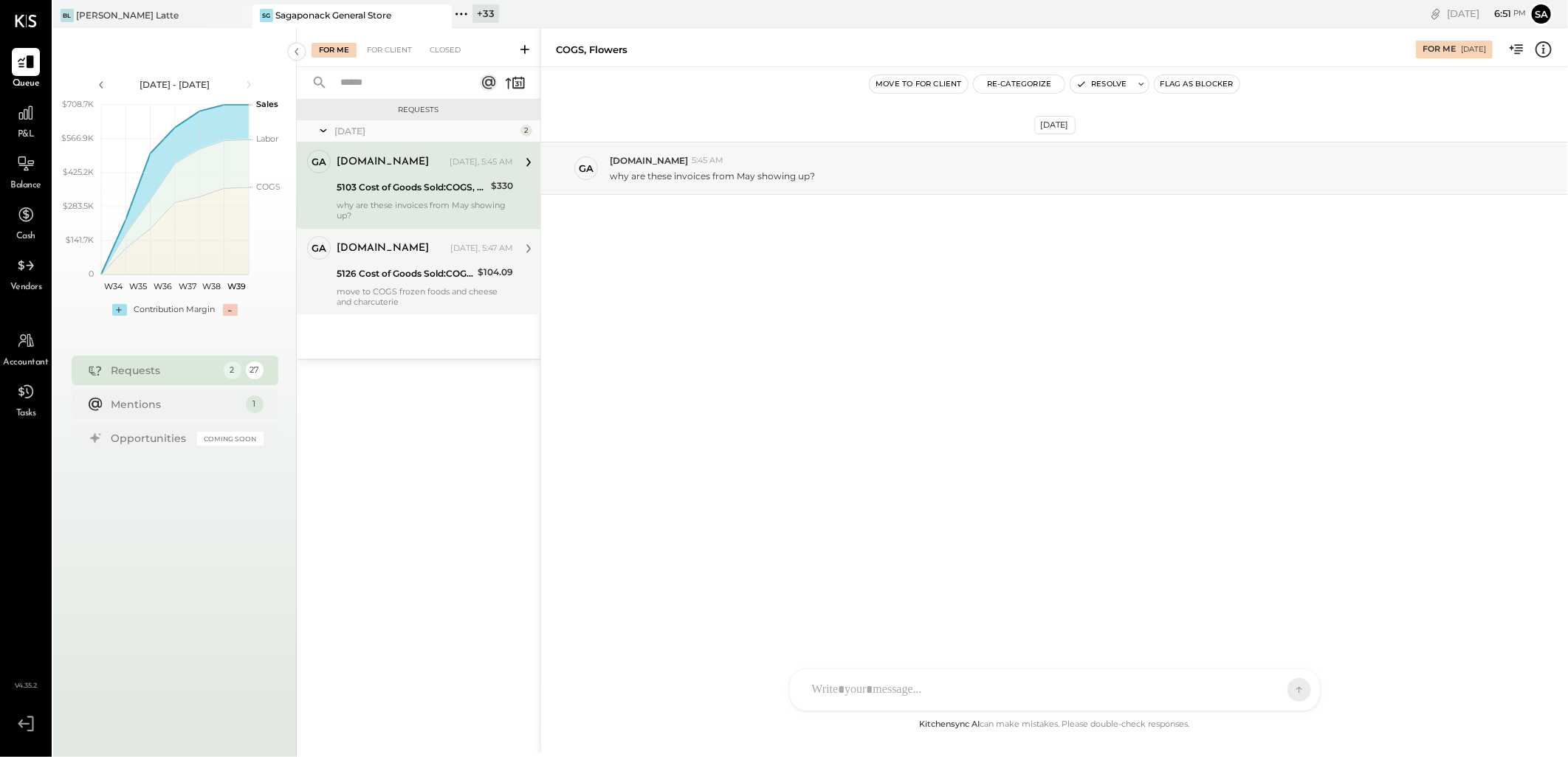
click at [397, 291] on div "move to COGS frozen foods and cheese and charcuterie" at bounding box center [425, 297] width 177 height 21
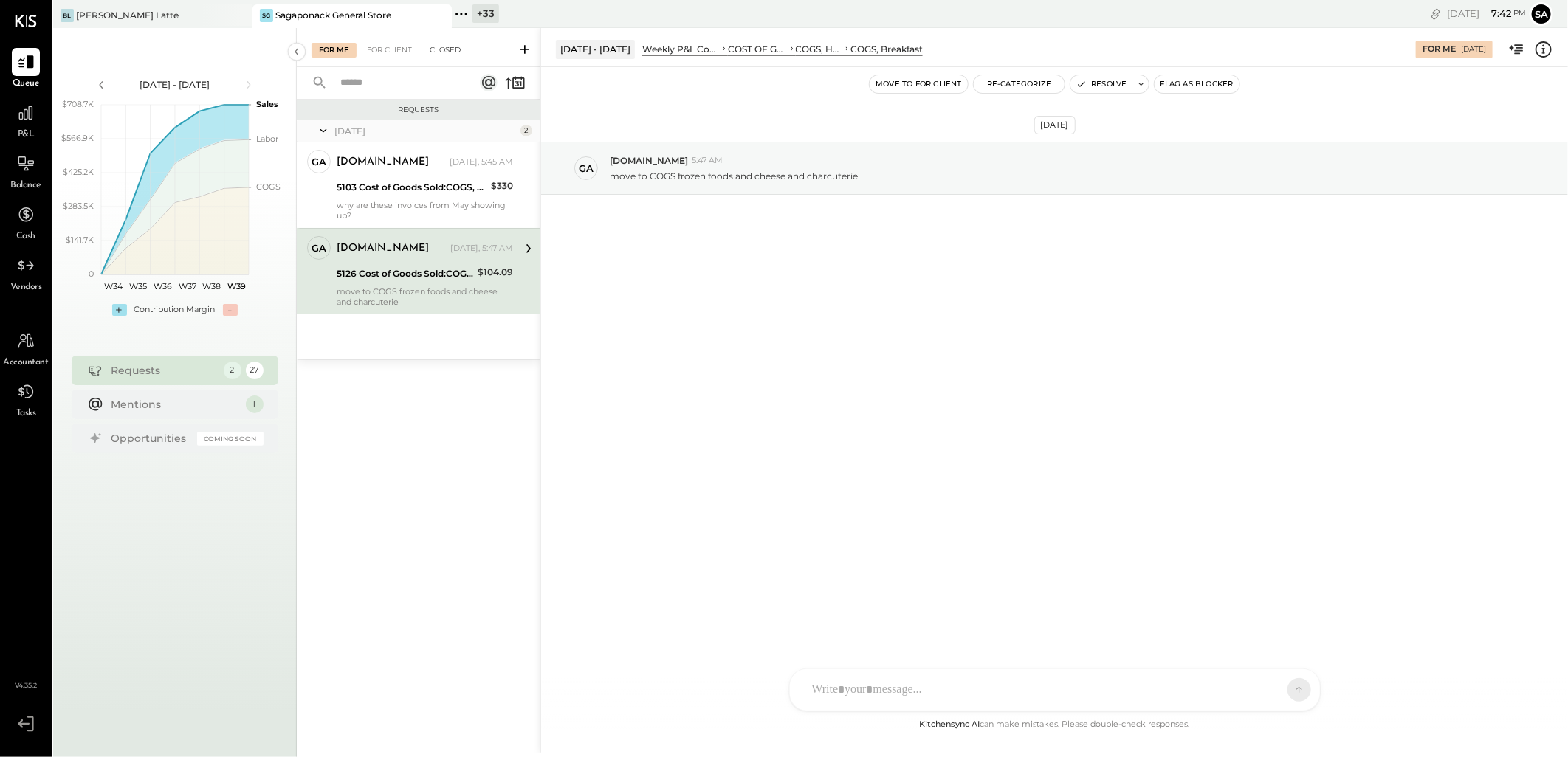
click at [448, 55] on div "Closed" at bounding box center [445, 50] width 45 height 15
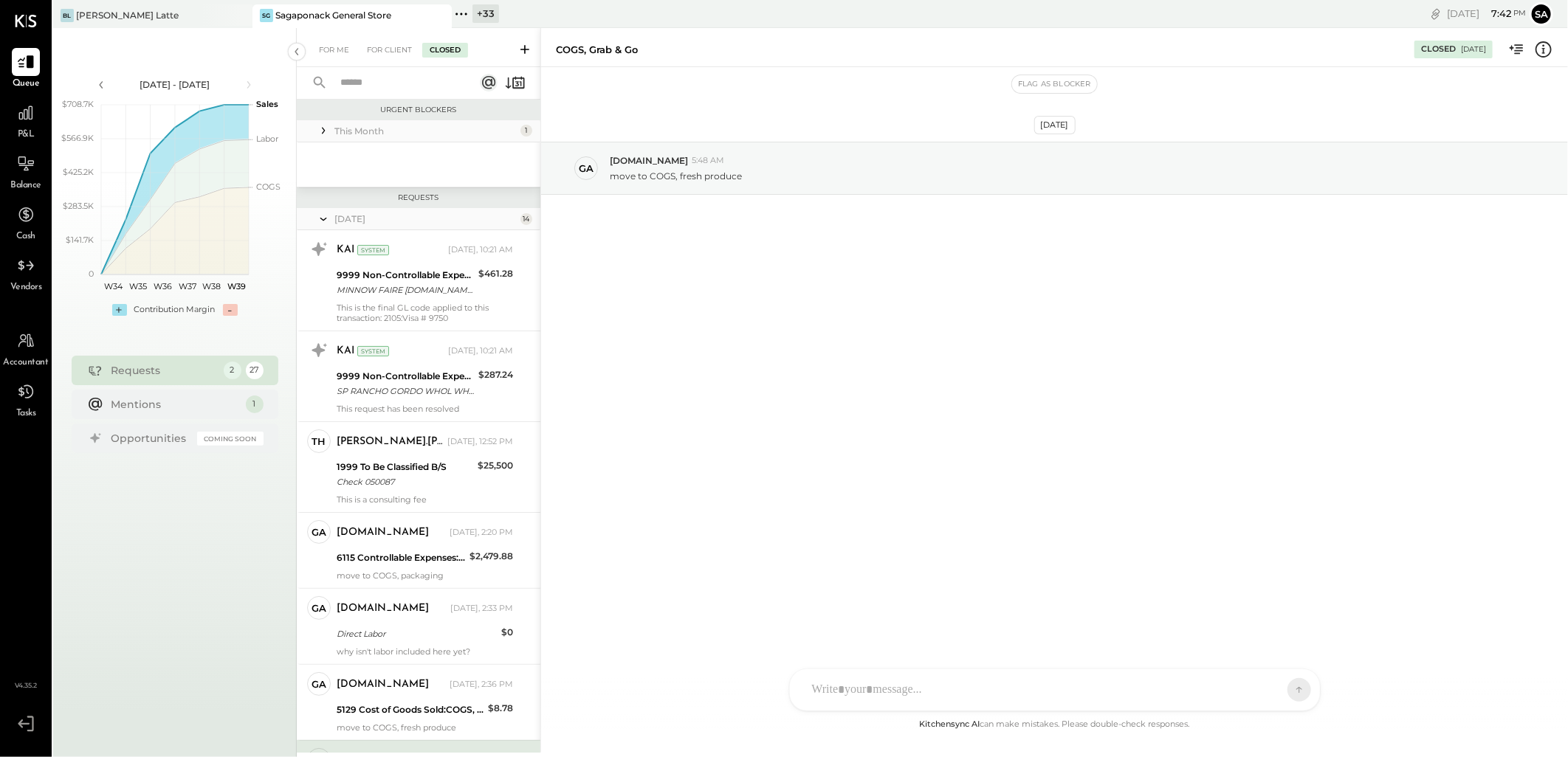
scroll to position [352, 0]
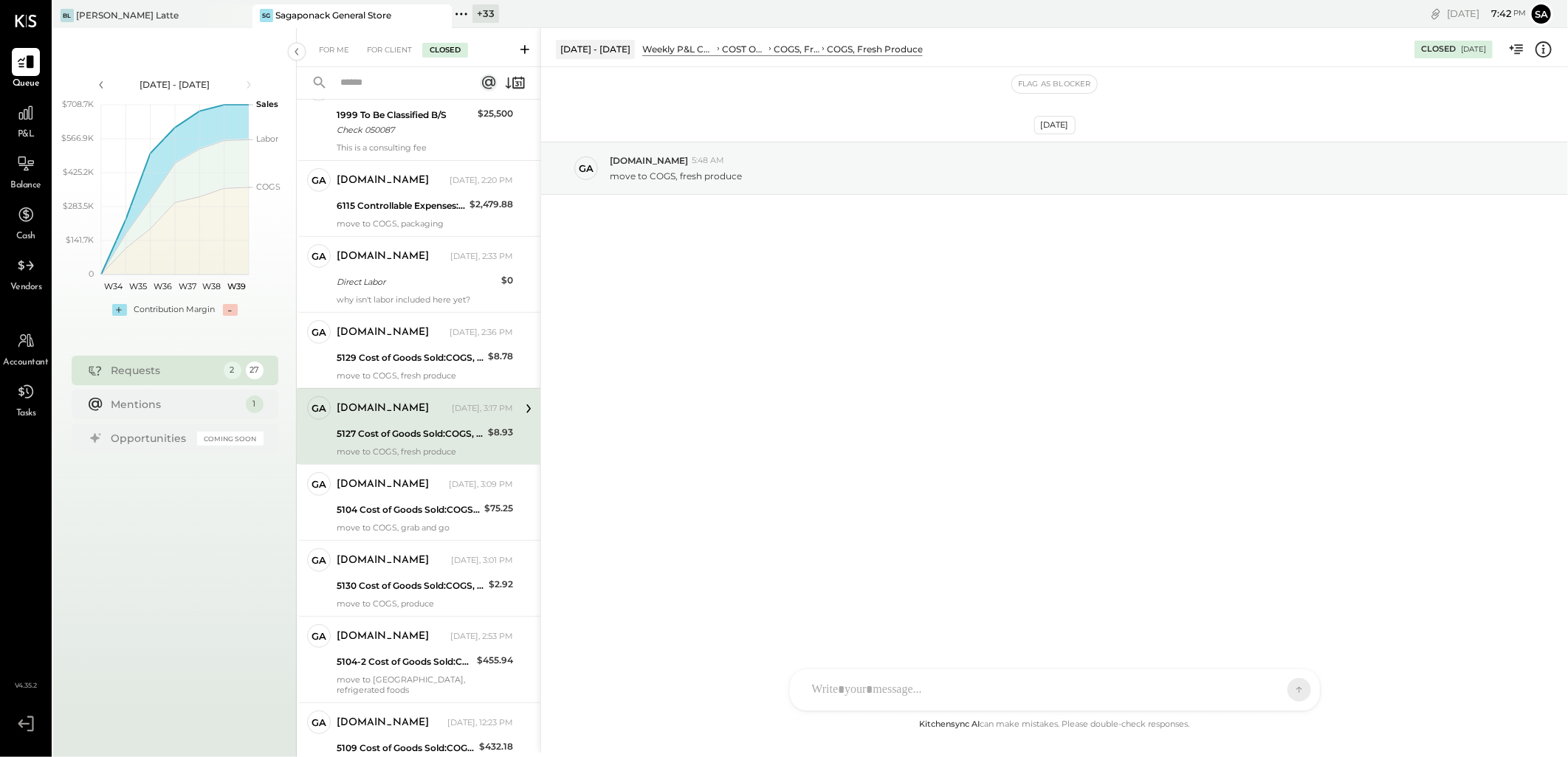
click at [396, 83] on input "text" at bounding box center [398, 83] width 133 height 25
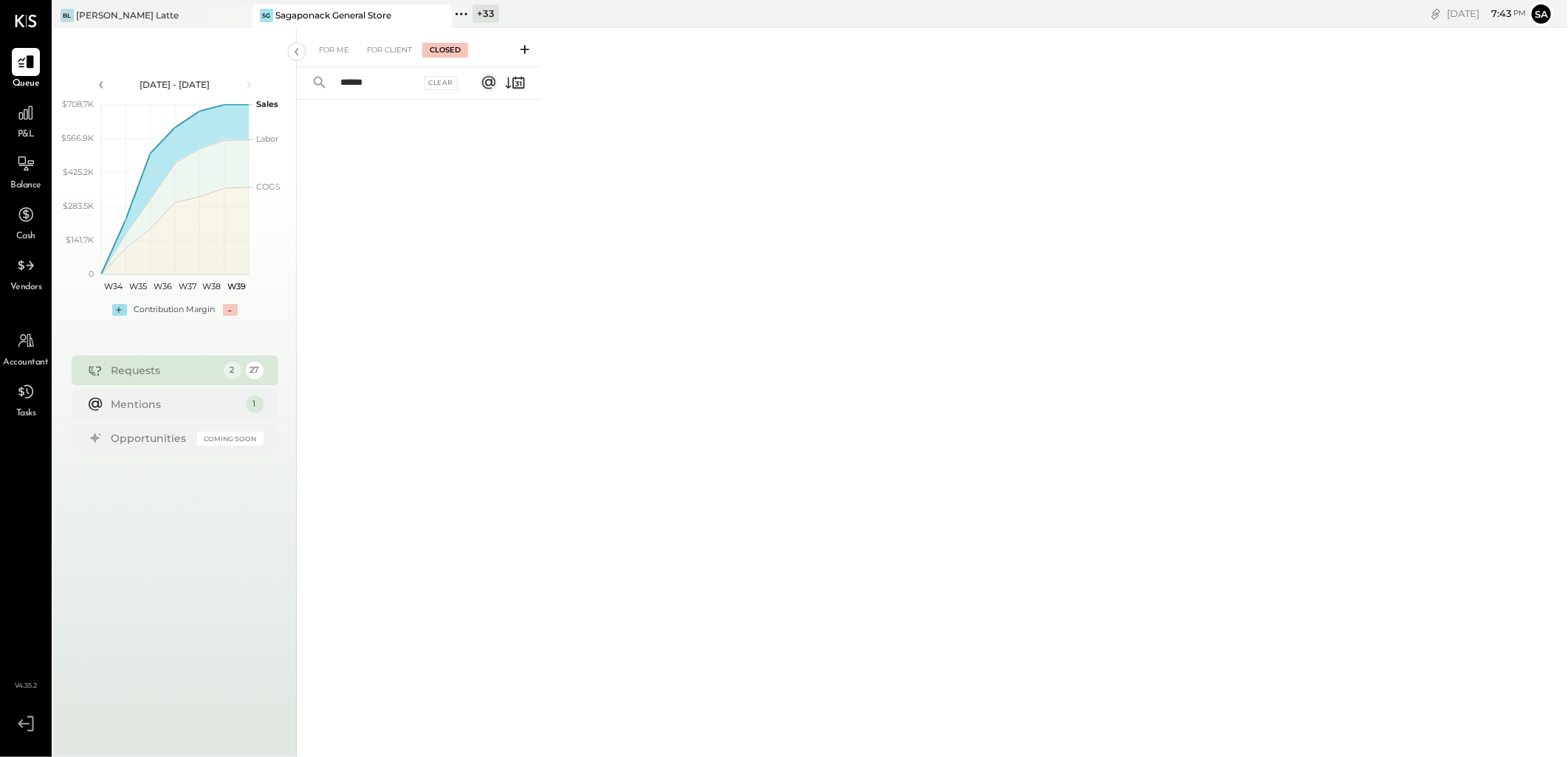
click at [367, 81] on input "******" at bounding box center [376, 83] width 89 height 25
click at [389, 86] on input "******" at bounding box center [376, 83] width 89 height 25
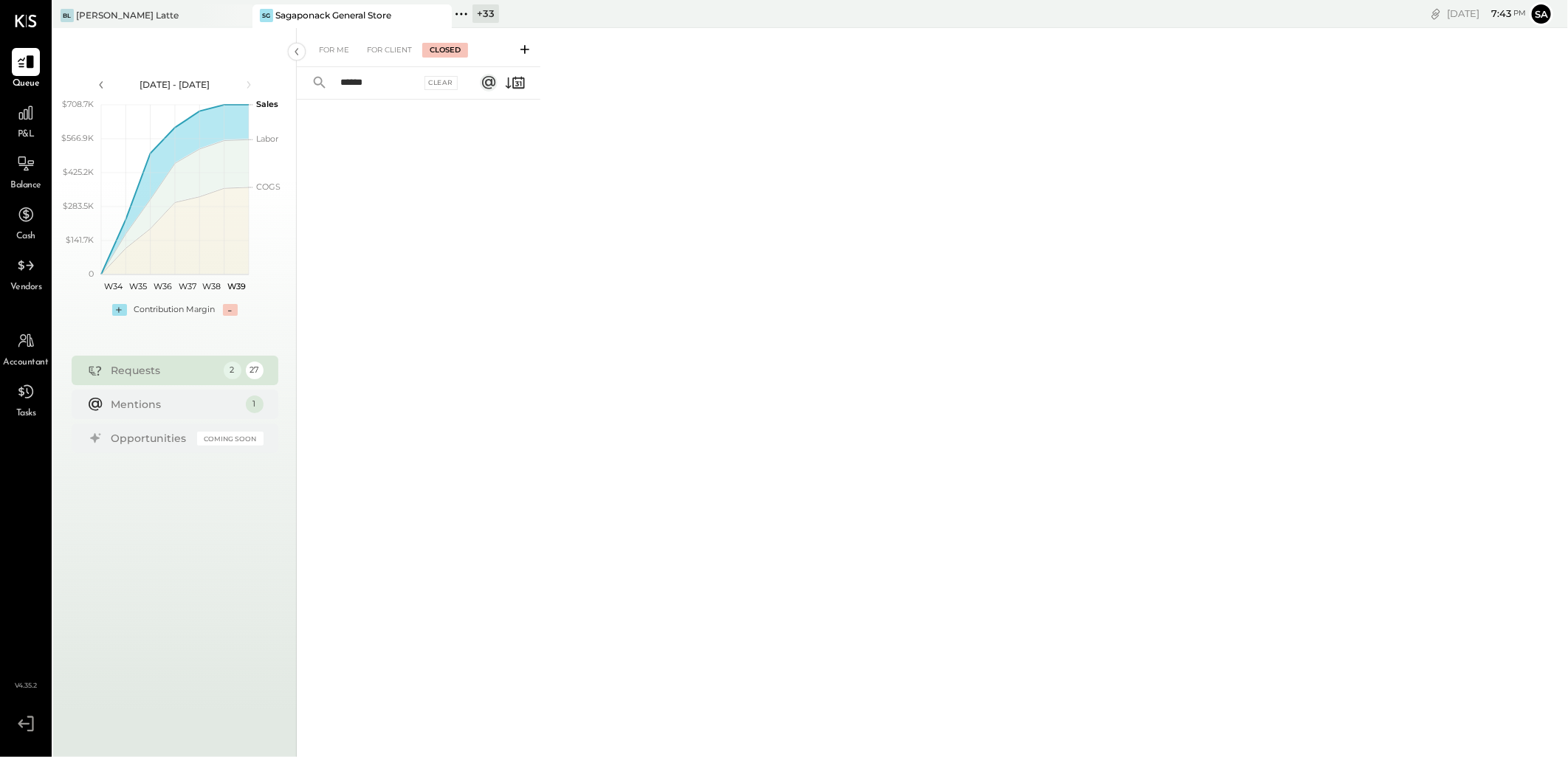
click at [389, 86] on input "******" at bounding box center [376, 83] width 89 height 25
click at [389, 86] on input "********" at bounding box center [374, 83] width 86 height 25
type input "*"
click at [389, 86] on input "text" at bounding box center [374, 83] width 86 height 25
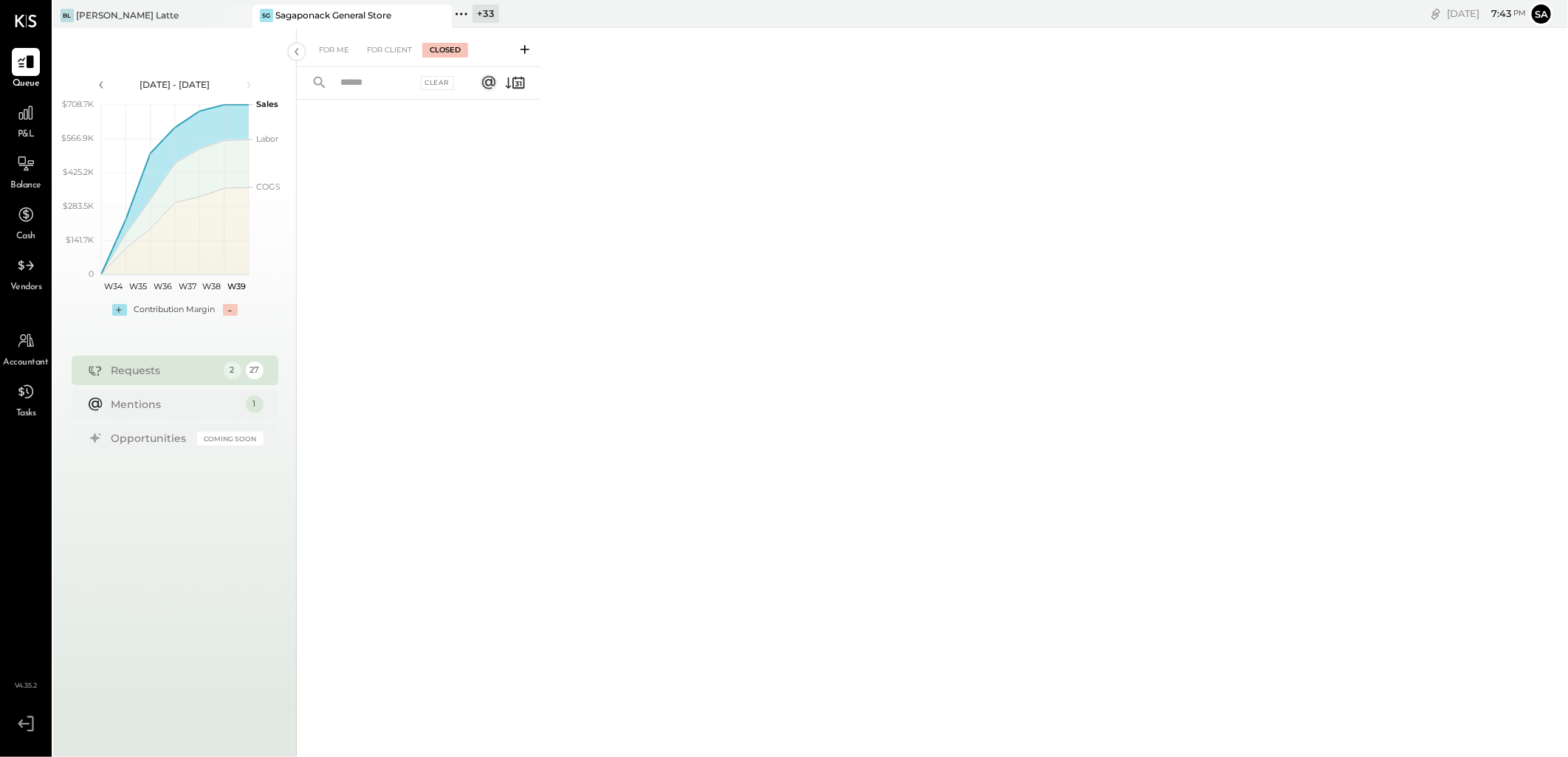
click at [389, 86] on input "text" at bounding box center [374, 83] width 86 height 25
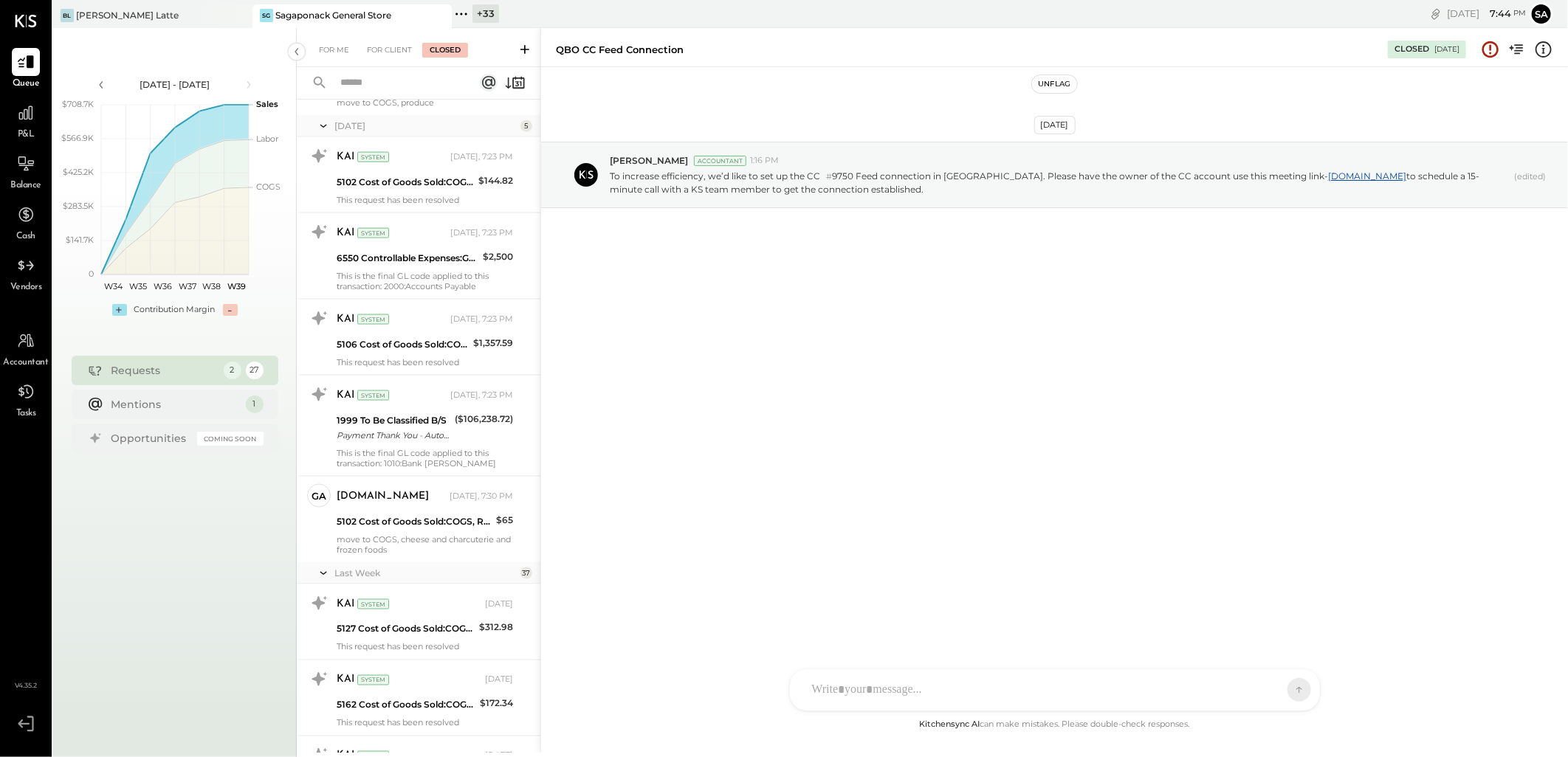
scroll to position [1394, 0]
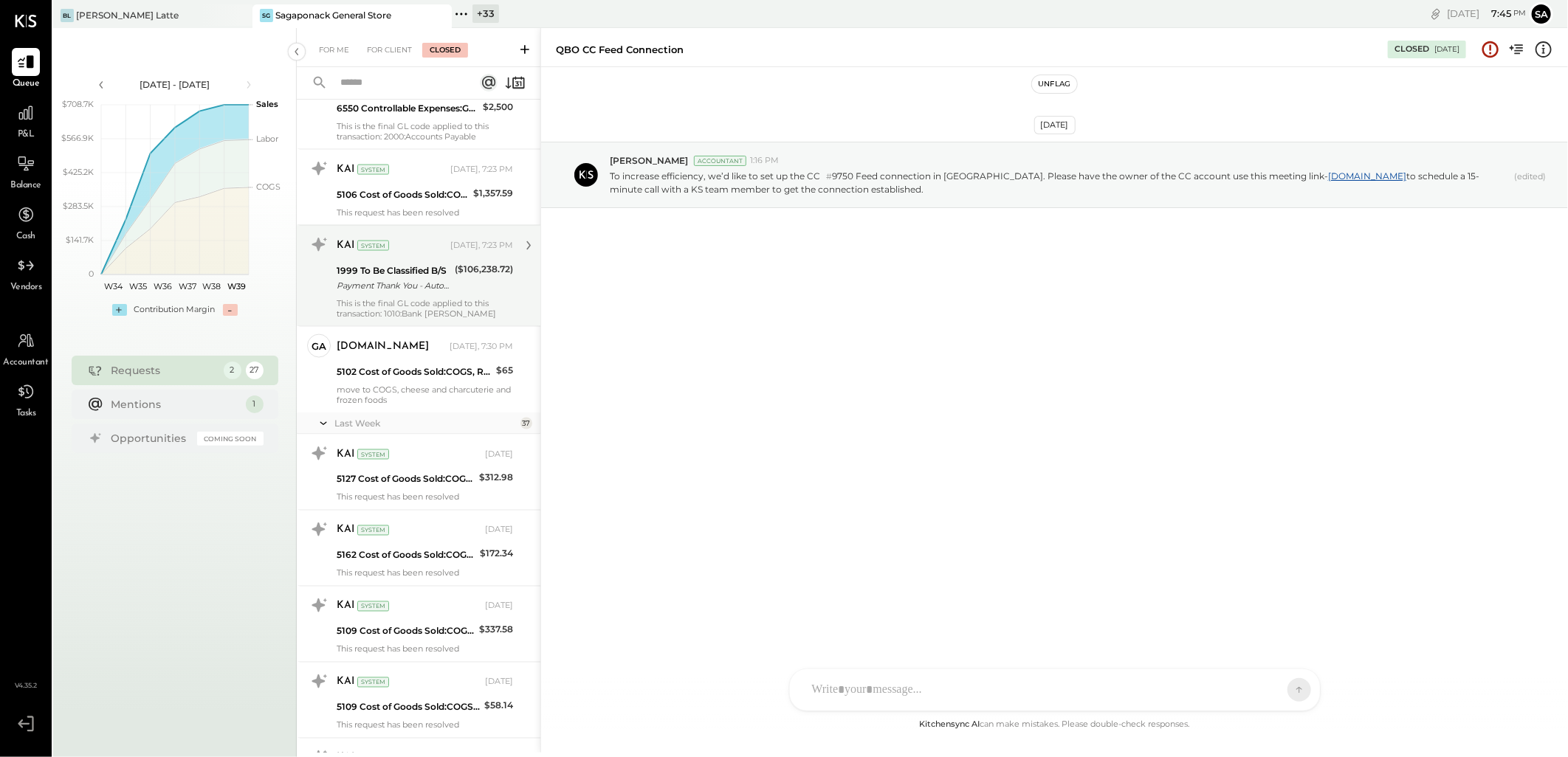
click at [450, 284] on div "1999 To Be Classified B/S Payment Thank You - Automated Phone ($106,238.72)" at bounding box center [425, 278] width 177 height 32
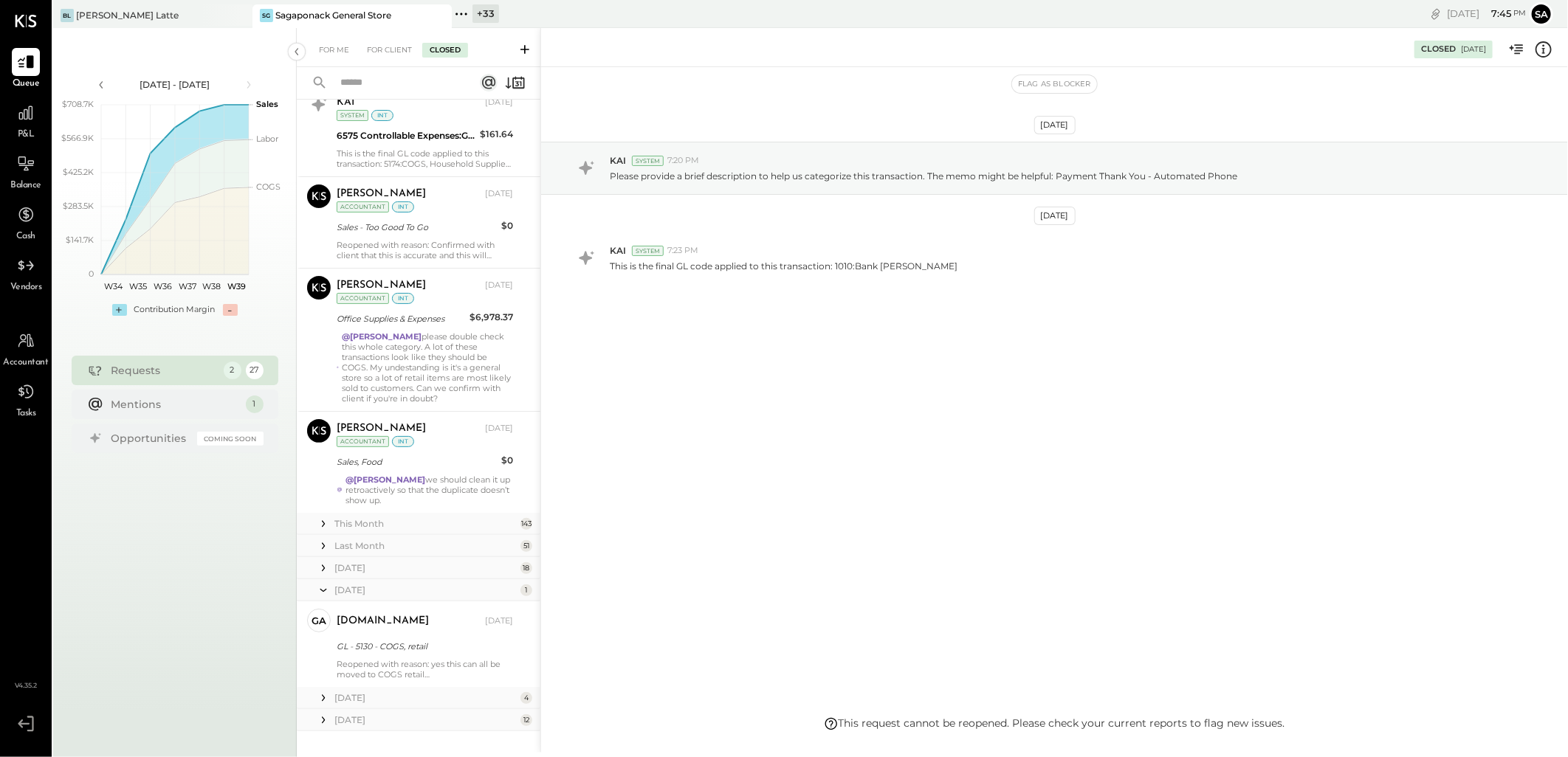
scroll to position [4701, 0]
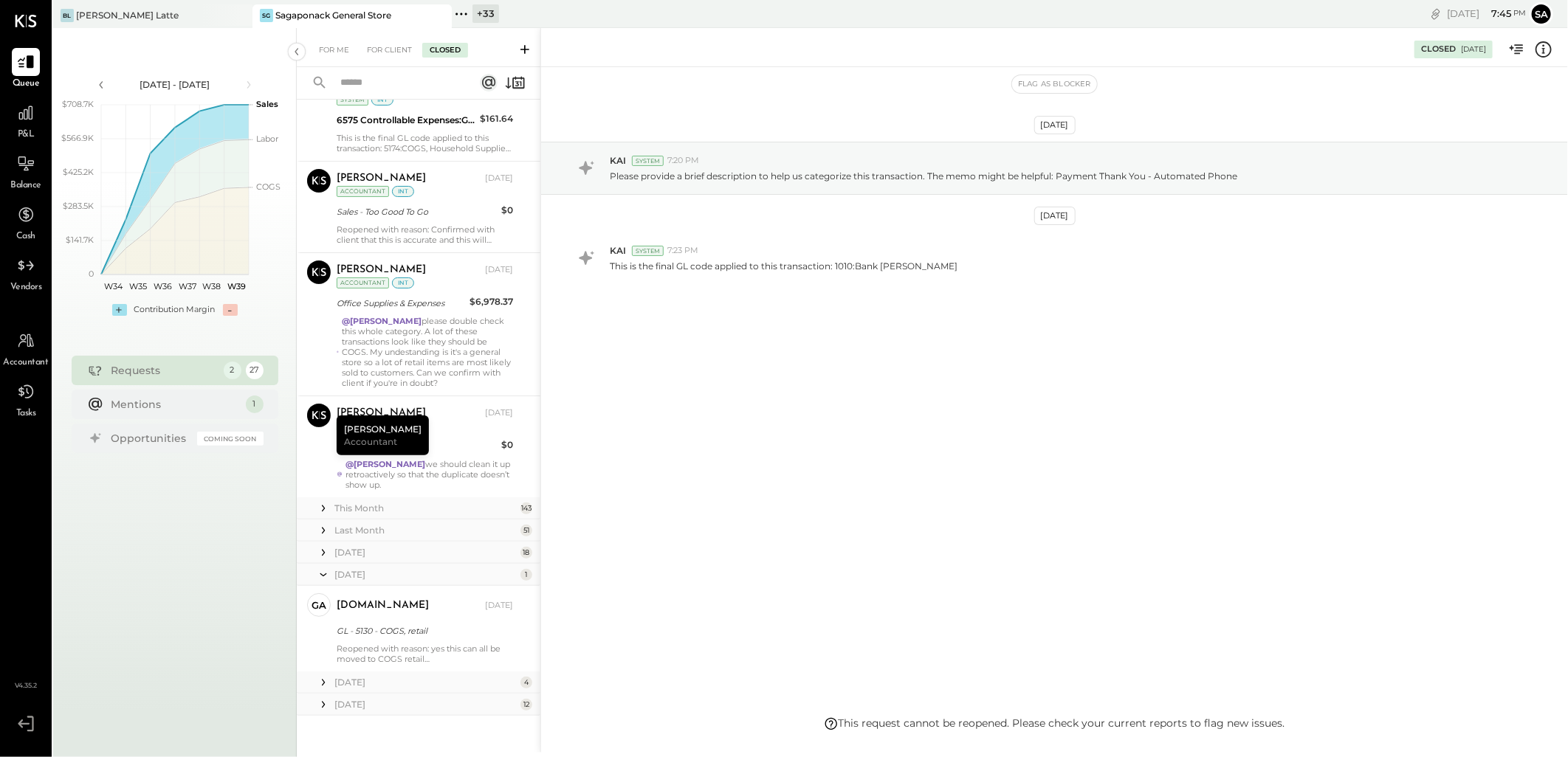
click at [321, 501] on icon at bounding box center [323, 508] width 15 height 15
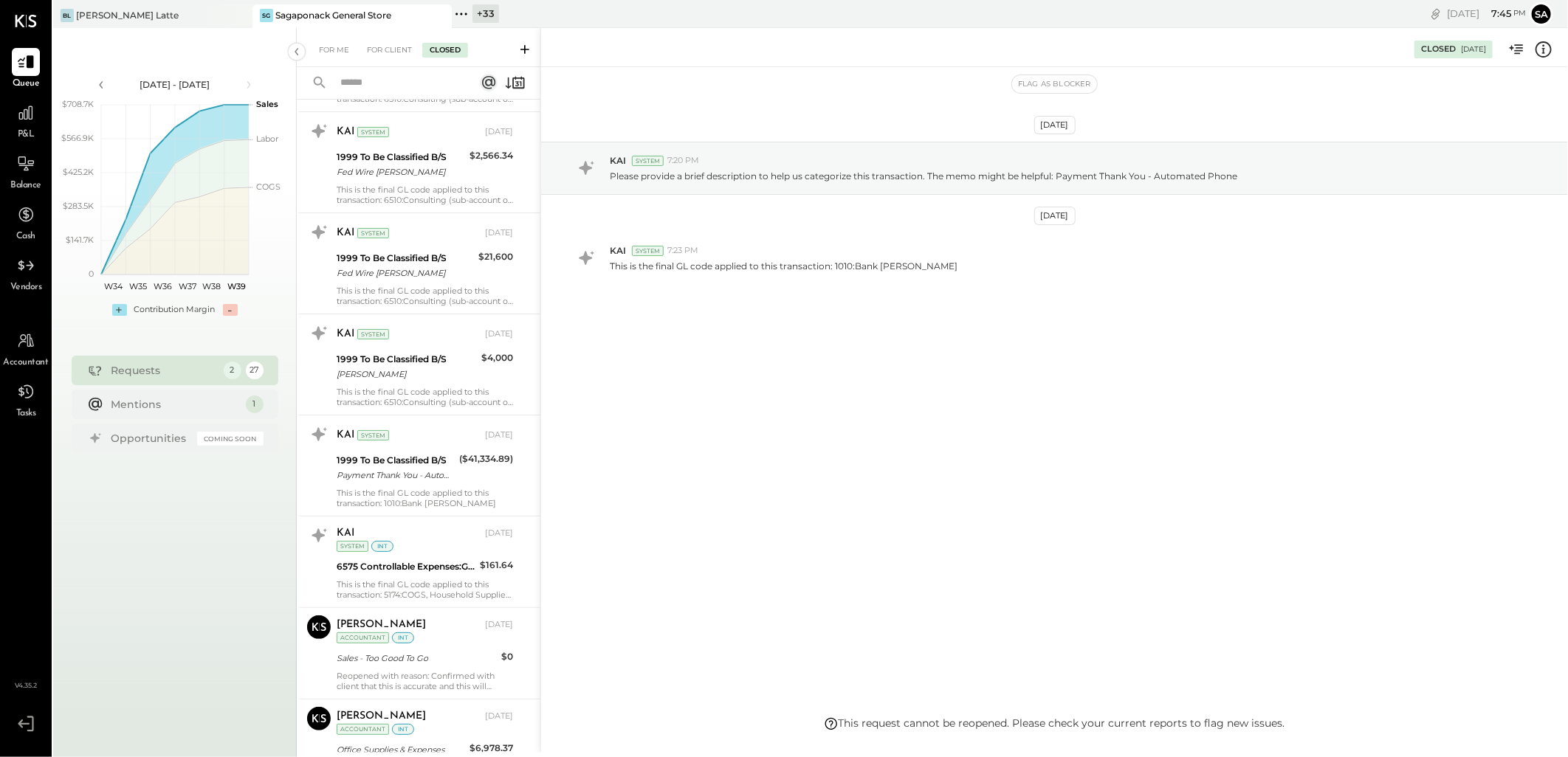
scroll to position [4296, 0]
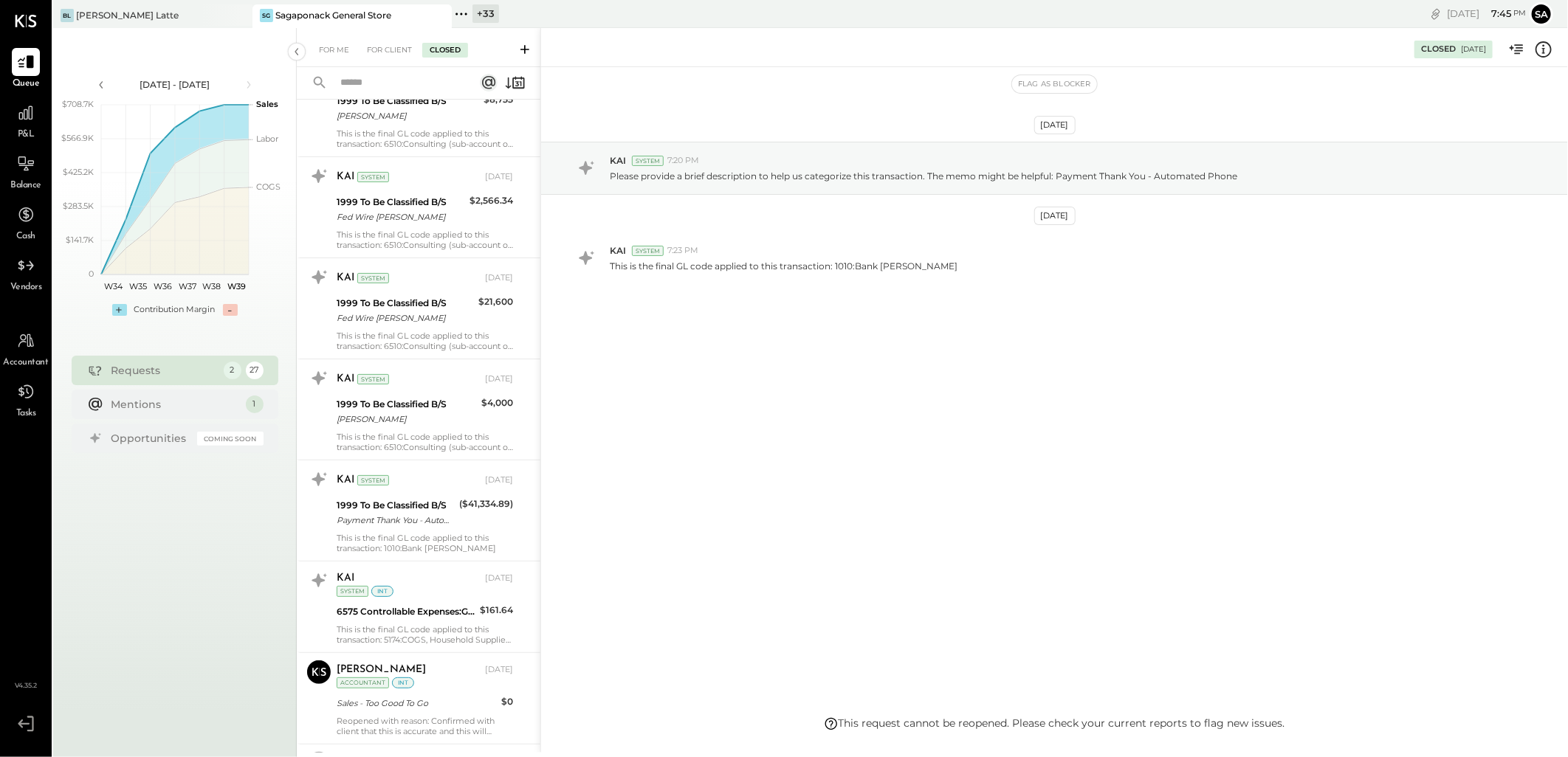
click at [399, 78] on input "text" at bounding box center [396, 83] width 130 height 25
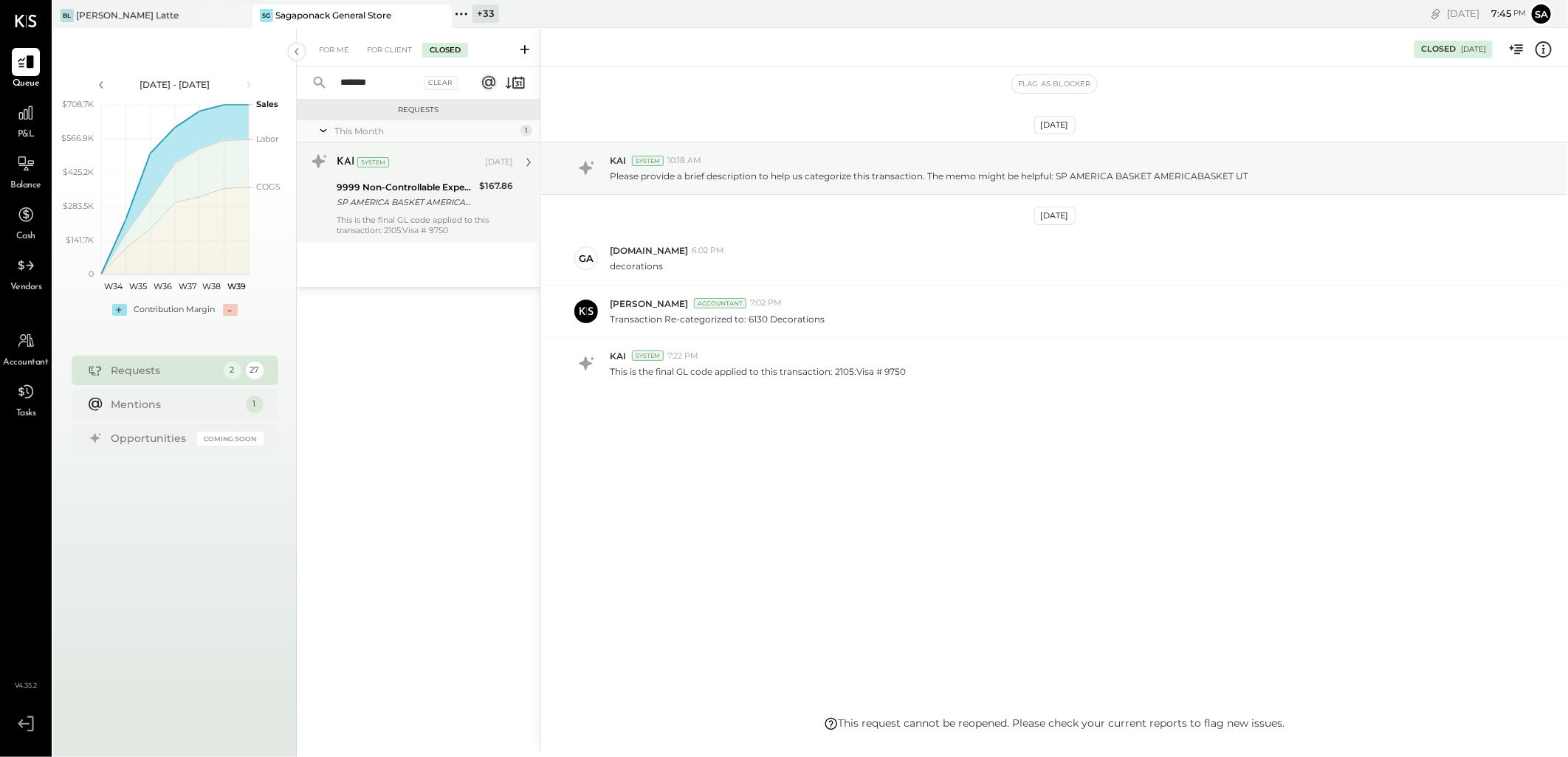
click at [384, 208] on div "SP AMERICA BASKET AMERICABASKET [GEOGRAPHIC_DATA]" at bounding box center [405, 202] width 138 height 15
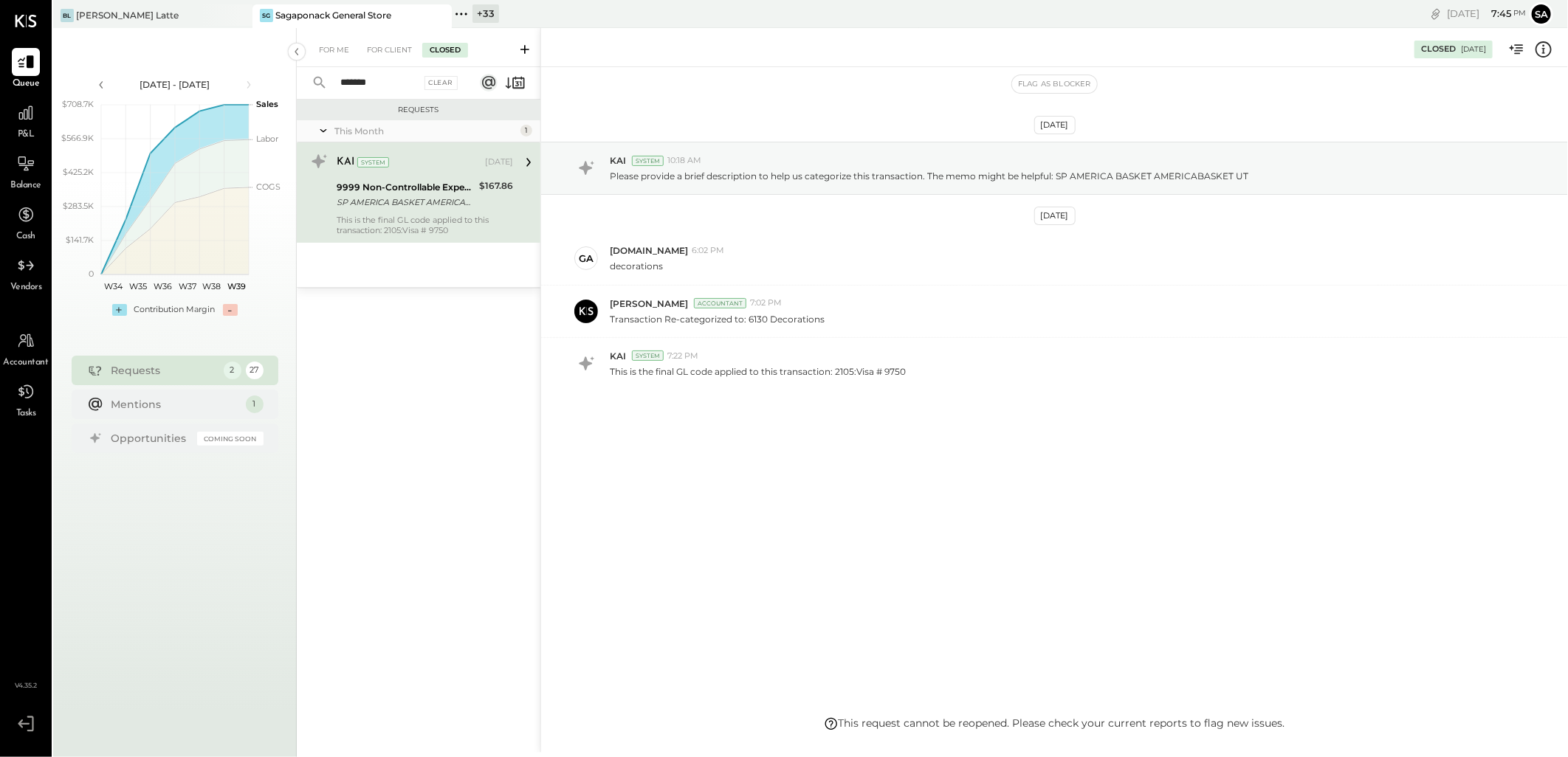
click at [385, 208] on div "SP AMERICA BASKET AMERICABASKET [GEOGRAPHIC_DATA]" at bounding box center [405, 202] width 138 height 15
click at [385, 77] on input "*******" at bounding box center [374, 83] width 86 height 25
type input "******"
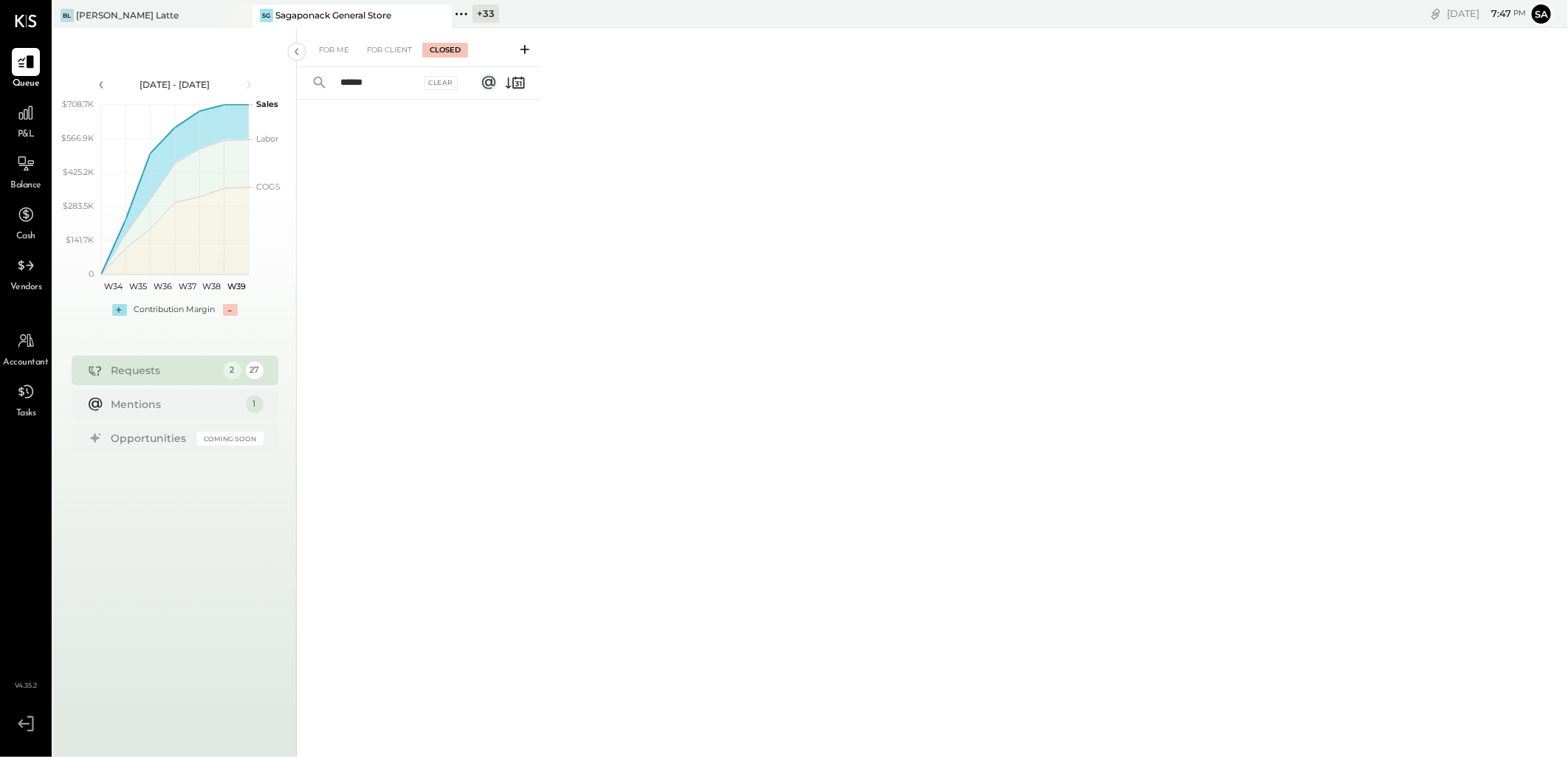
click at [385, 77] on input "******" at bounding box center [374, 83] width 86 height 25
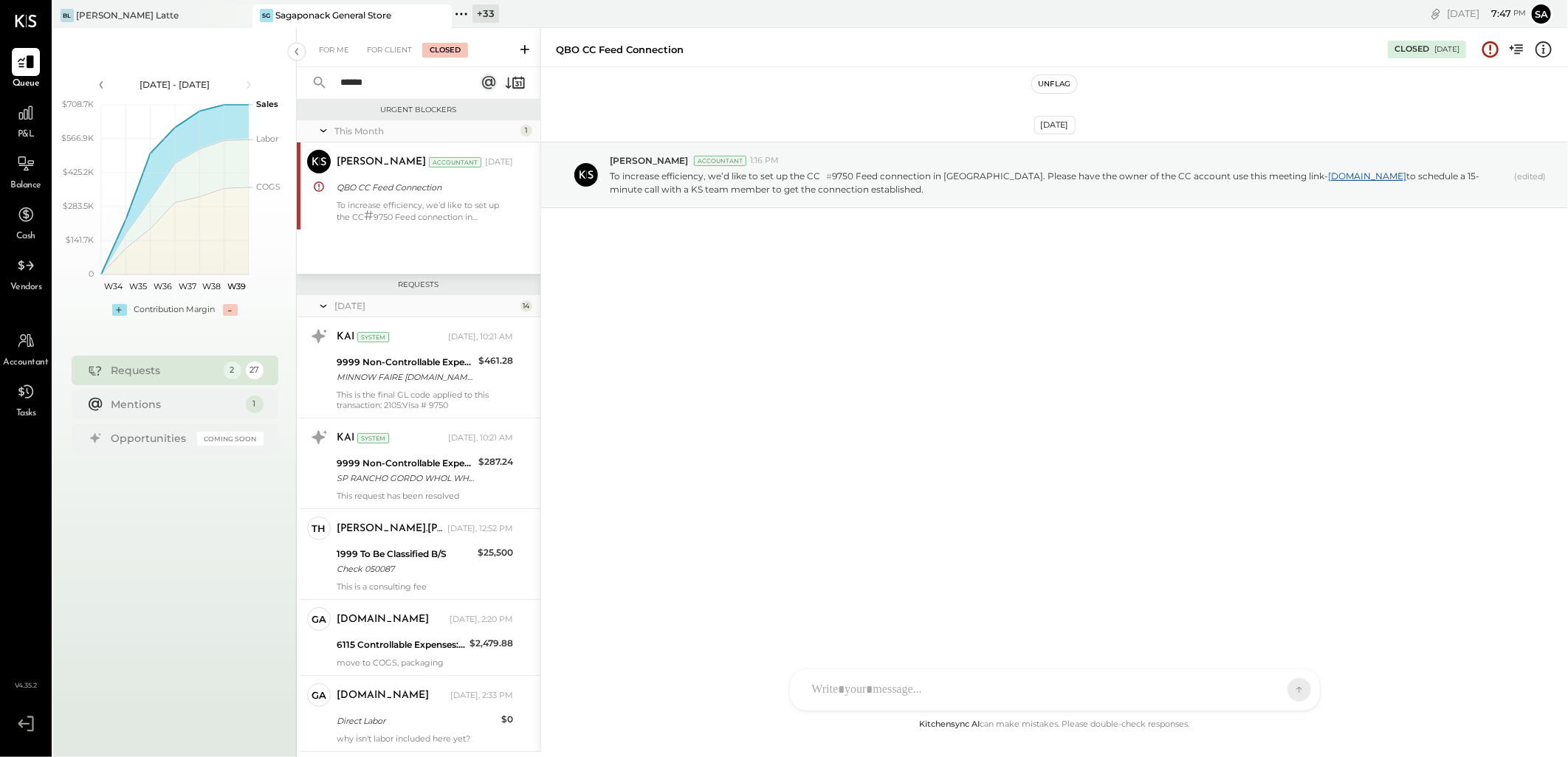
type input "******"
click at [385, 77] on input "******" at bounding box center [396, 83] width 130 height 25
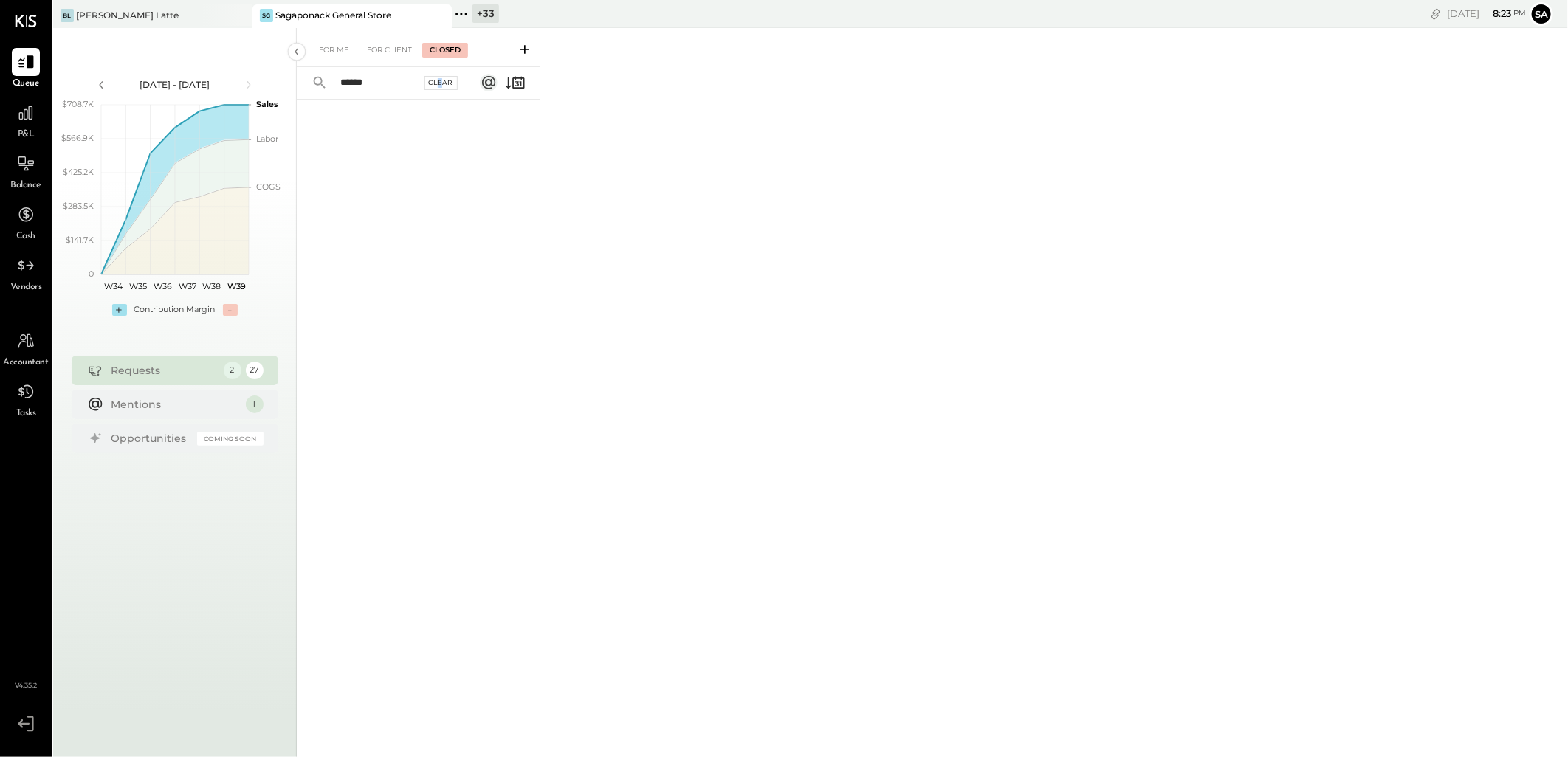
click at [440, 81] on div "Clear" at bounding box center [442, 83] width 34 height 14
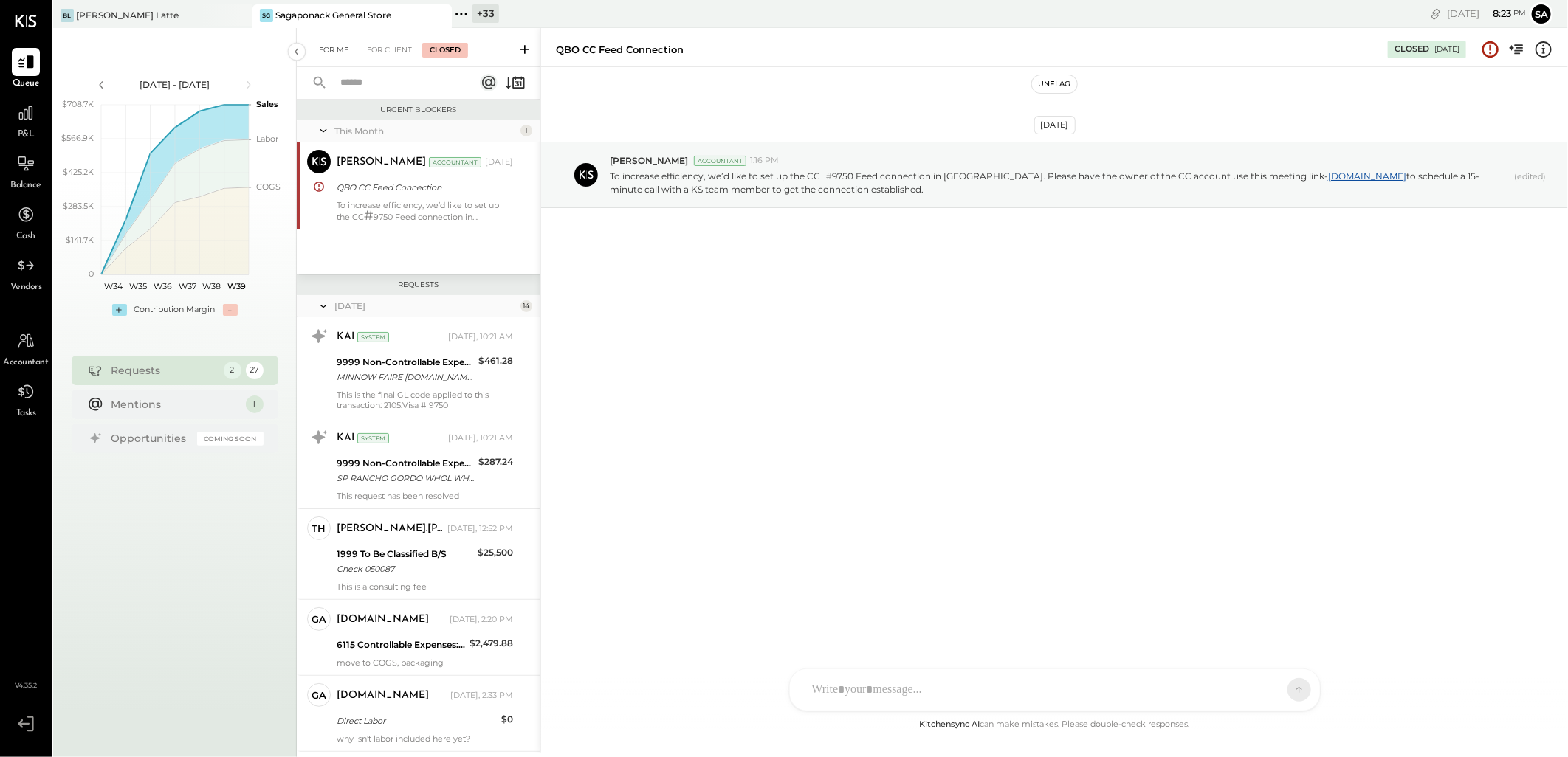
click at [345, 52] on div "For Me" at bounding box center [334, 50] width 45 height 15
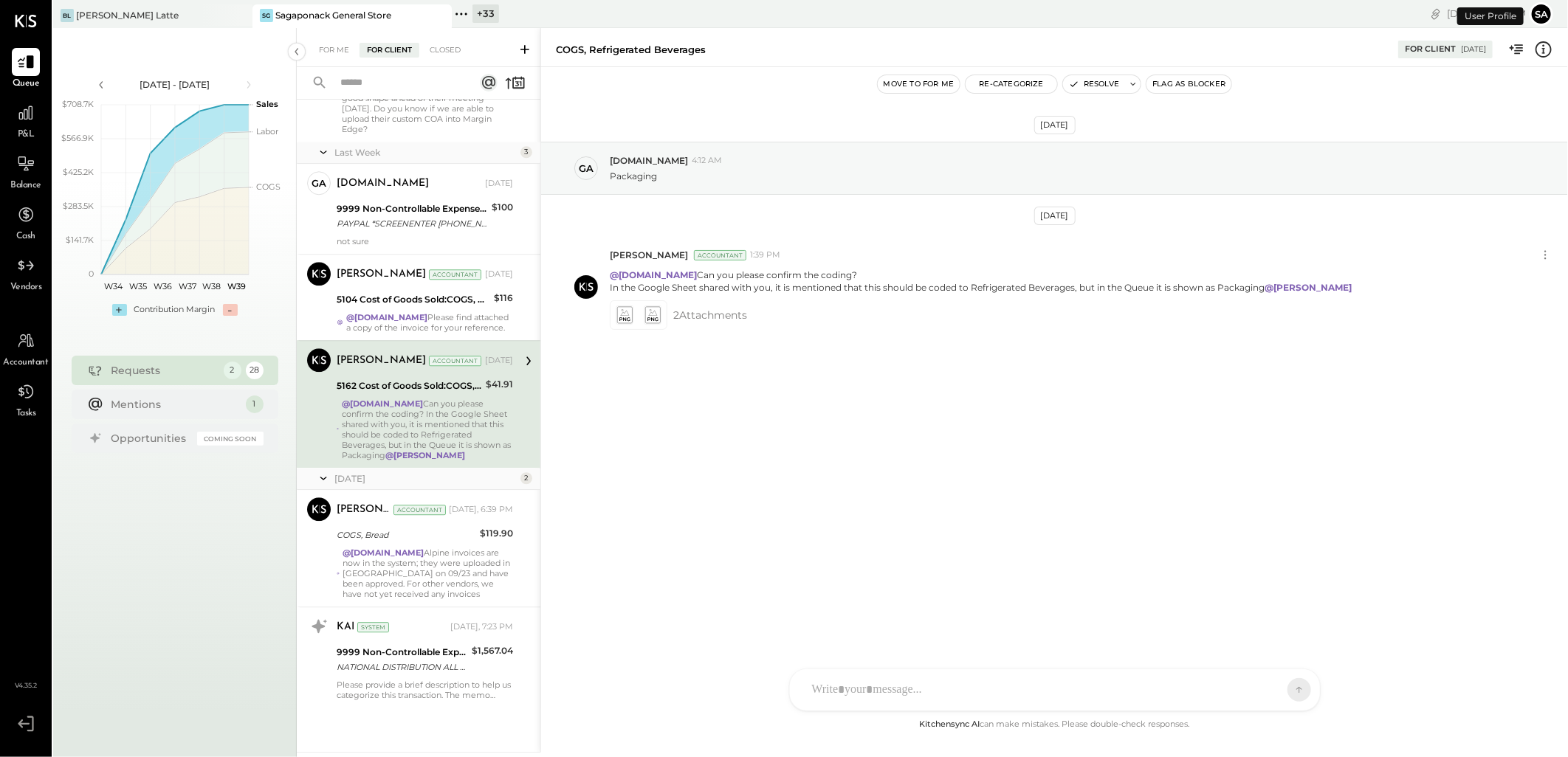
scroll to position [2362, 0]
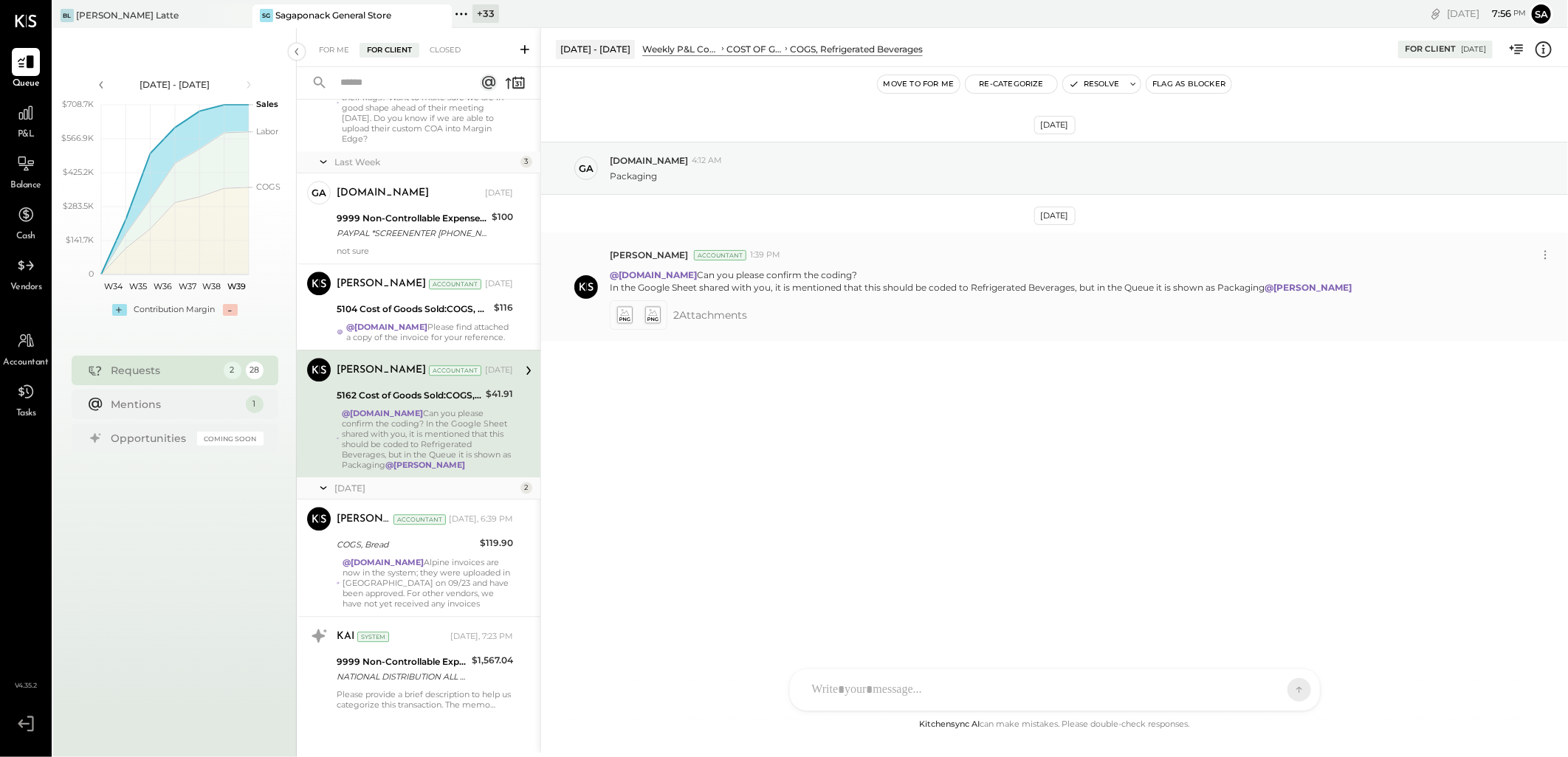
click at [623, 312] on icon at bounding box center [624, 312] width 8 height 7
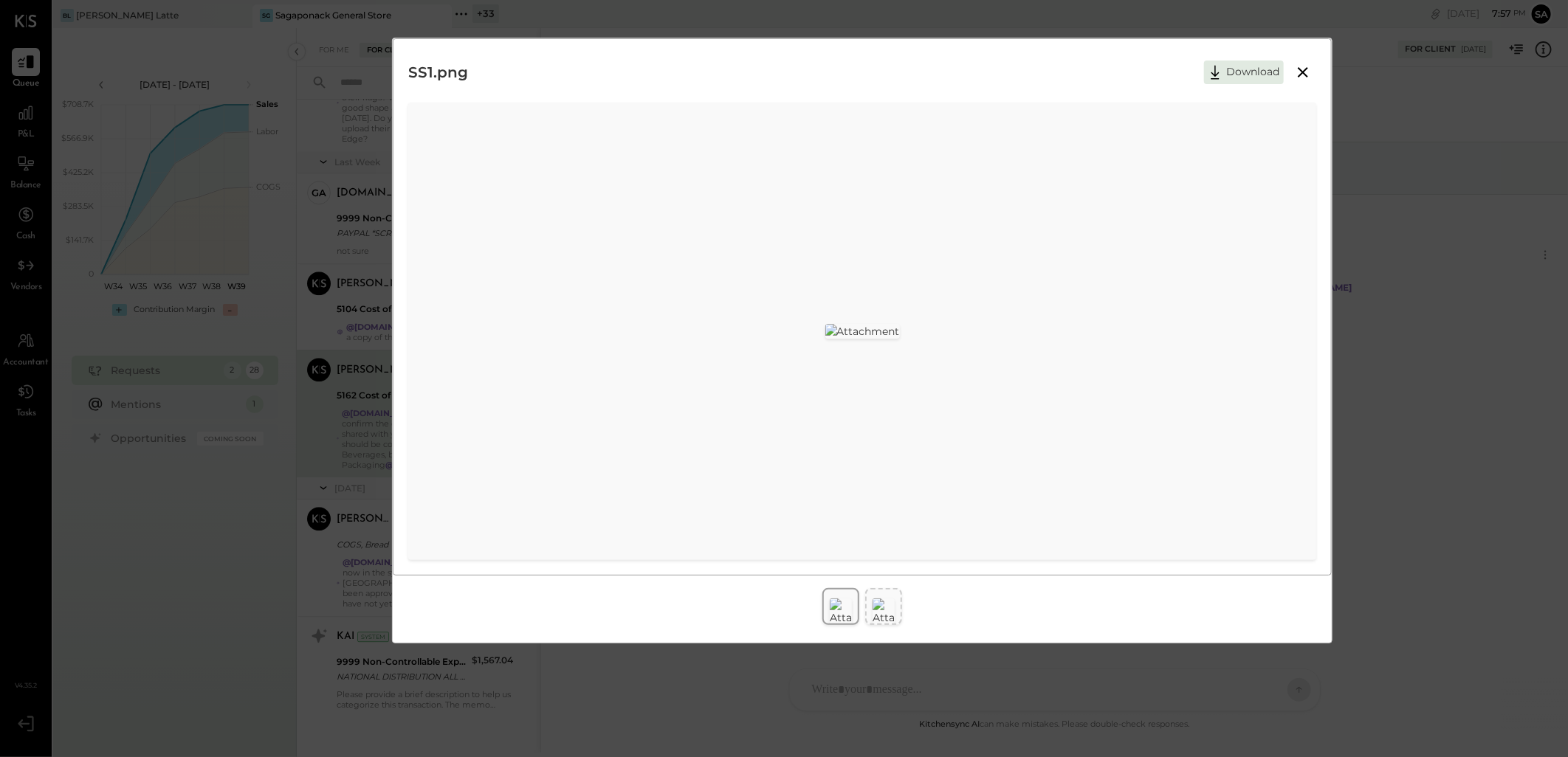
click at [881, 600] on img at bounding box center [883, 612] width 22 height 26
click at [1300, 74] on icon at bounding box center [1303, 72] width 18 height 18
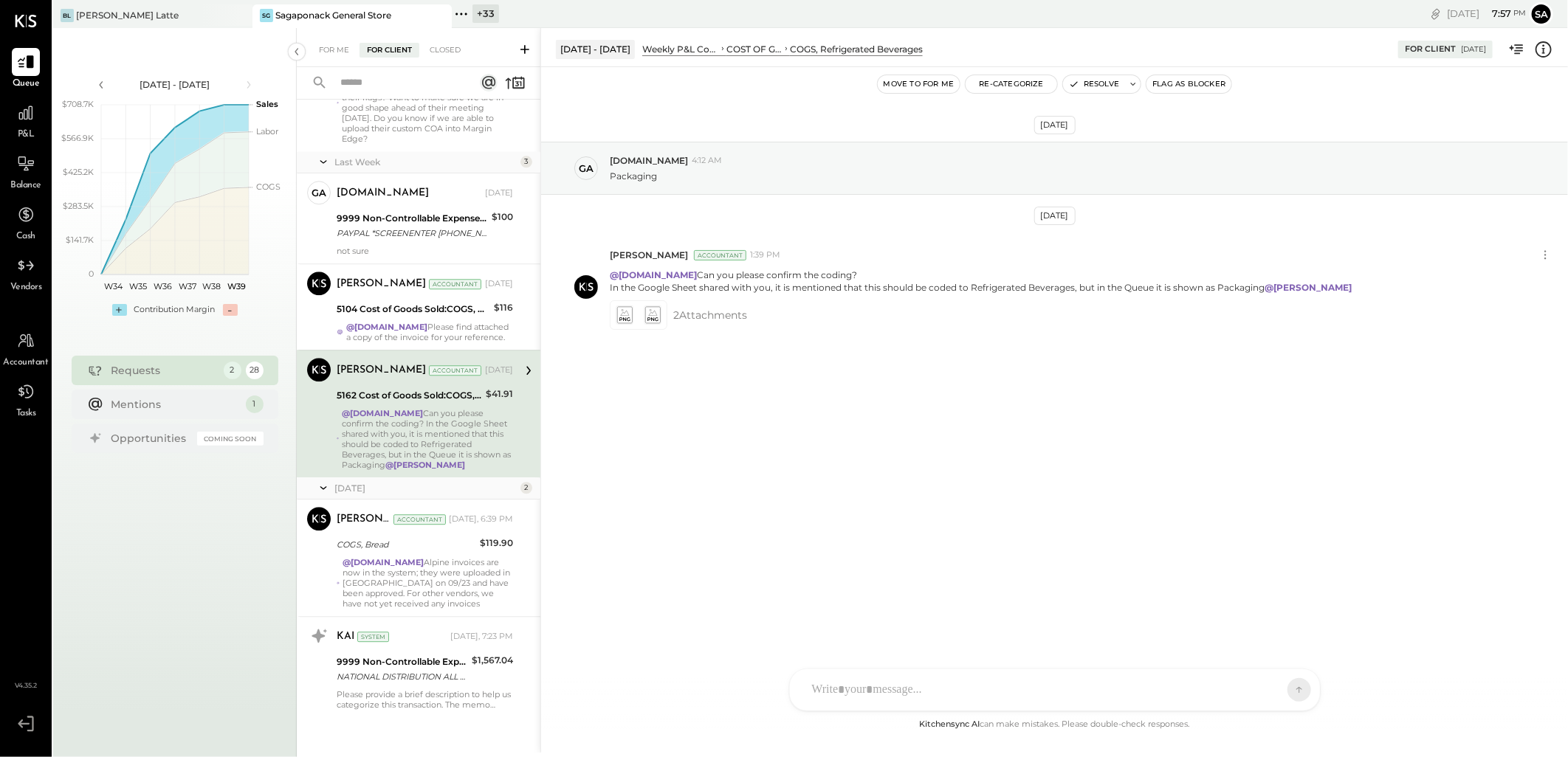
click at [1546, 49] on icon at bounding box center [1543, 49] width 19 height 19
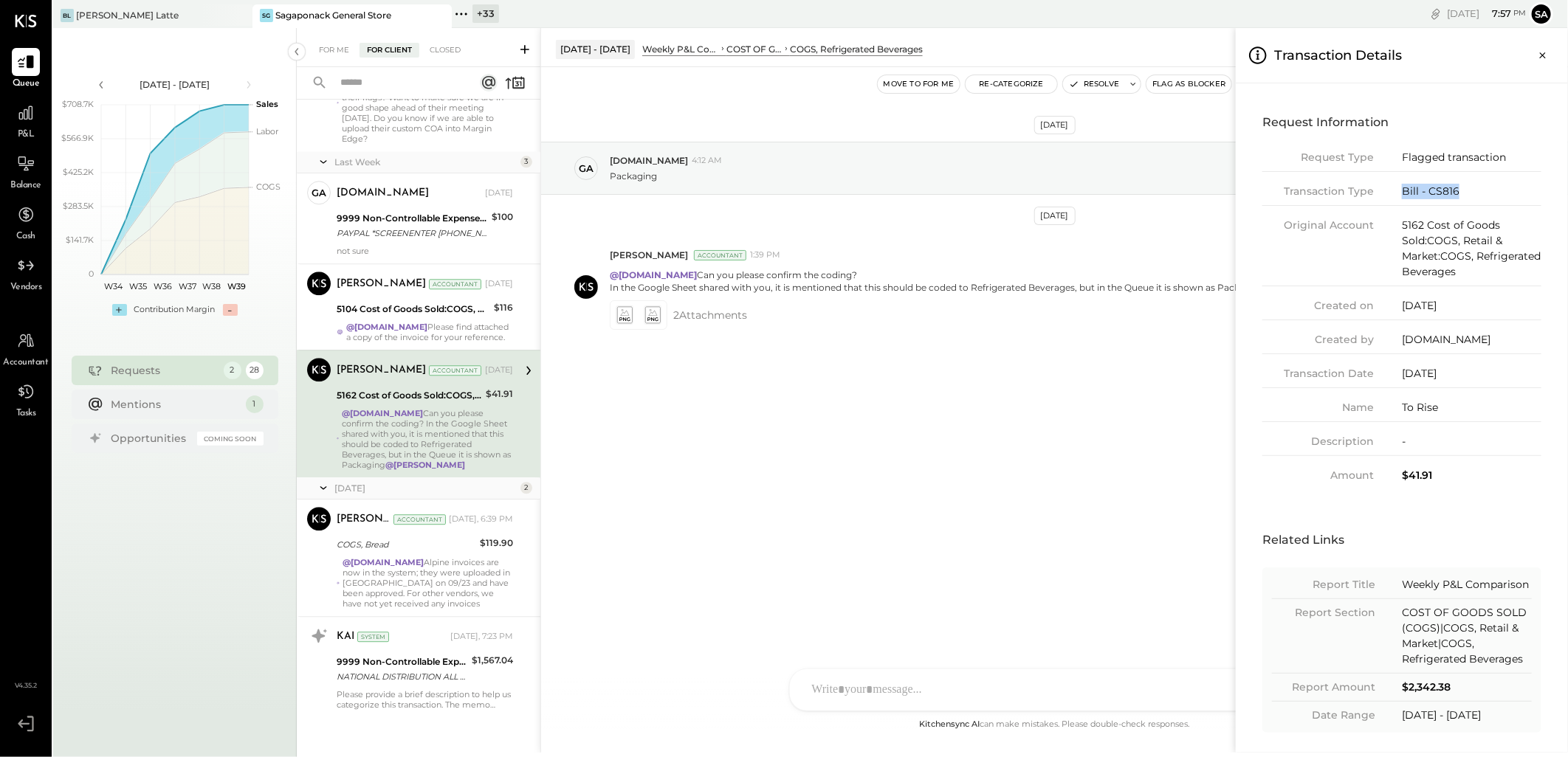
drag, startPoint x: 1470, startPoint y: 190, endPoint x: 1382, endPoint y: 197, distance: 88.3
click at [1382, 197] on div "Transaction Type Bill - CS816" at bounding box center [1401, 194] width 279 height 22
copy div "Bill - CS816"
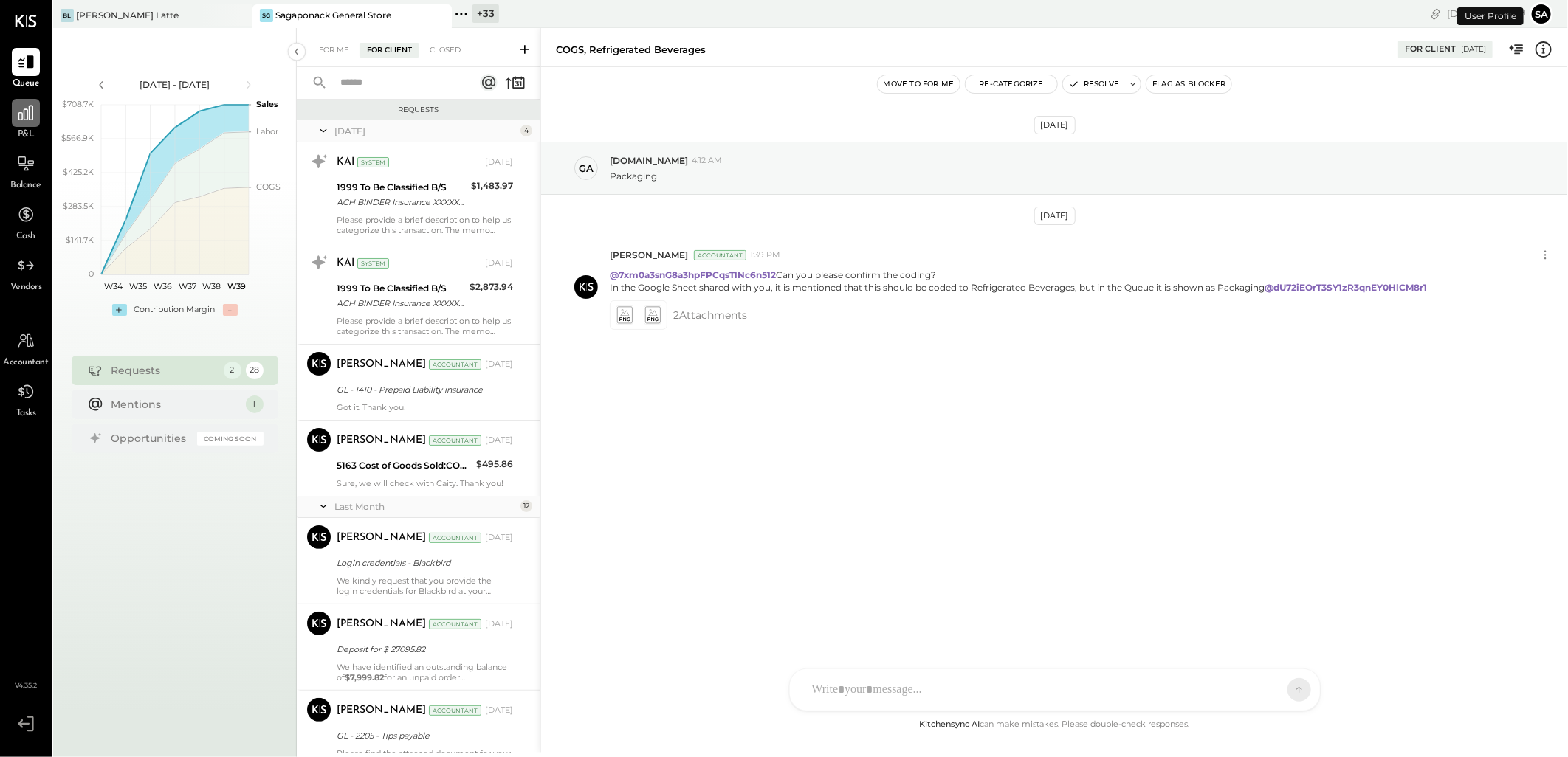
scroll to position [2397, 0]
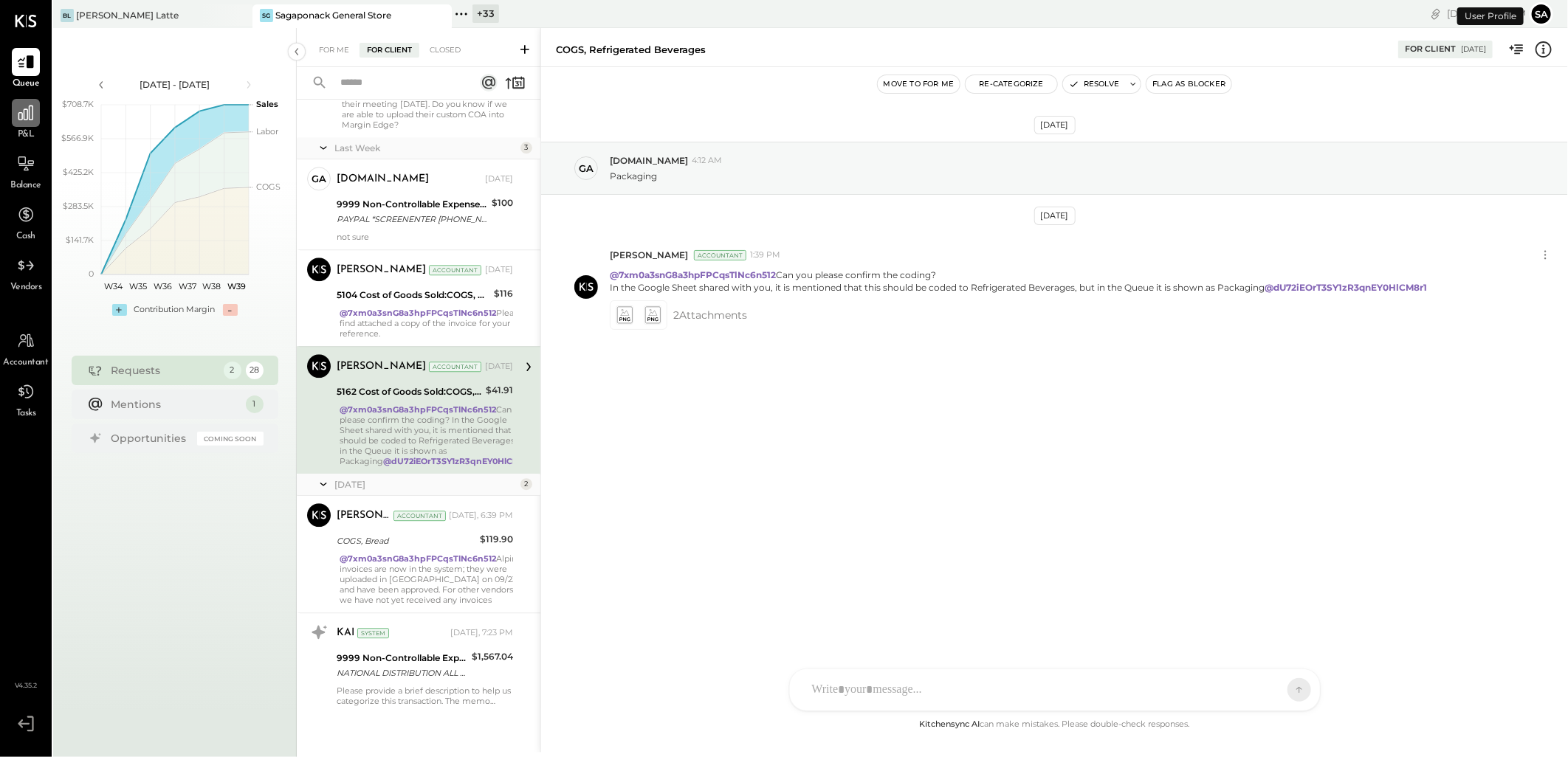
click at [22, 124] on div at bounding box center [25, 113] width 28 height 28
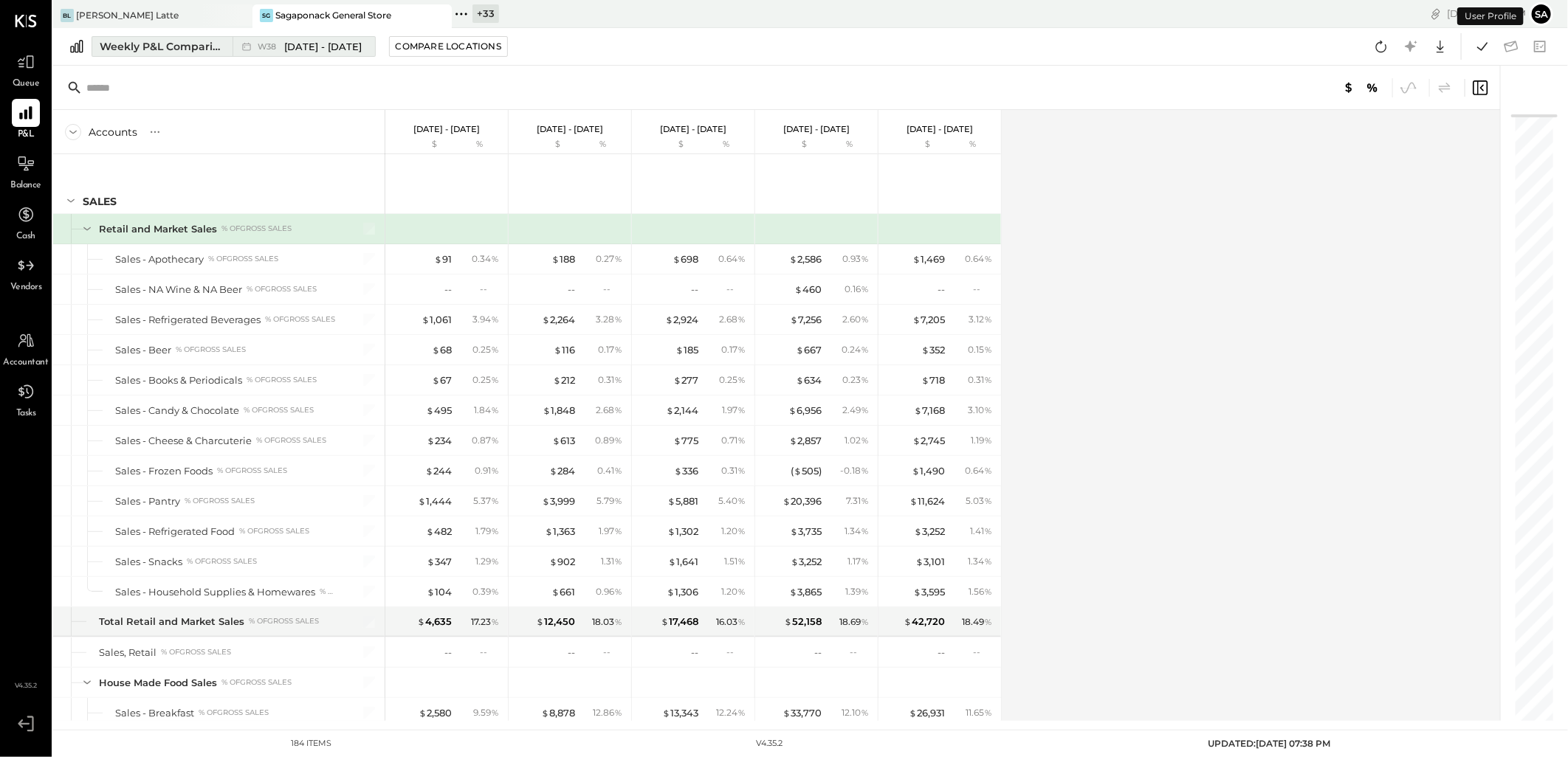
click at [165, 46] on div "Weekly P&L Comparison" at bounding box center [161, 46] width 124 height 15
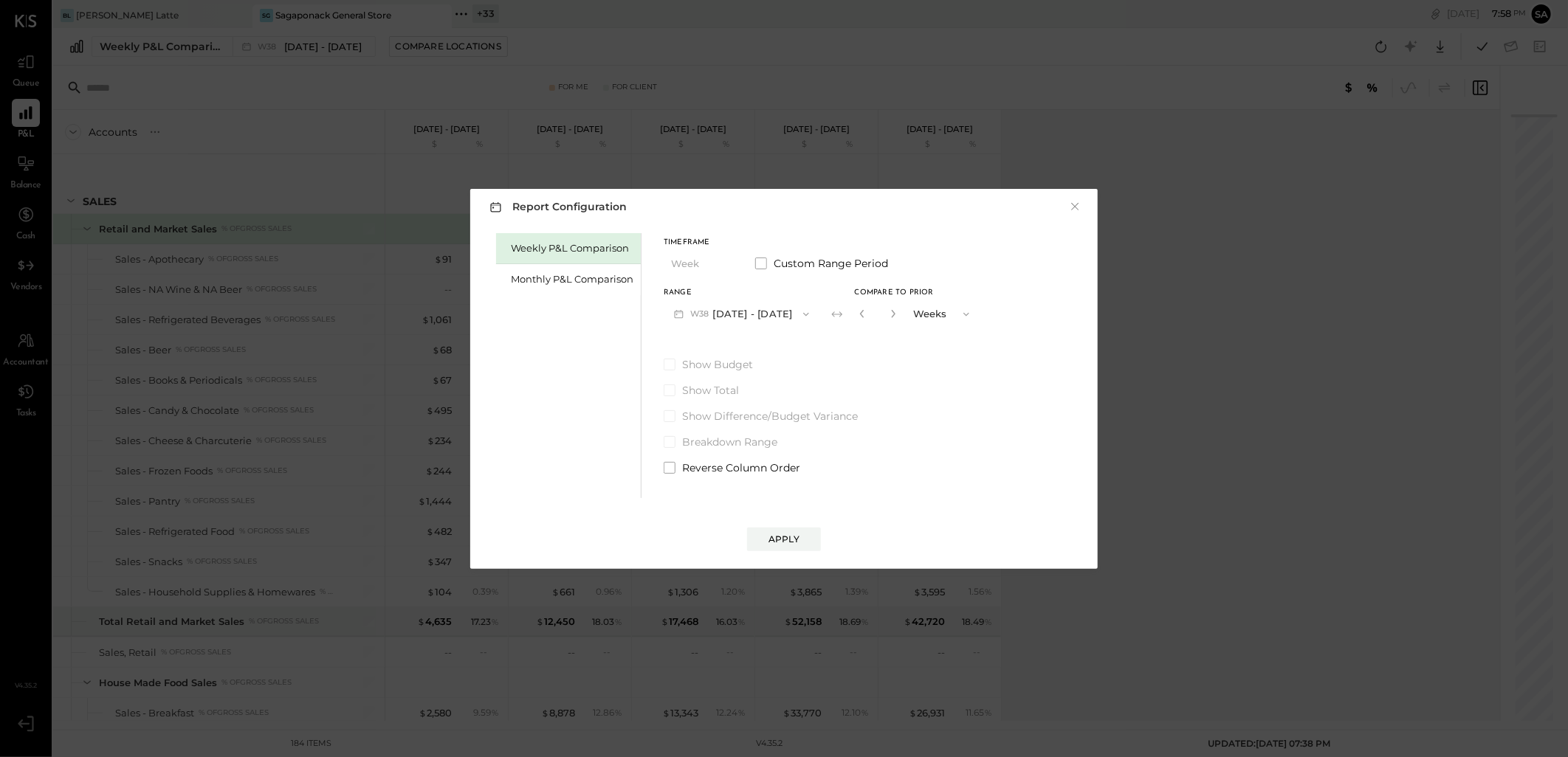
click at [742, 313] on button "W38 Sep 15 - 21, 2025" at bounding box center [742, 314] width 156 height 27
click at [772, 402] on div "W36 Sep 1 - 7, 2025" at bounding box center [749, 409] width 168 height 31
click at [795, 540] on div "Apply" at bounding box center [784, 539] width 31 height 12
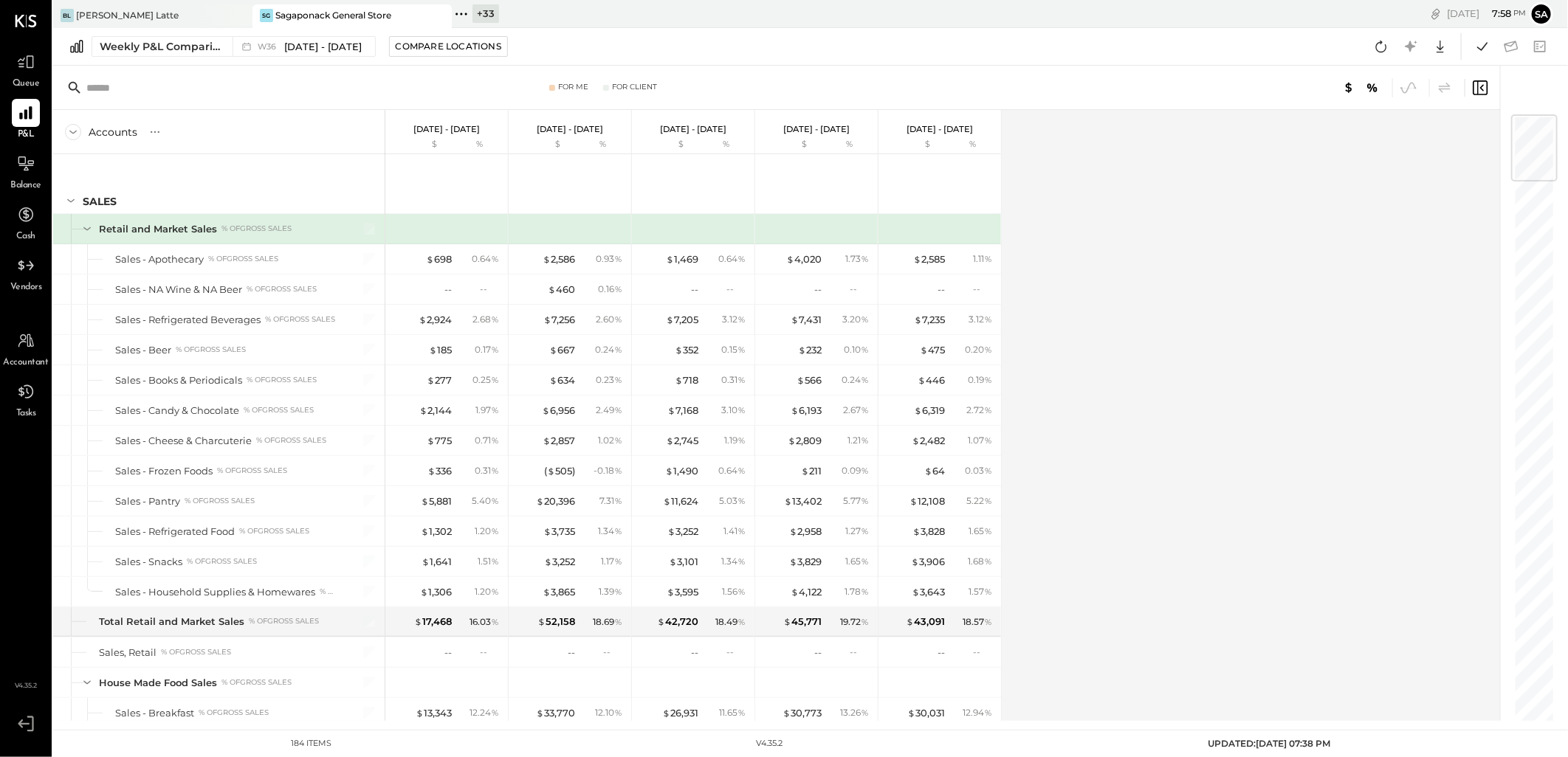
click at [1086, 416] on div "Accounts S % GL Sep 1 - 7, 2025 $ % Aug 25 - 31, 2025 $ % Aug 18 - 24, 2025 $ %…" at bounding box center [778, 416] width 1449 height 611
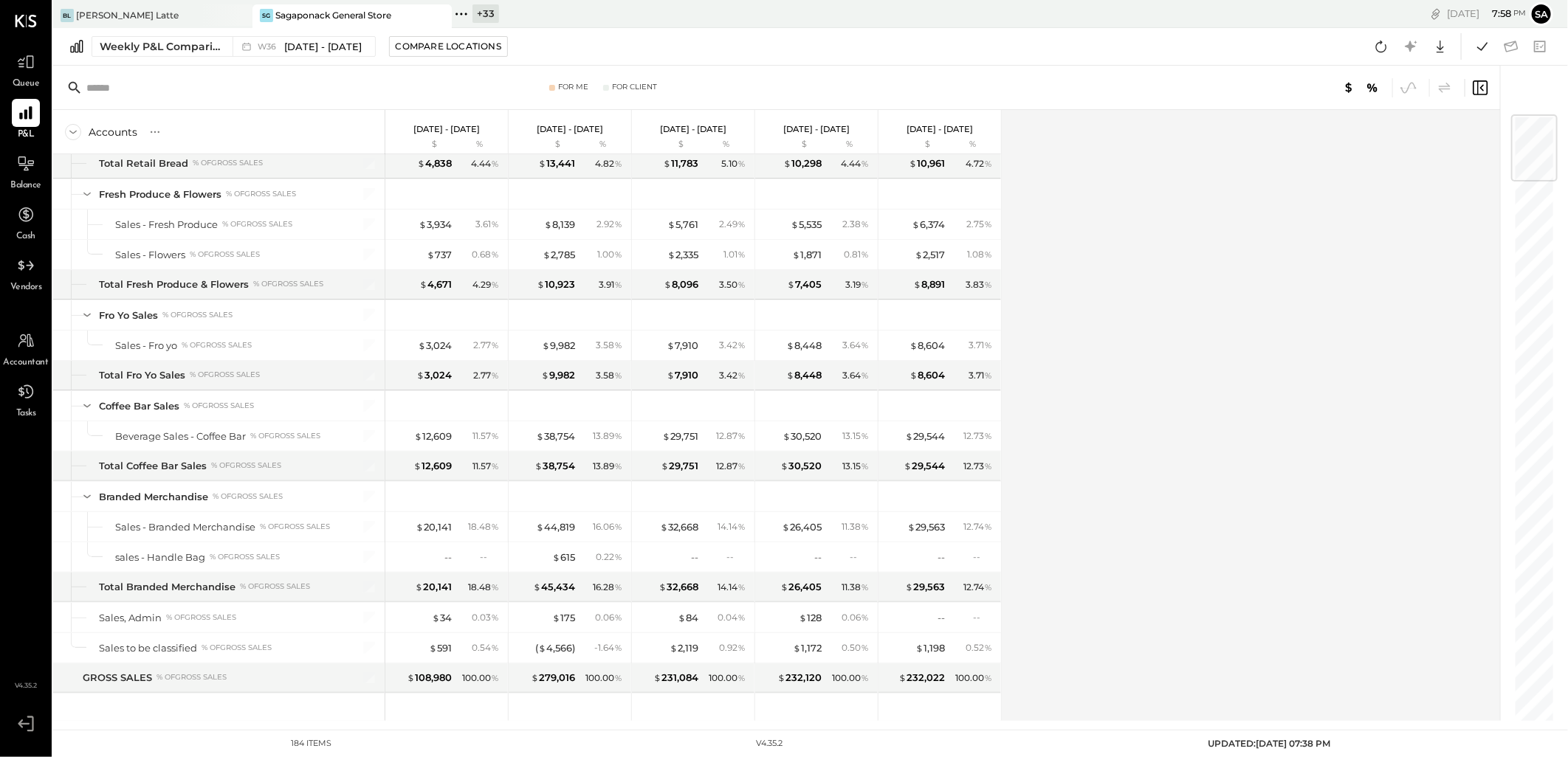
scroll to position [1518, 0]
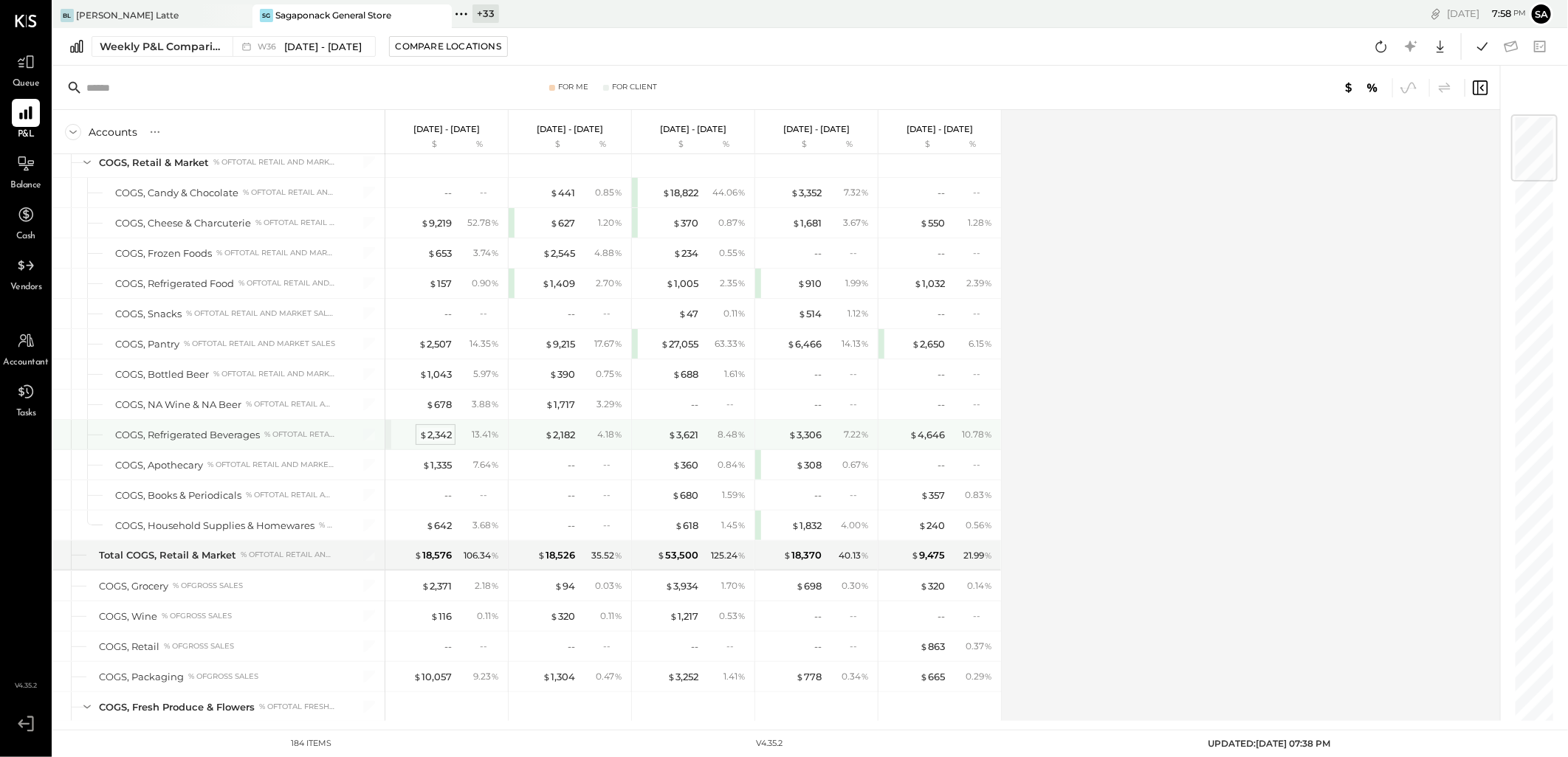
click at [444, 434] on div "$ 2,342" at bounding box center [436, 435] width 32 height 14
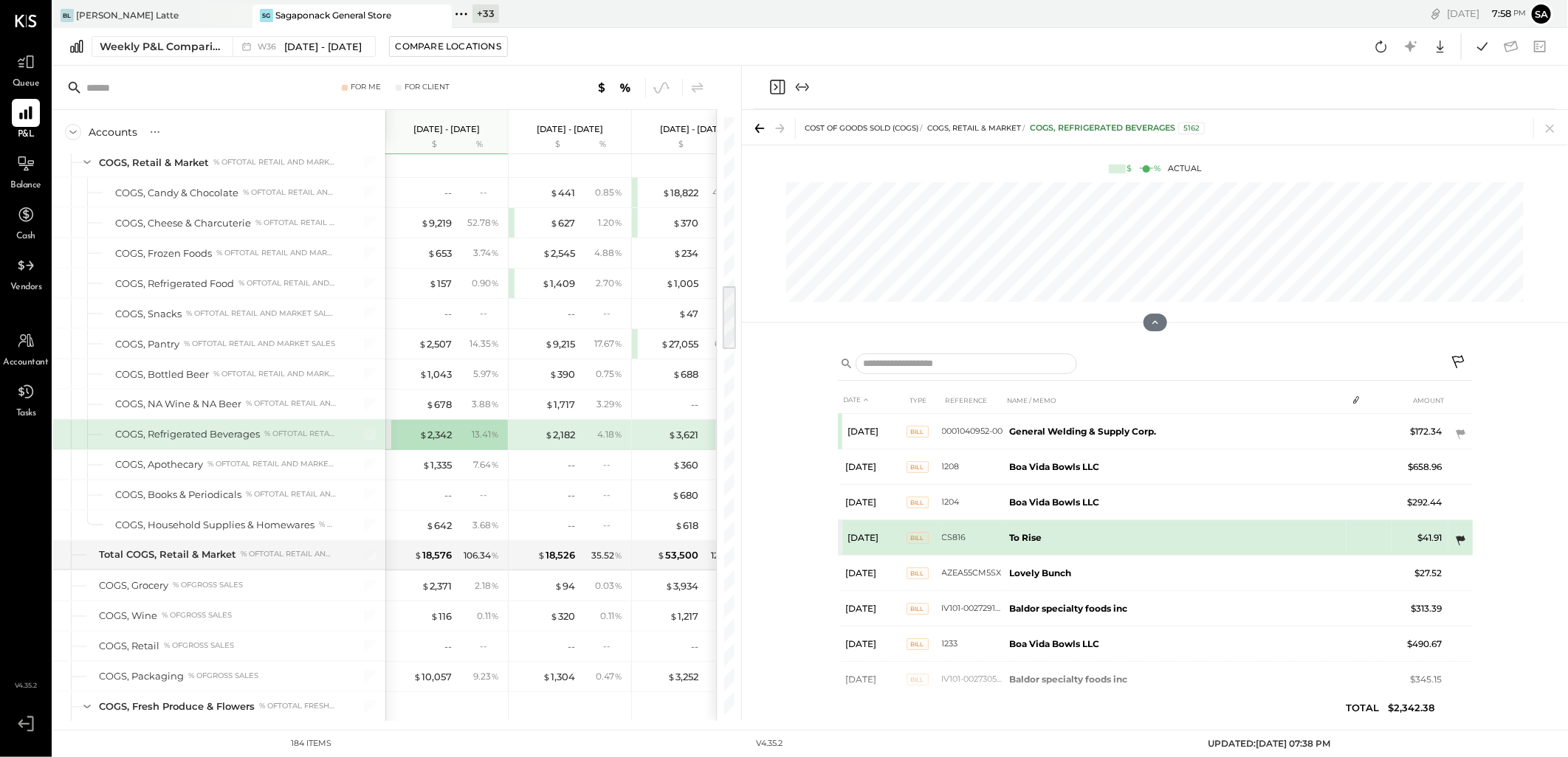
click at [1460, 542] on icon at bounding box center [1459, 540] width 15 height 15
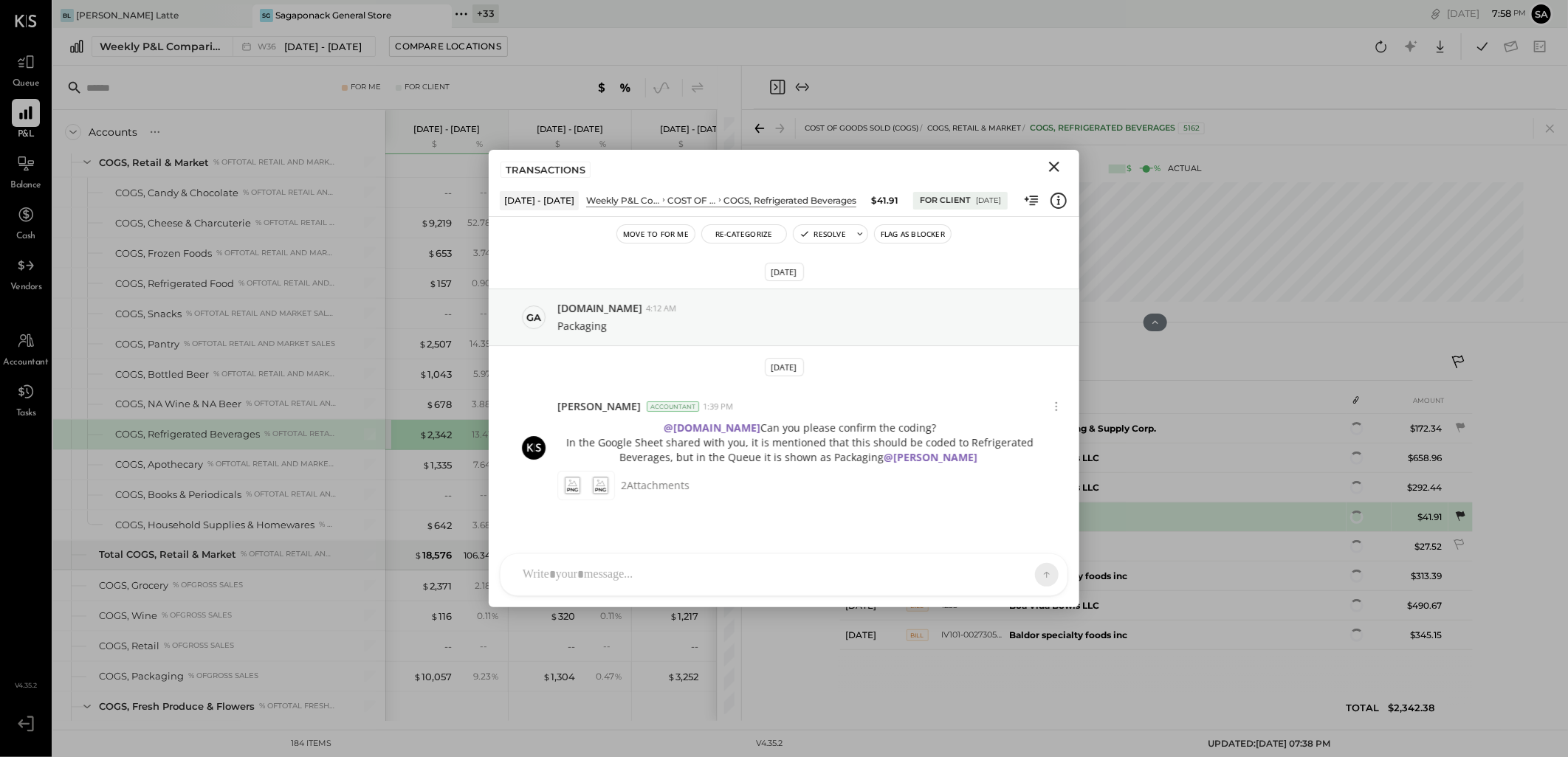
scroll to position [2, 0]
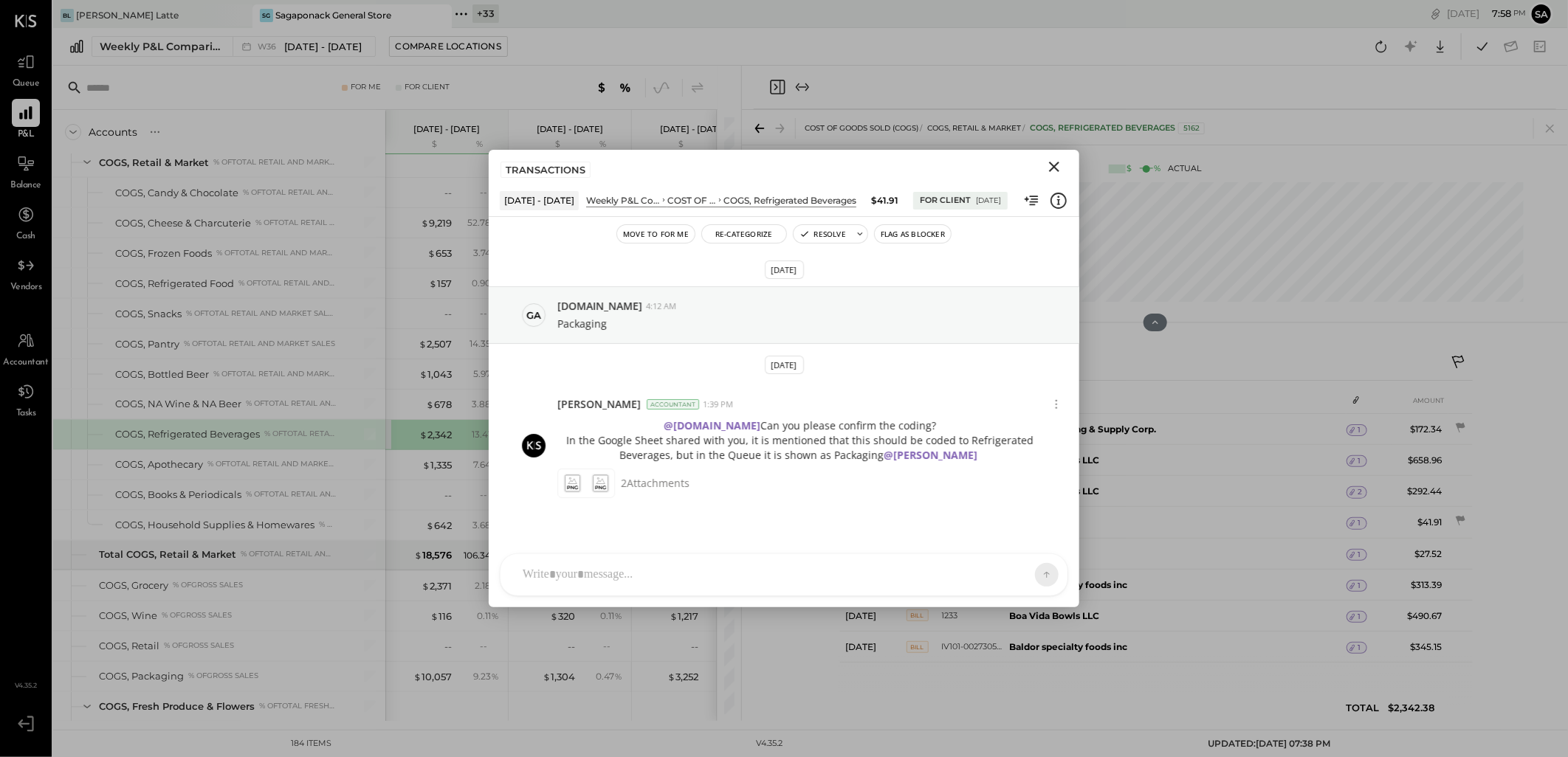
click at [1051, 163] on icon "Close" at bounding box center [1054, 167] width 10 height 10
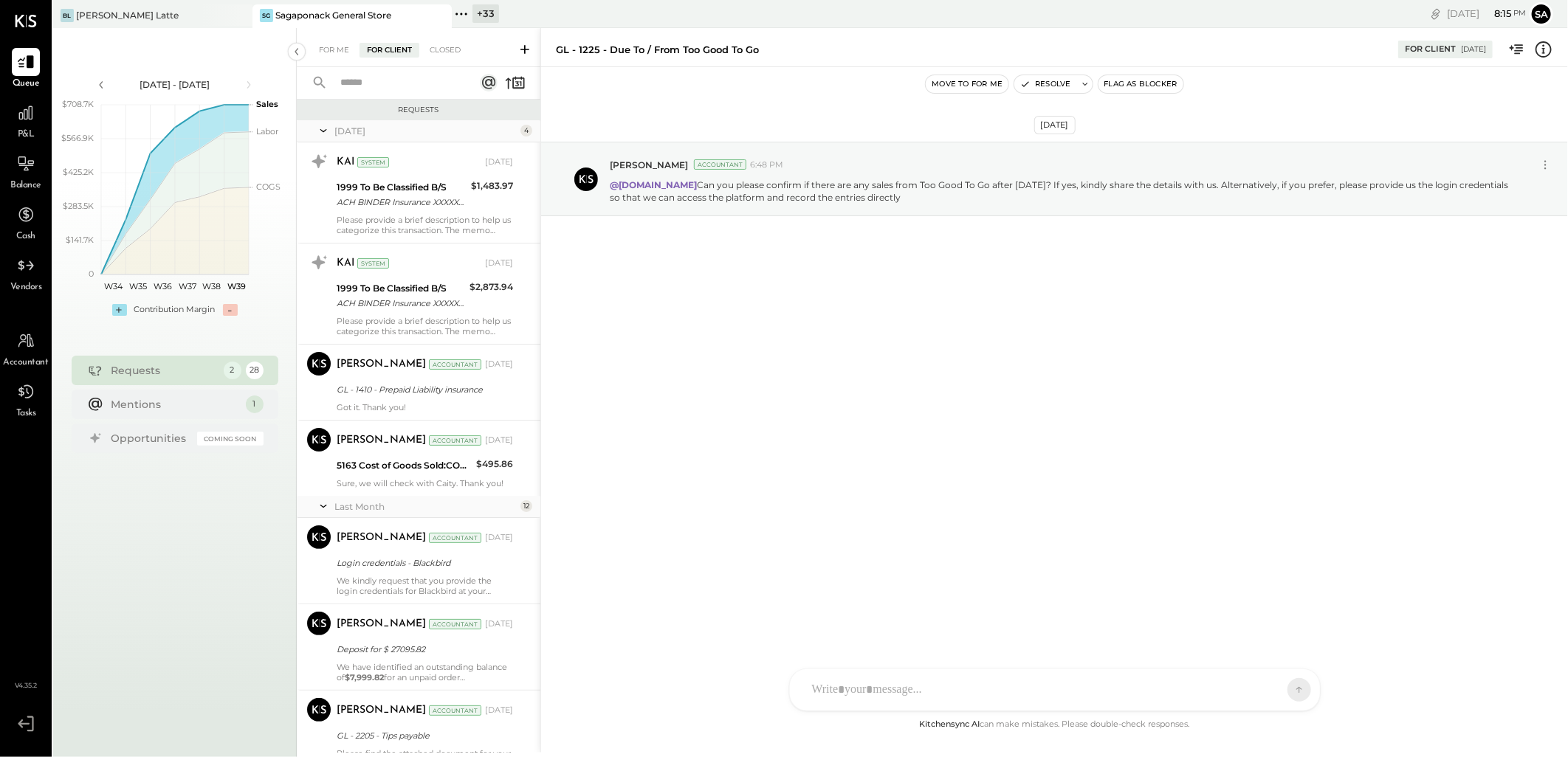
scroll to position [1896, 0]
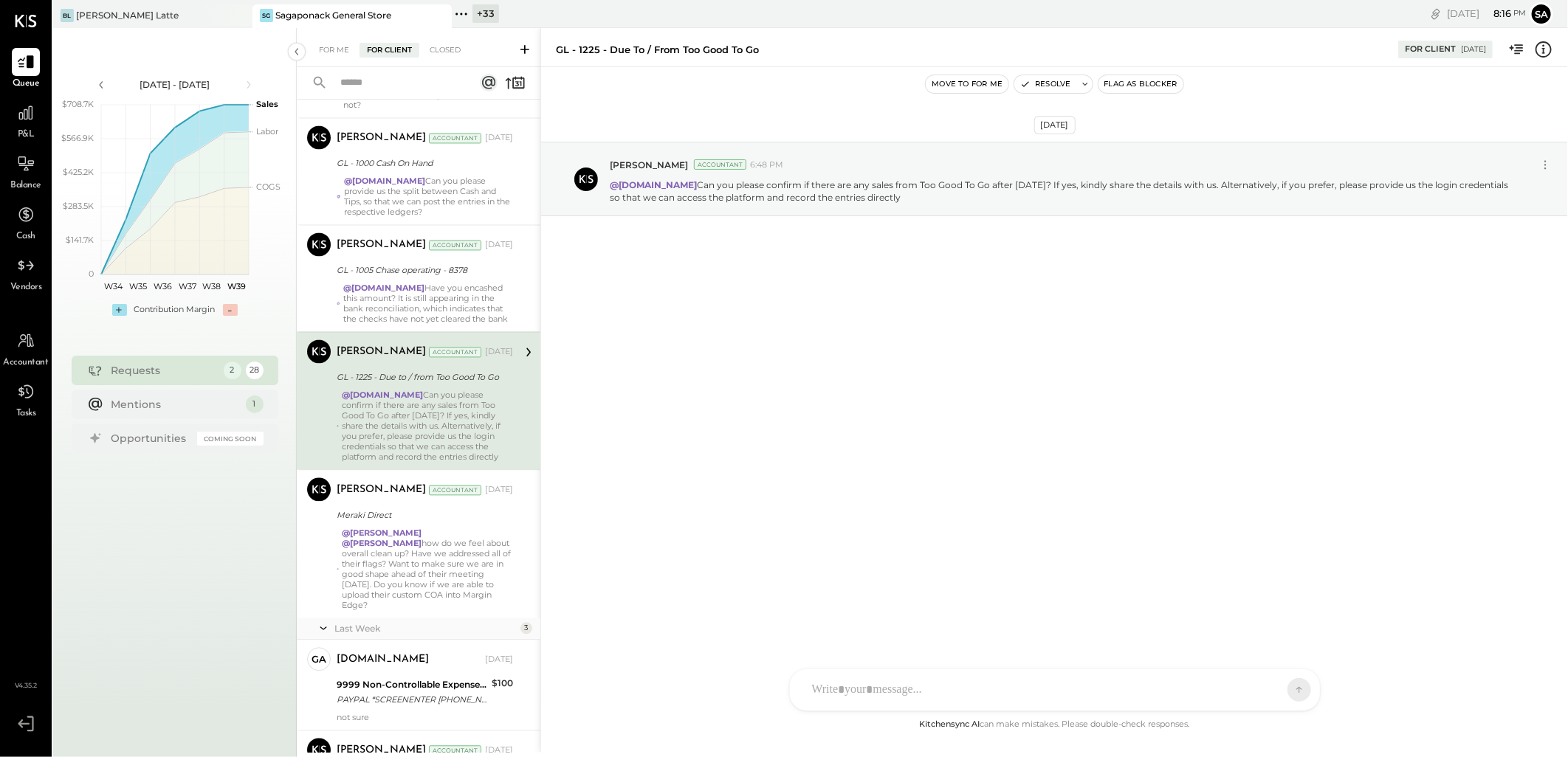
click at [755, 416] on div "Sep 17th, 2025 Sarang Khandhar Accountant 6:48 PM @gabby.green Can you please c…" at bounding box center [1055, 392] width 1027 height 649
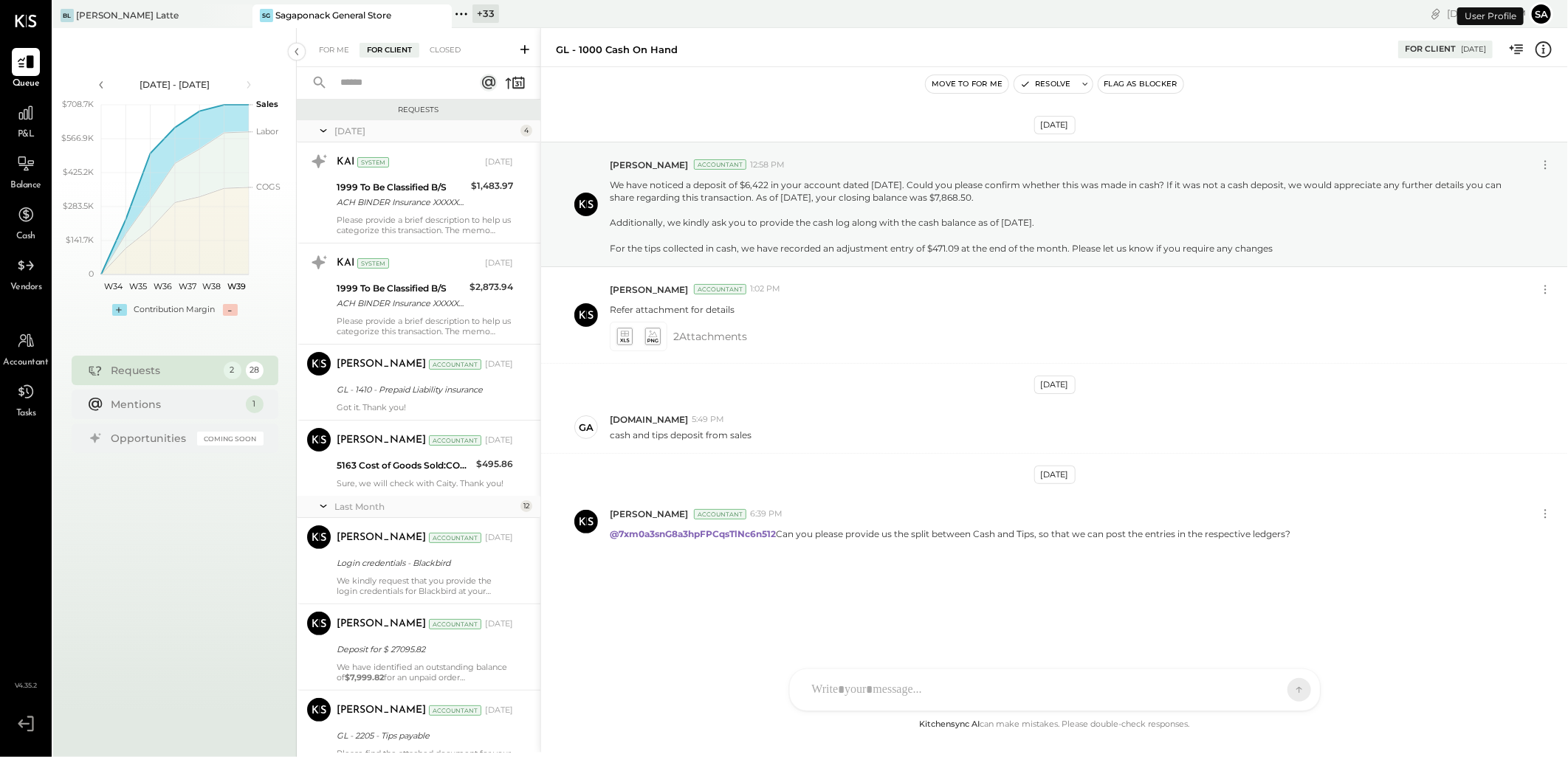
scroll to position [1646, 0]
